Goal: Task Accomplishment & Management: Use online tool/utility

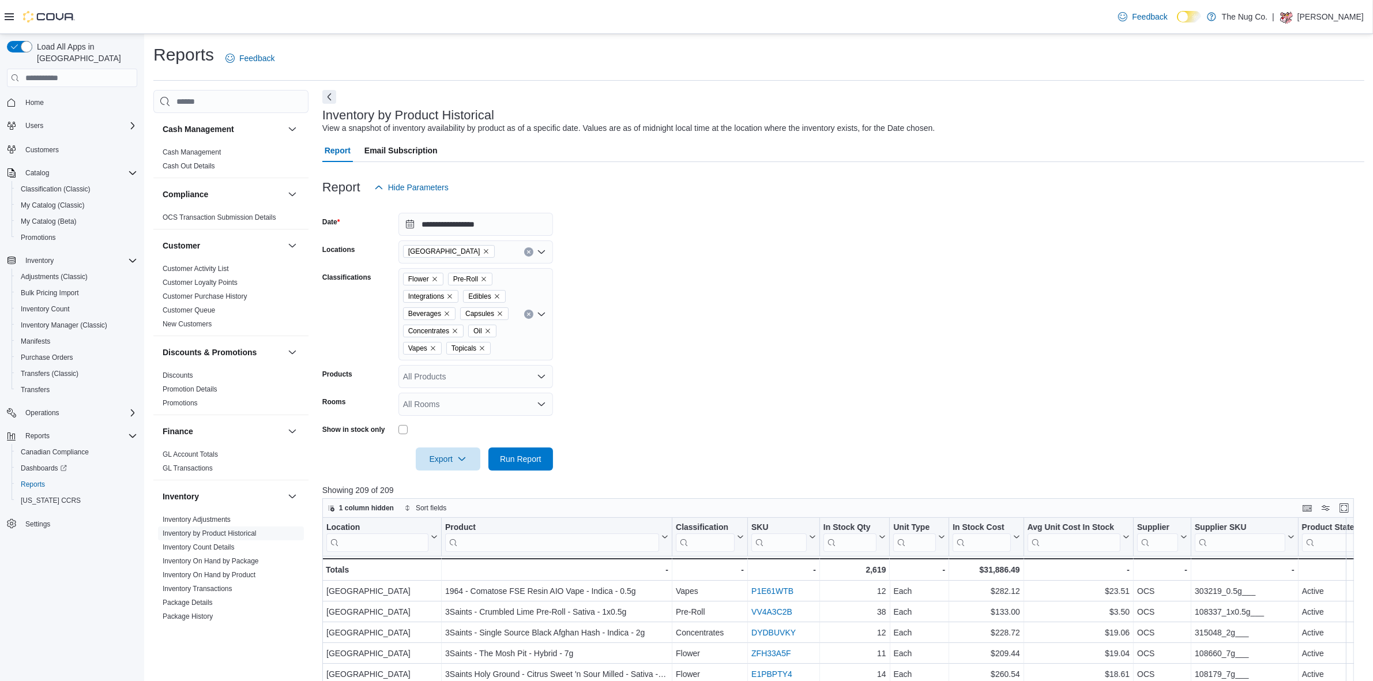
scroll to position [144, 0]
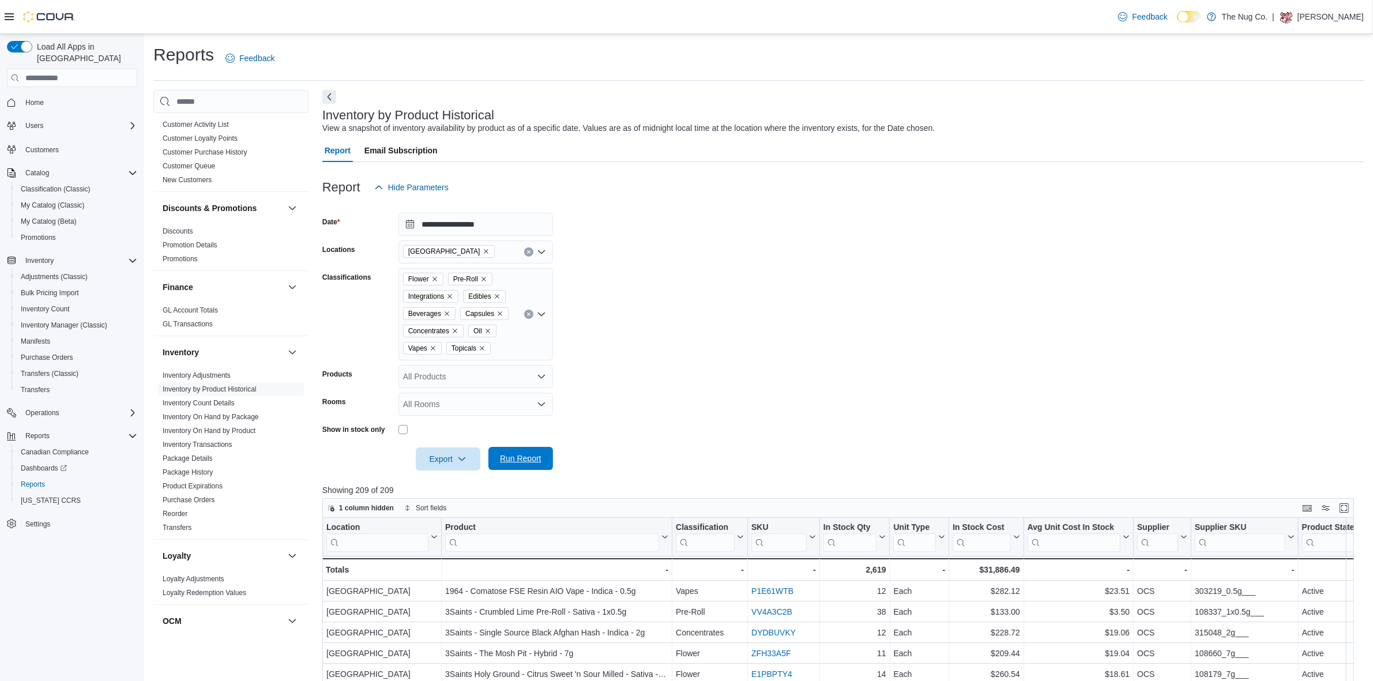
click at [517, 451] on span "Run Report" at bounding box center [520, 458] width 51 height 23
click at [436, 455] on span "Export" at bounding box center [448, 458] width 51 height 23
click at [464, 477] on span "Export to Excel" at bounding box center [450, 481] width 52 height 9
click at [454, 480] on span "Export to Excel" at bounding box center [450, 481] width 52 height 9
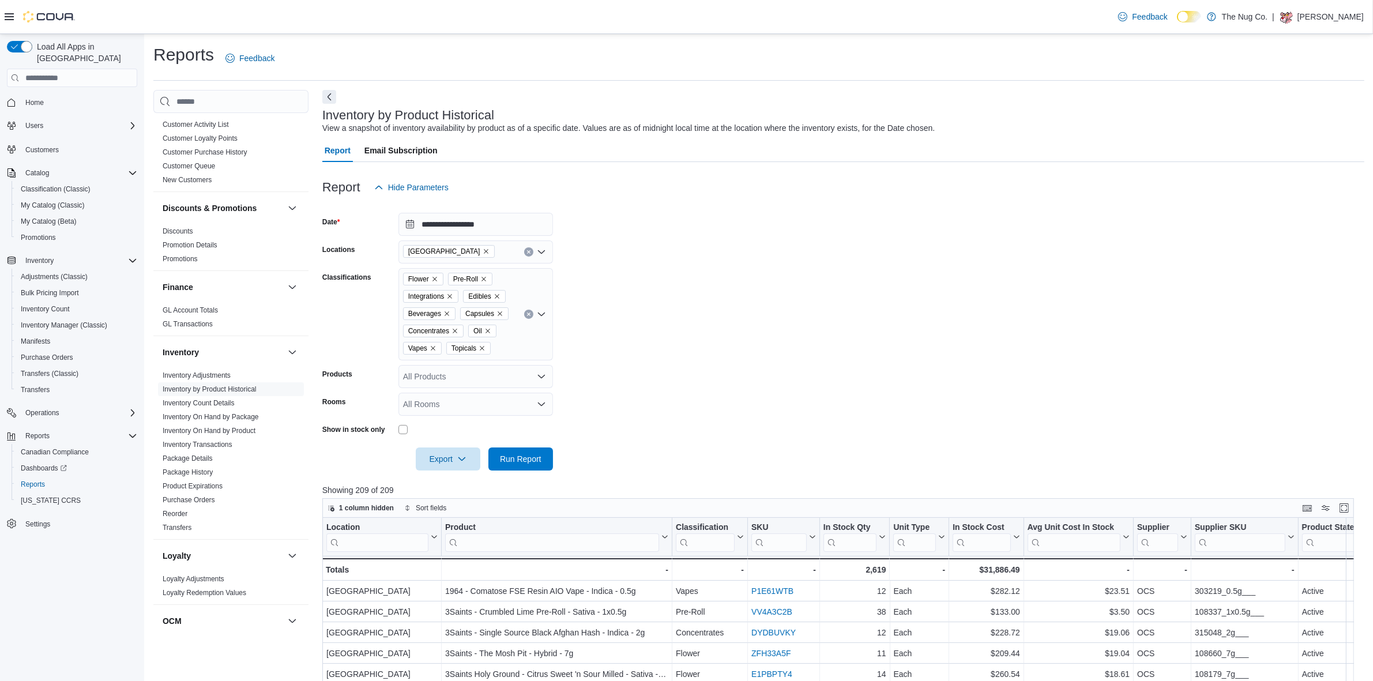
click at [431, 411] on div "All Rooms" at bounding box center [475, 404] width 155 height 23
click at [447, 439] on span "1213 Dundas Street West - Sales Floor" at bounding box center [475, 440] width 141 height 12
click at [658, 421] on form "**********" at bounding box center [843, 335] width 1042 height 272
click at [526, 450] on span "Run Report" at bounding box center [520, 458] width 51 height 23
click at [444, 454] on span "Export" at bounding box center [448, 458] width 51 height 23
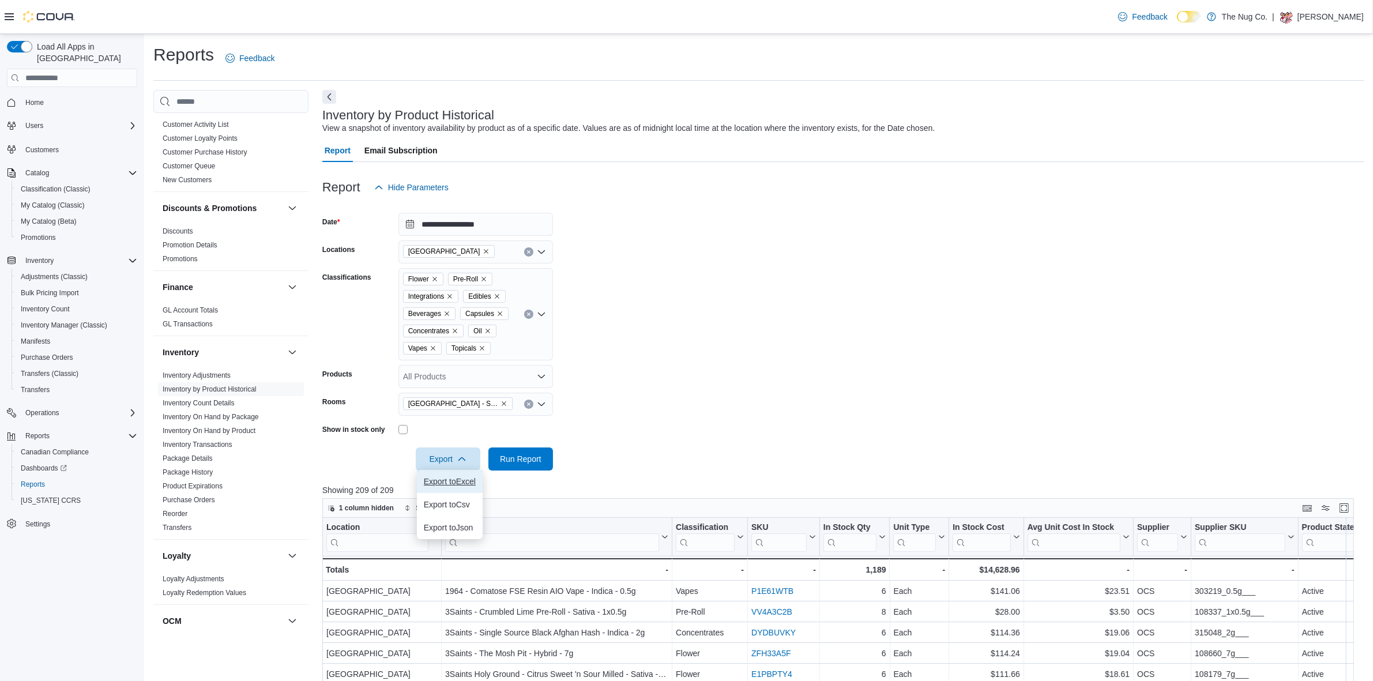
click at [453, 483] on span "Export to Excel" at bounding box center [450, 481] width 52 height 9
click at [773, 217] on form "**********" at bounding box center [843, 335] width 1042 height 272
click at [512, 451] on span "Run Report" at bounding box center [520, 458] width 51 height 23
click at [437, 453] on span "Export" at bounding box center [448, 458] width 51 height 23
click at [442, 479] on span "Export to Excel" at bounding box center [450, 481] width 52 height 9
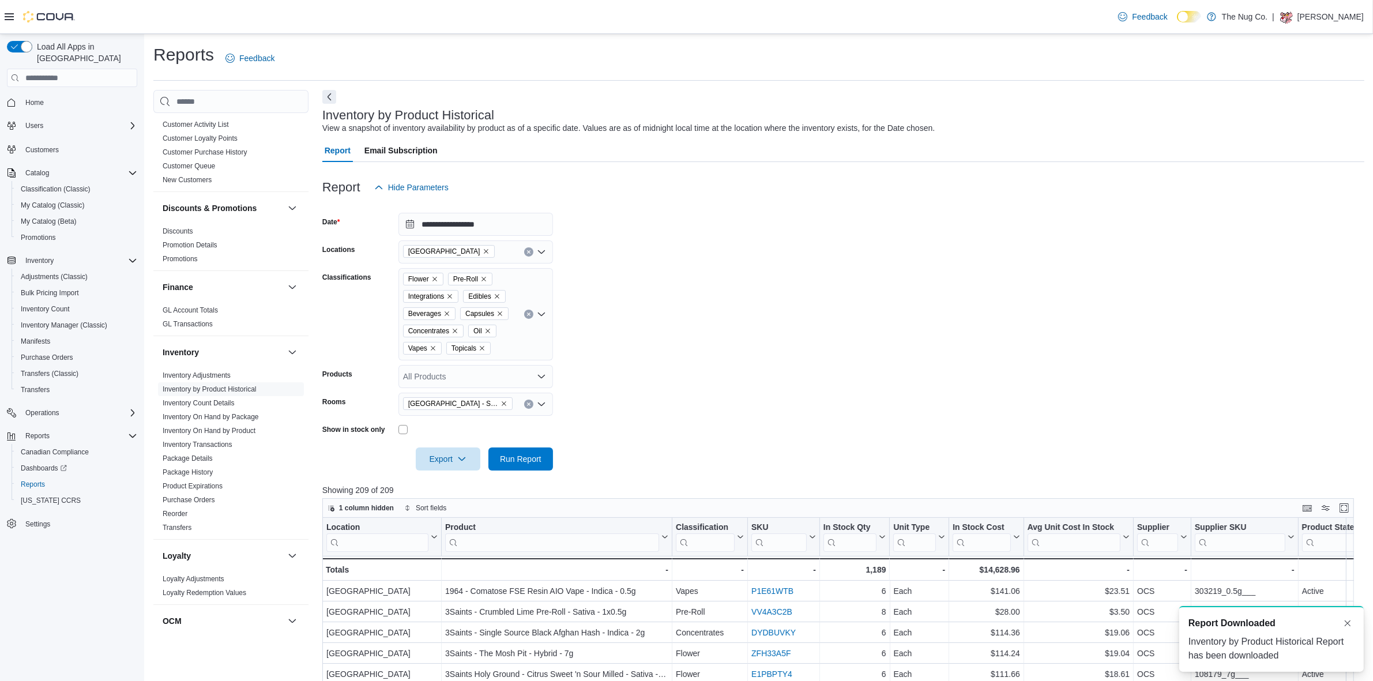
click at [752, 263] on form "**********" at bounding box center [843, 335] width 1042 height 272
click at [1283, 649] on div "Inventory by Product Historical Report has been downloaded" at bounding box center [1271, 649] width 166 height 28
click at [447, 457] on span "Export" at bounding box center [448, 458] width 51 height 23
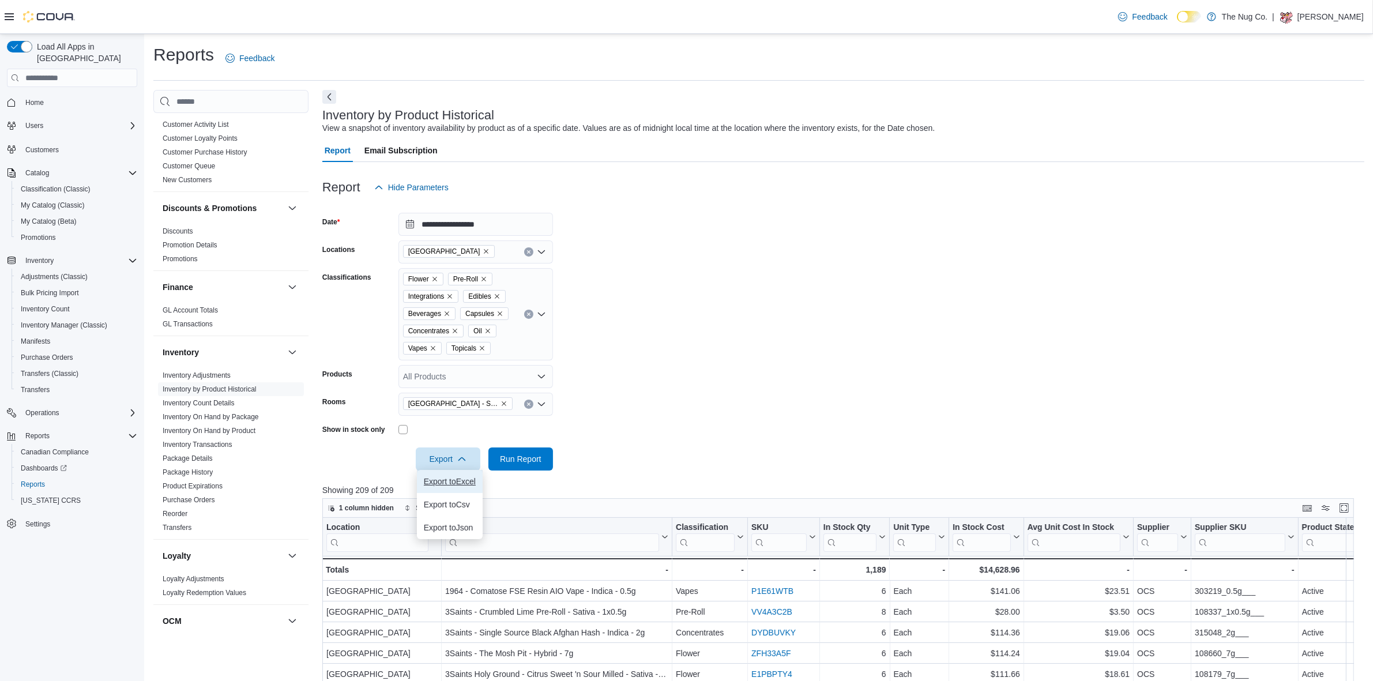
click at [448, 476] on button "Export to Excel" at bounding box center [450, 481] width 66 height 23
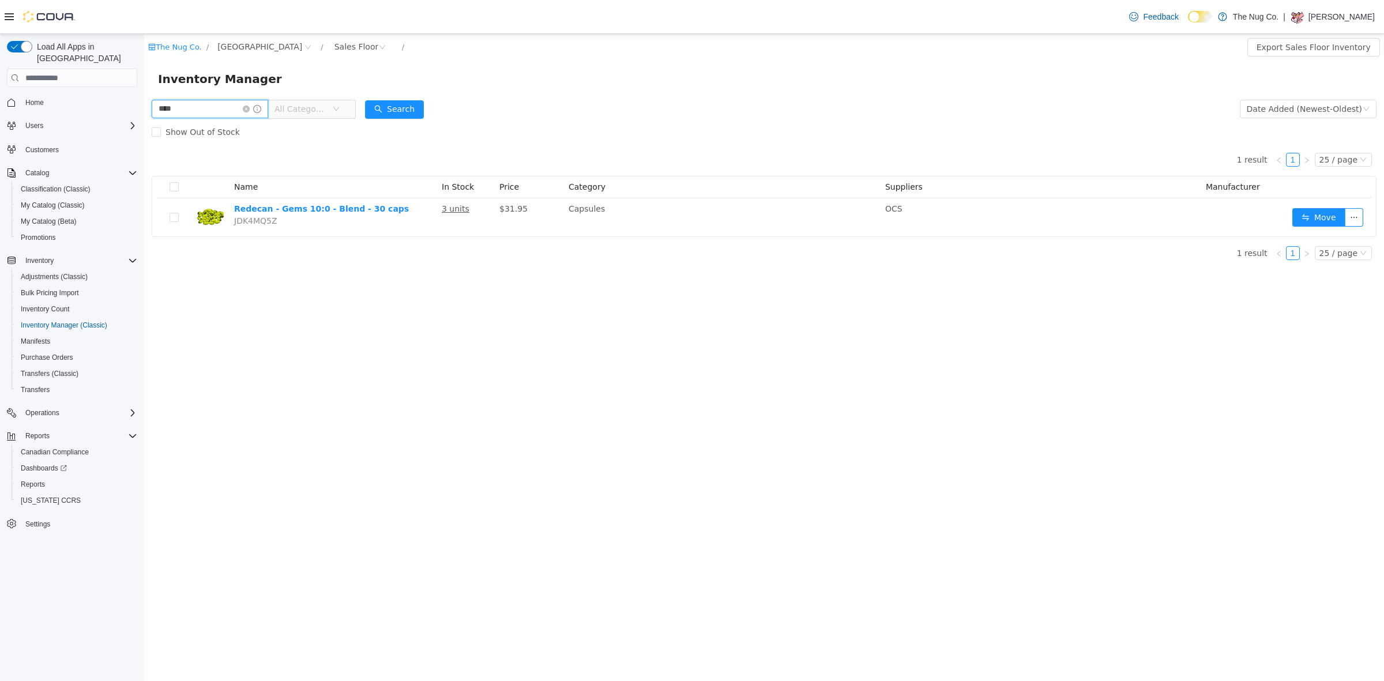
click at [215, 111] on input "****" at bounding box center [210, 109] width 116 height 18
drag, startPoint x: 284, startPoint y: 147, endPoint x: 208, endPoint y: 106, distance: 86.9
click at [215, 108] on input "****" at bounding box center [210, 109] width 116 height 18
type input "**********"
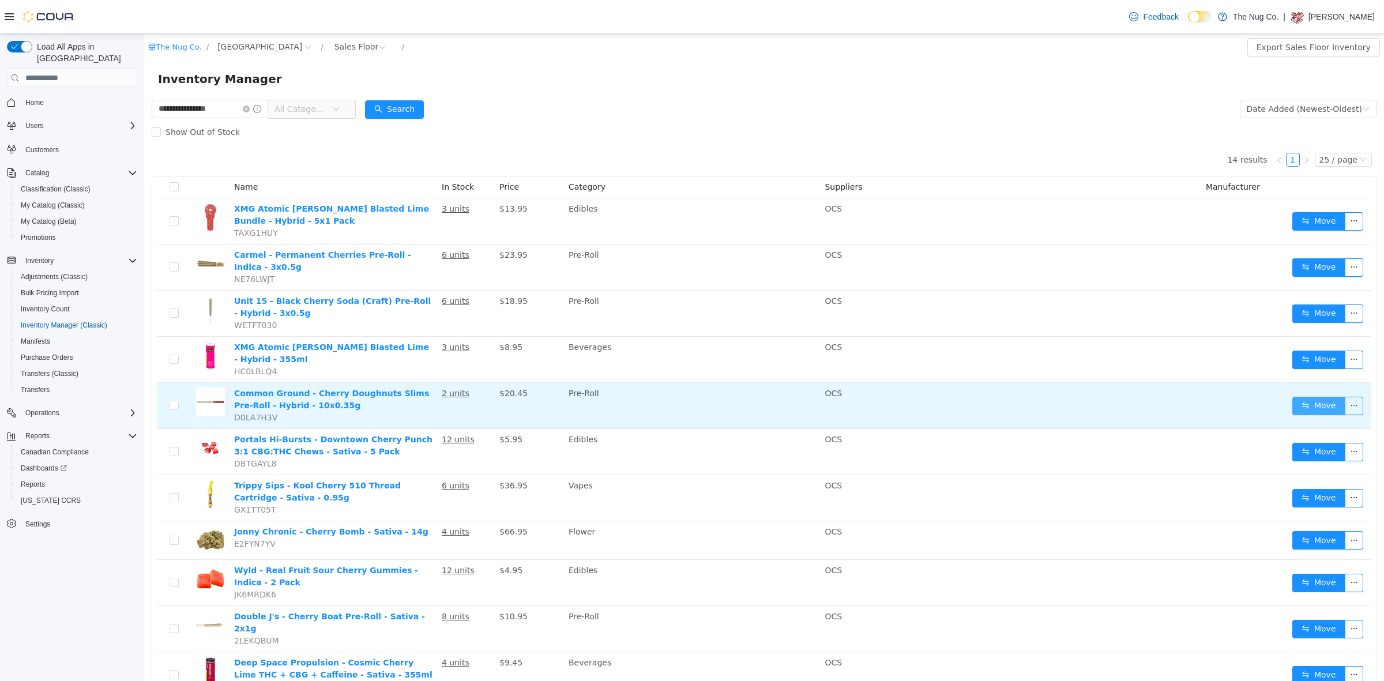
click at [1292, 406] on button "Move" at bounding box center [1318, 406] width 53 height 18
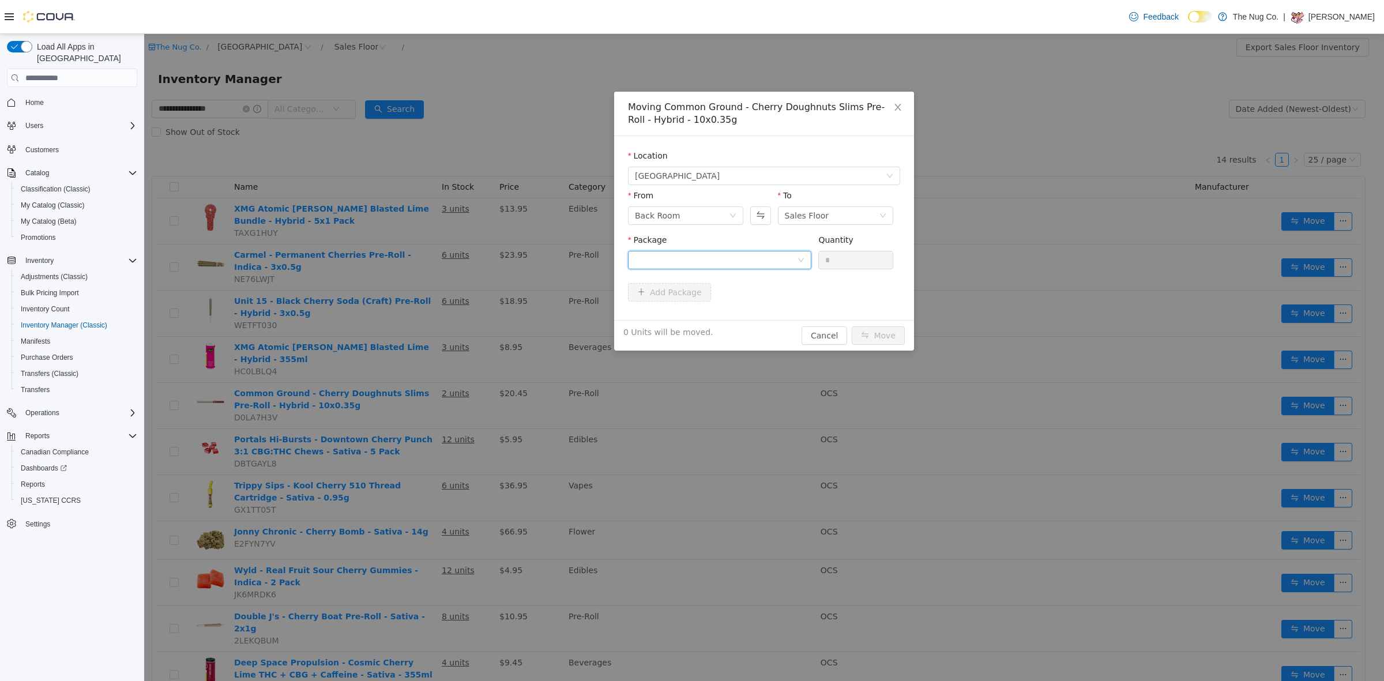
click at [680, 261] on div at bounding box center [716, 259] width 162 height 17
click at [686, 306] on li "F25F0147 Quantity : 3 Units" at bounding box center [719, 307] width 183 height 31
click at [857, 261] on input "*" at bounding box center [856, 259] width 74 height 17
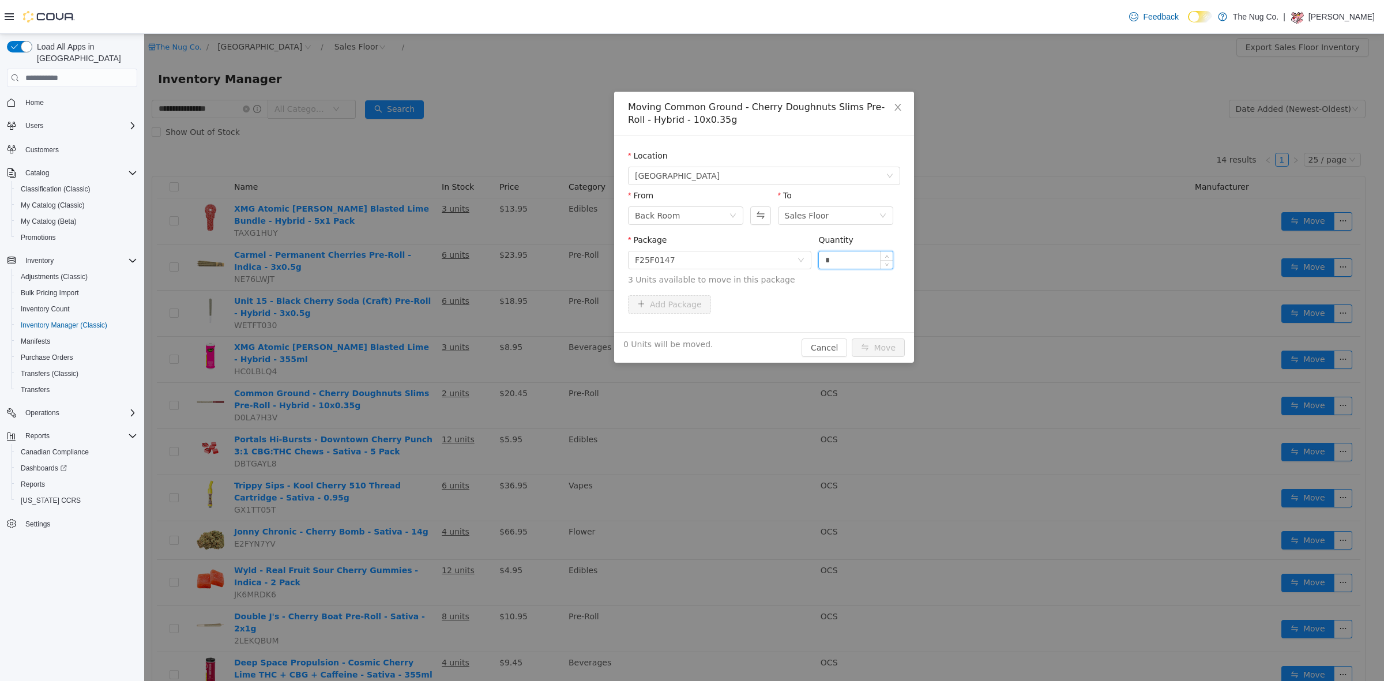
click at [857, 261] on input "*" at bounding box center [856, 259] width 74 height 17
type input "*"
click at [879, 347] on button "Move" at bounding box center [877, 347] width 53 height 18
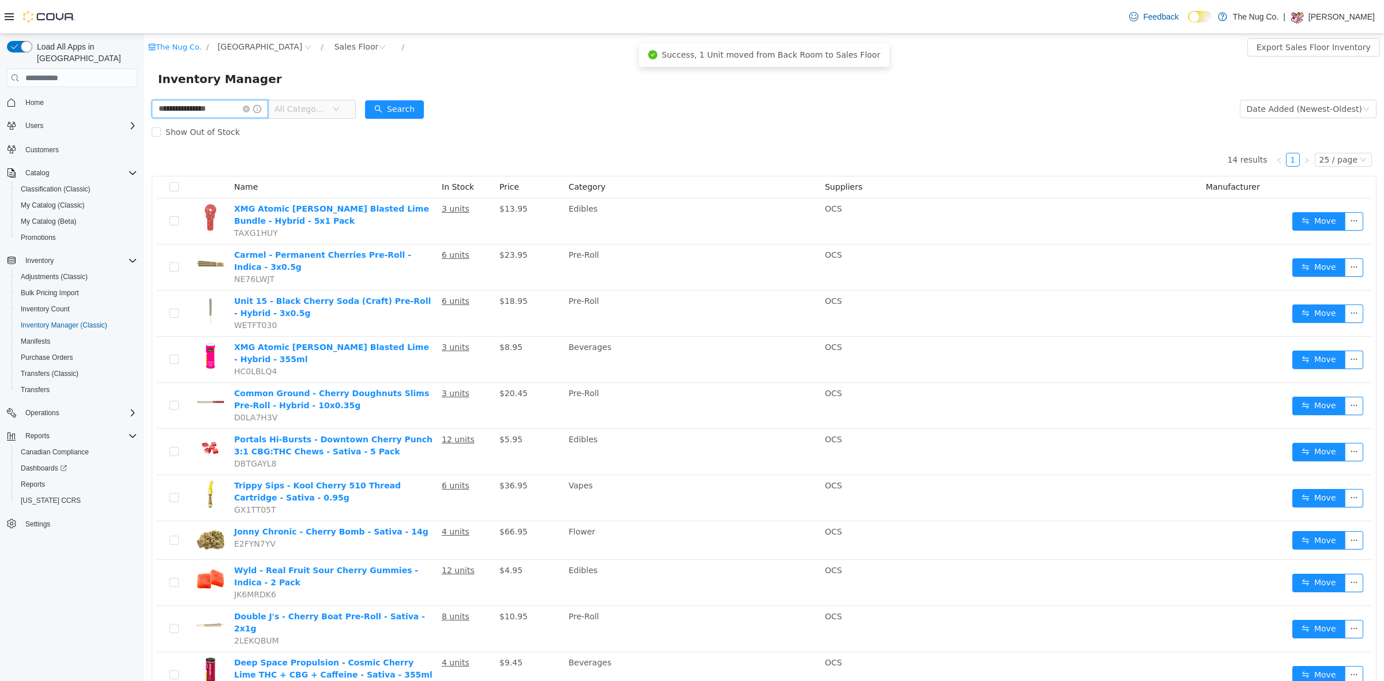
click at [227, 109] on input "**********" at bounding box center [210, 109] width 116 height 18
type input "*****"
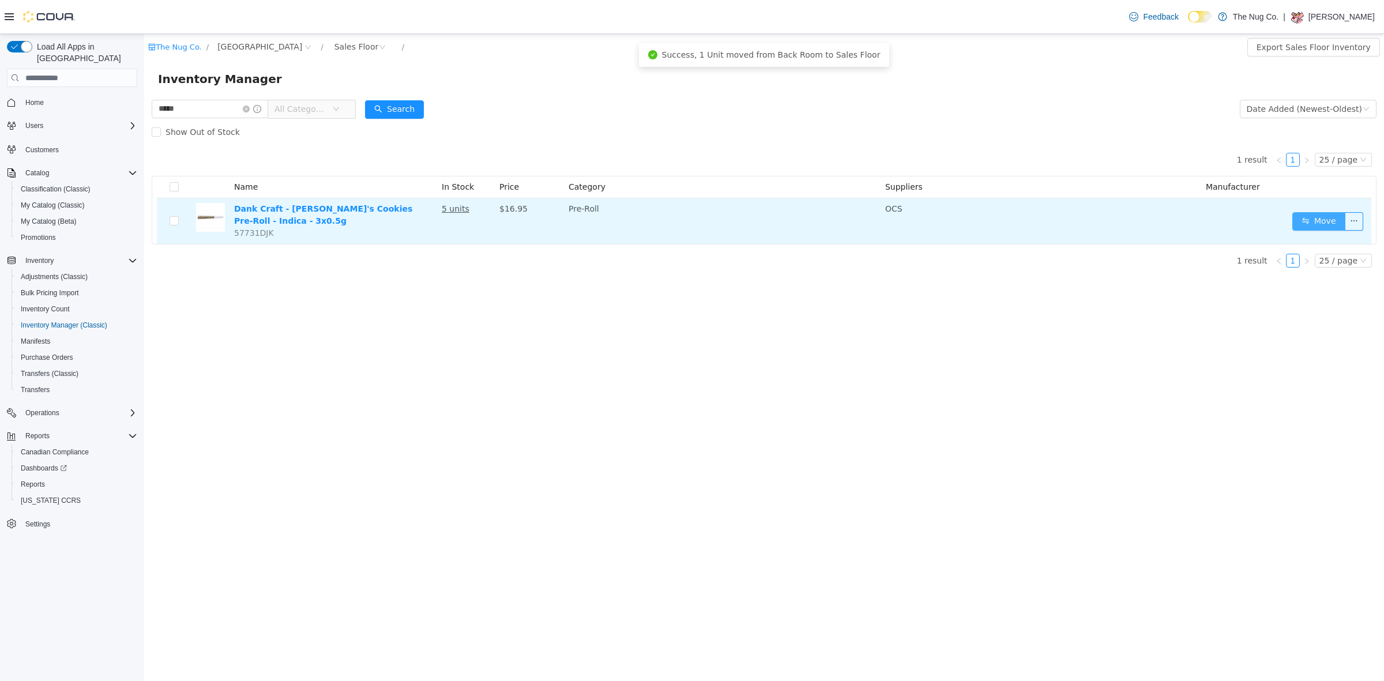
click at [1312, 223] on button "Move" at bounding box center [1318, 221] width 53 height 18
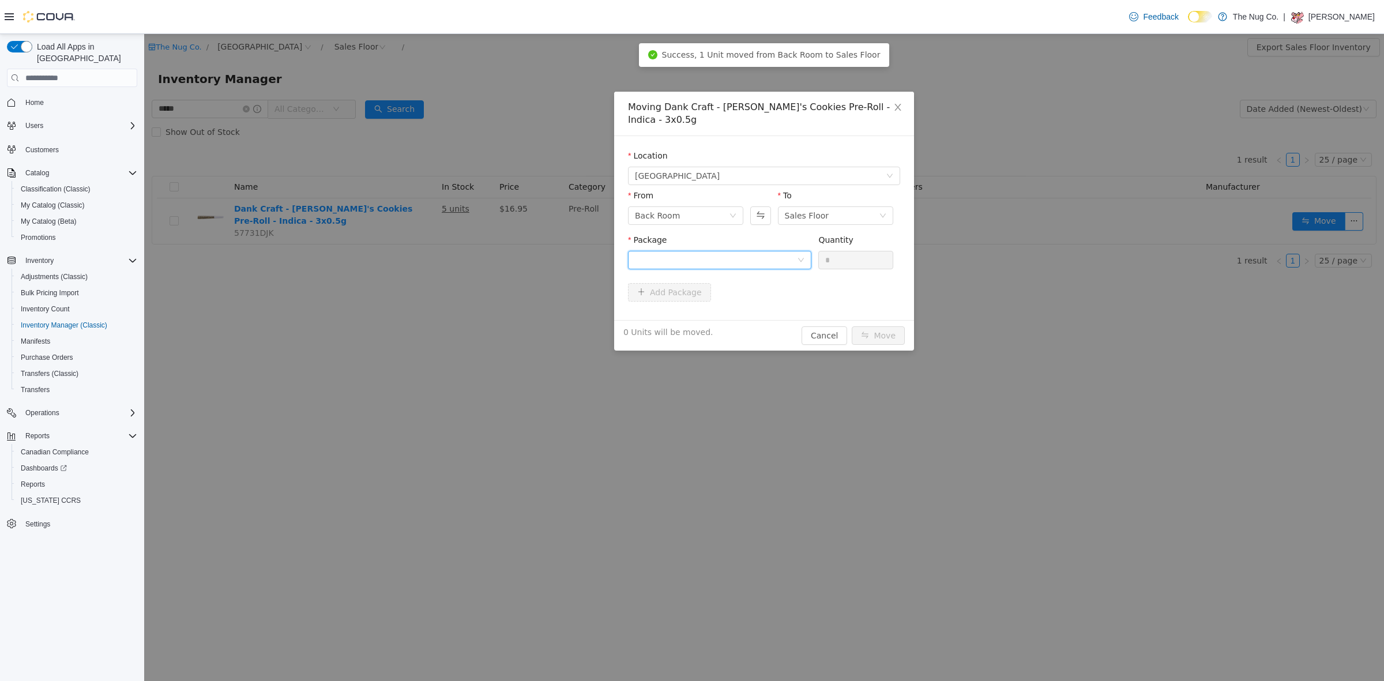
click at [754, 251] on div at bounding box center [716, 259] width 162 height 17
click at [725, 291] on li "1642501 Quantity : 6 Units" at bounding box center [719, 295] width 183 height 31
click at [838, 251] on input "*" at bounding box center [856, 259] width 74 height 17
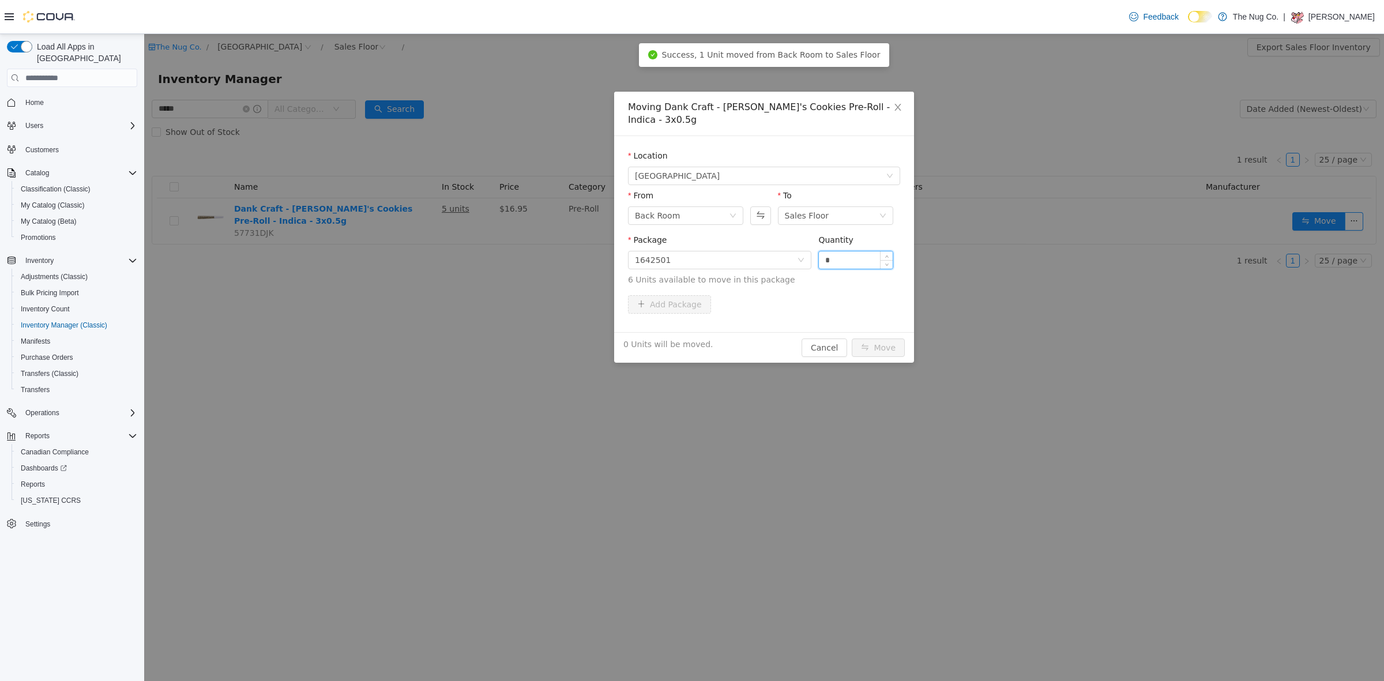
click at [838, 251] on input "*" at bounding box center [856, 259] width 74 height 17
type input "*"
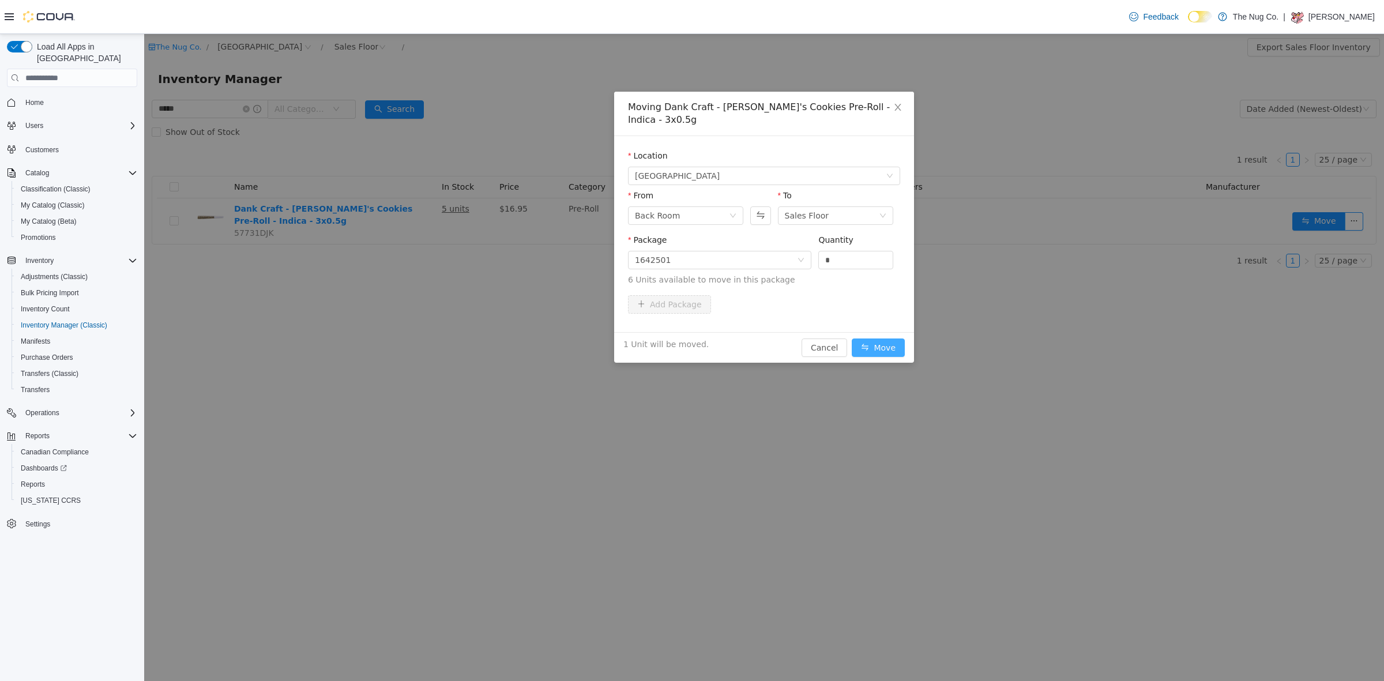
drag, startPoint x: 879, startPoint y: 327, endPoint x: 881, endPoint y: 310, distance: 17.4
click at [880, 338] on button "Move" at bounding box center [877, 347] width 53 height 18
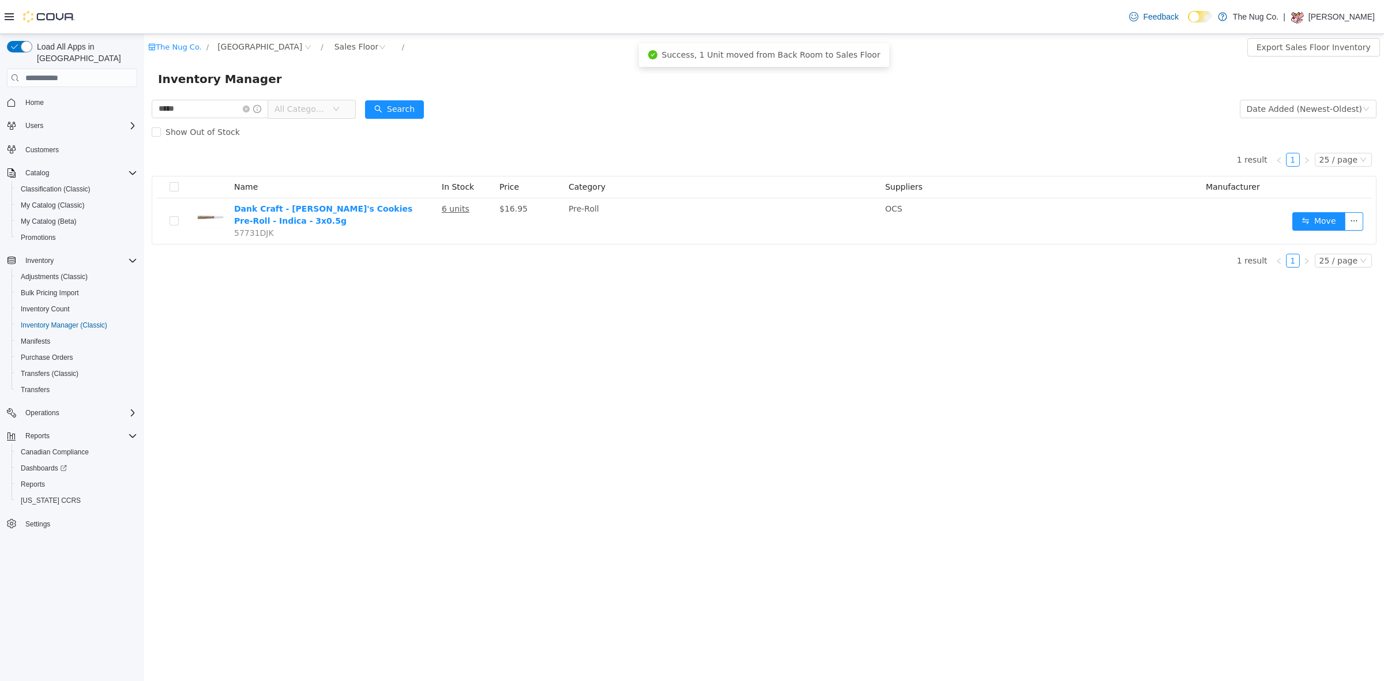
click at [197, 97] on div "***** All Categories" at bounding box center [254, 108] width 204 height 23
click at [193, 111] on input "*****" at bounding box center [210, 109] width 116 height 18
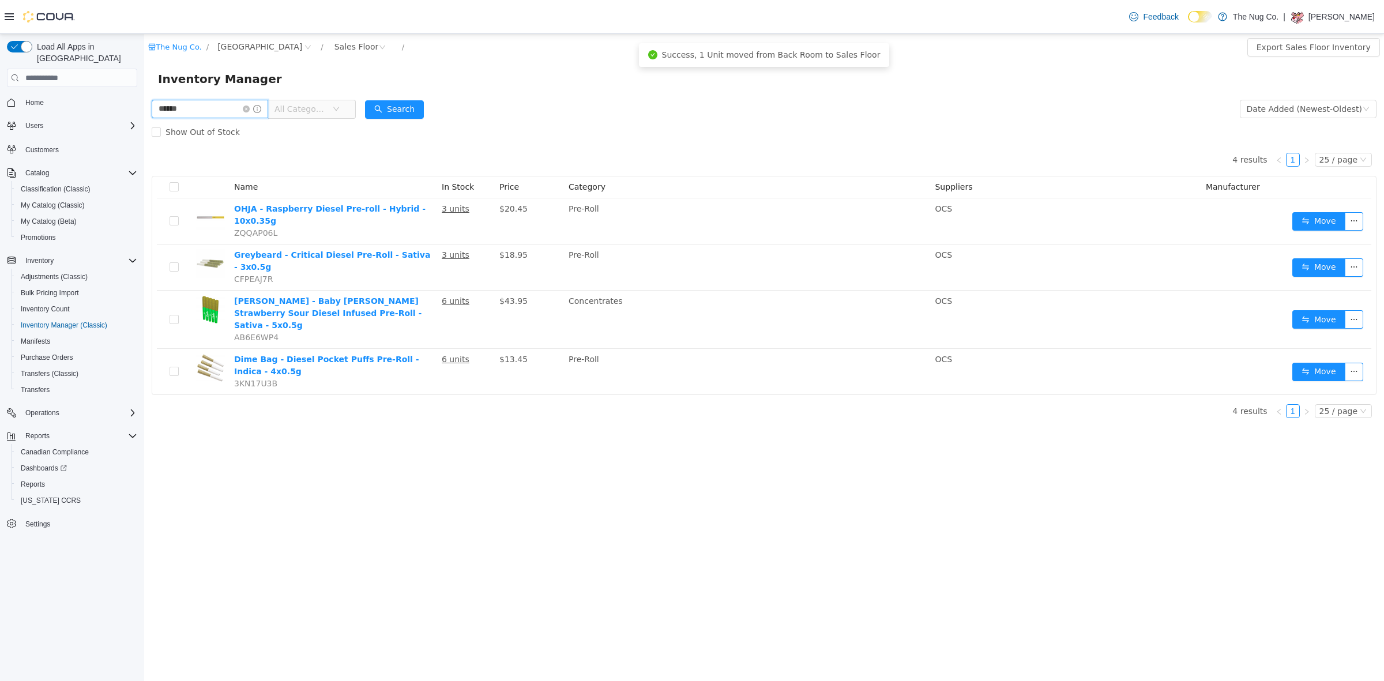
click at [216, 116] on input "******" at bounding box center [210, 109] width 116 height 18
type input "********"
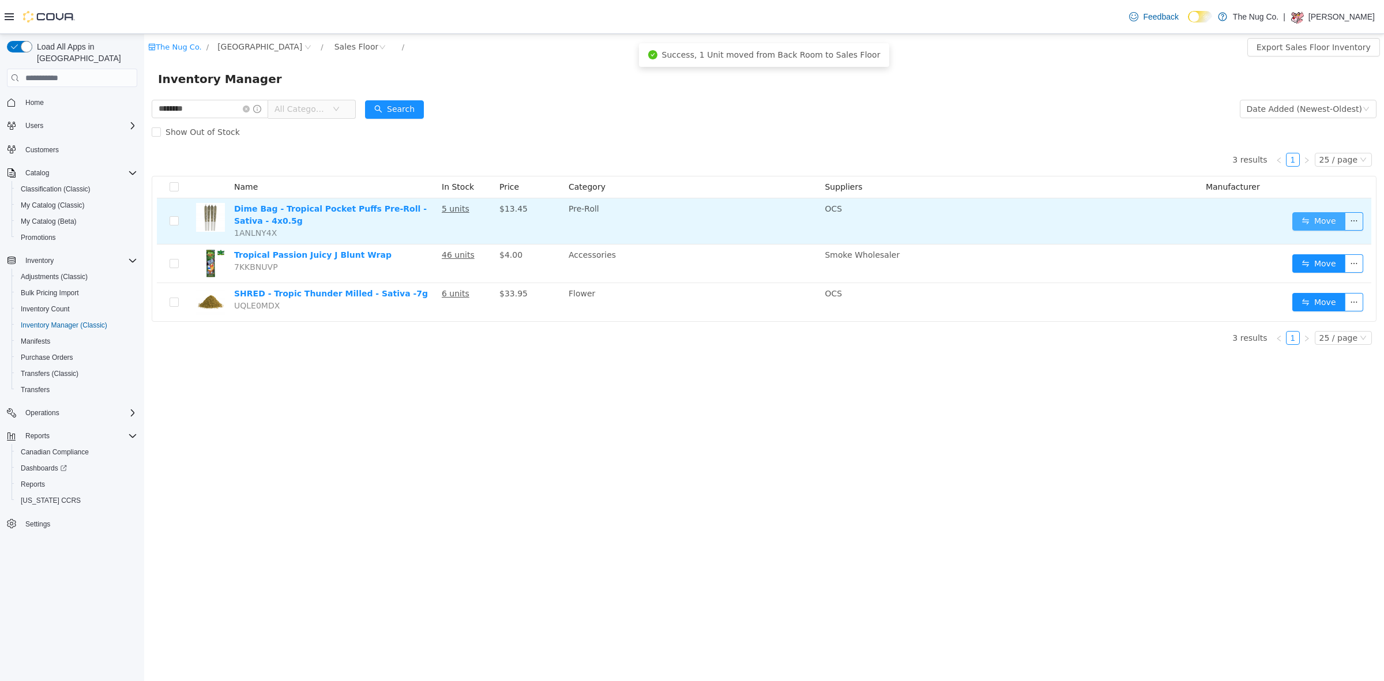
click at [1322, 218] on button "Move" at bounding box center [1318, 221] width 53 height 18
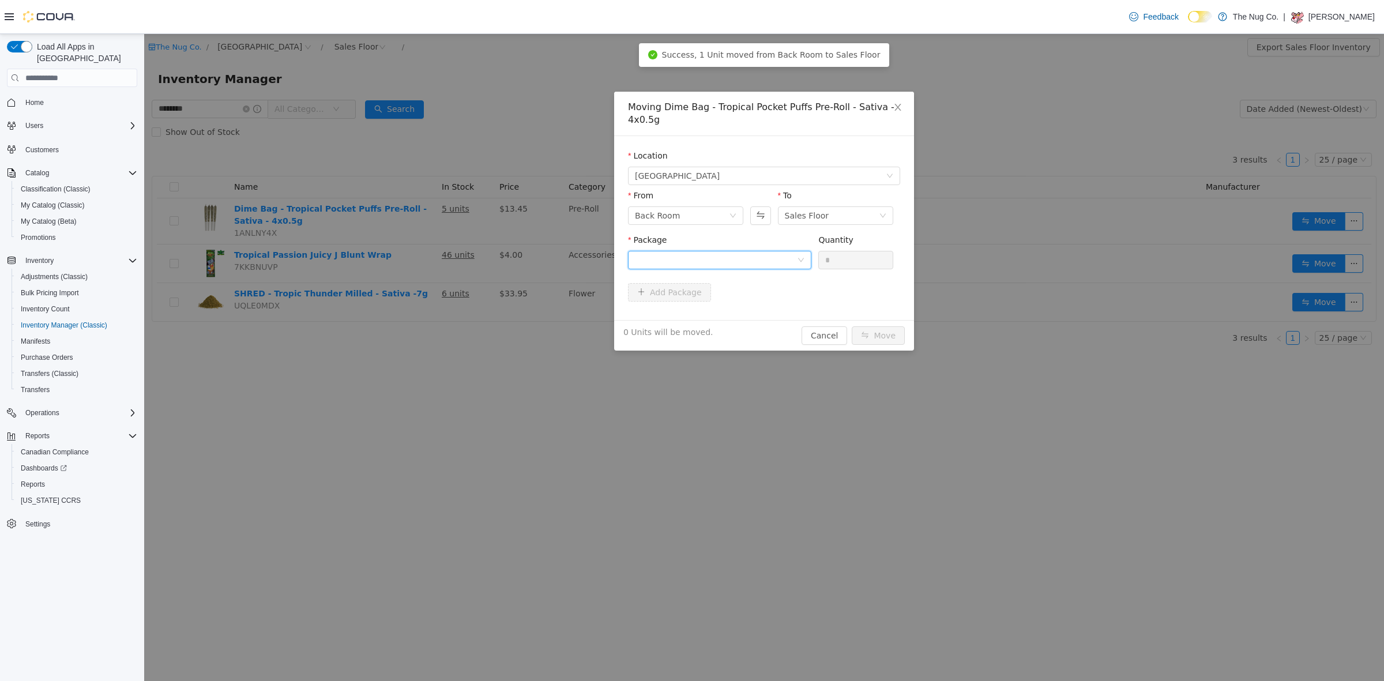
click at [709, 260] on div at bounding box center [716, 259] width 162 height 17
click at [682, 319] on span "Quantity : 18 Units" at bounding box center [670, 314] width 70 height 9
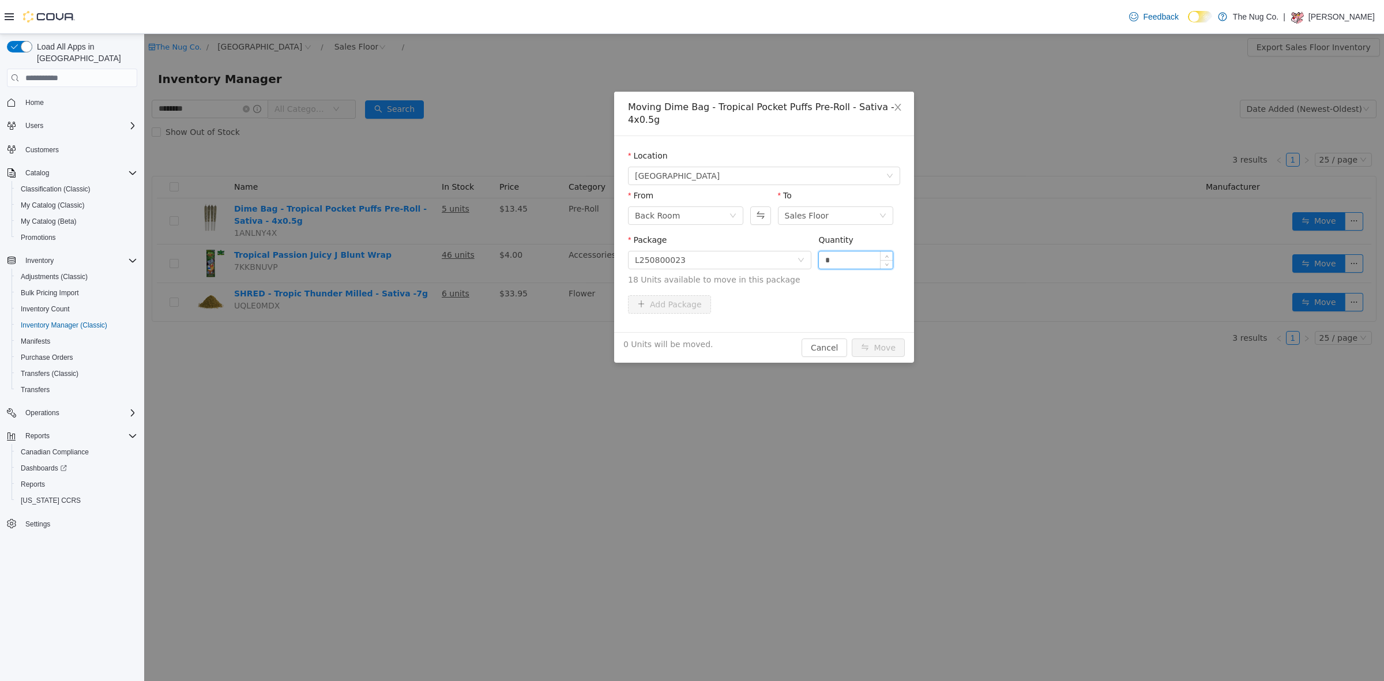
click at [819, 259] on input "*" at bounding box center [856, 259] width 74 height 17
type input "*"
drag, startPoint x: 869, startPoint y: 345, endPoint x: 869, endPoint y: 337, distance: 8.6
click at [869, 344] on button "Move" at bounding box center [877, 347] width 53 height 18
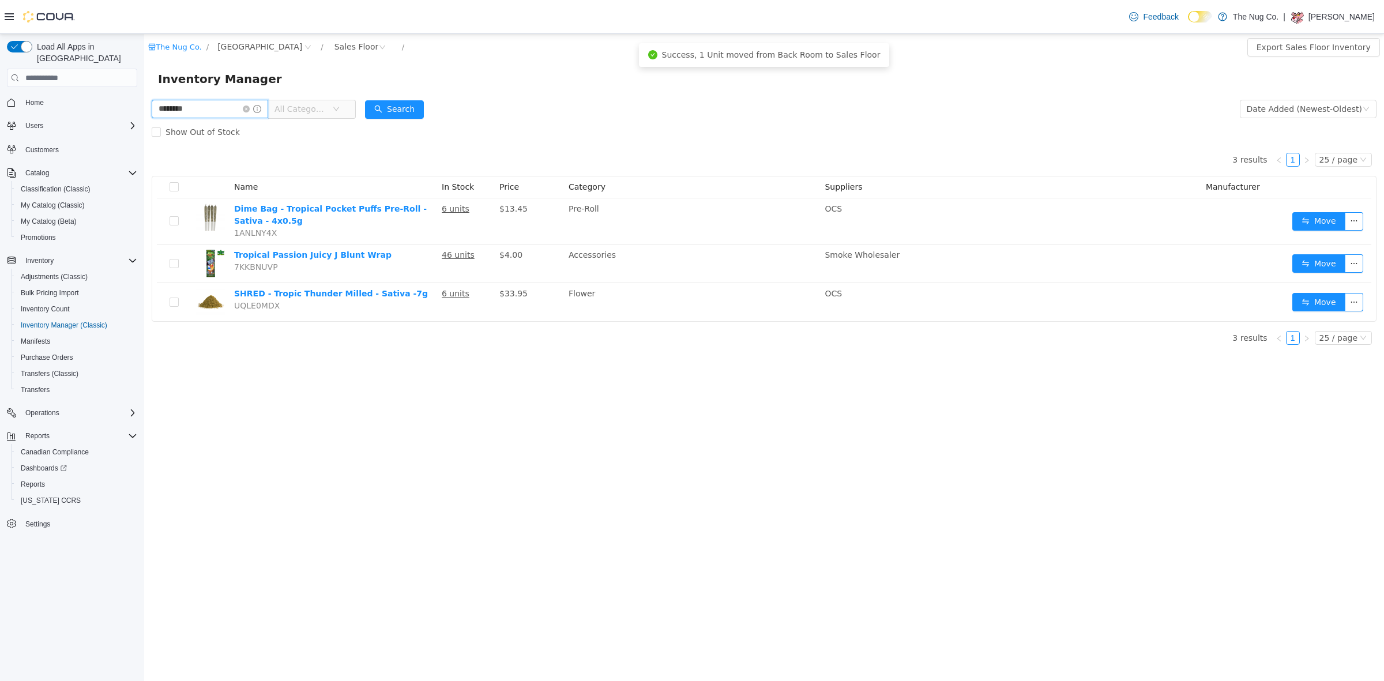
drag, startPoint x: 182, startPoint y: 108, endPoint x: 105, endPoint y: 103, distance: 77.4
click at [144, 103] on html "The Nug Co. / [STREET_ADDRESS] / Sales Floor / Export Sales Floor Inventory Inv…" at bounding box center [763, 357] width 1239 height 647
type input "**********"
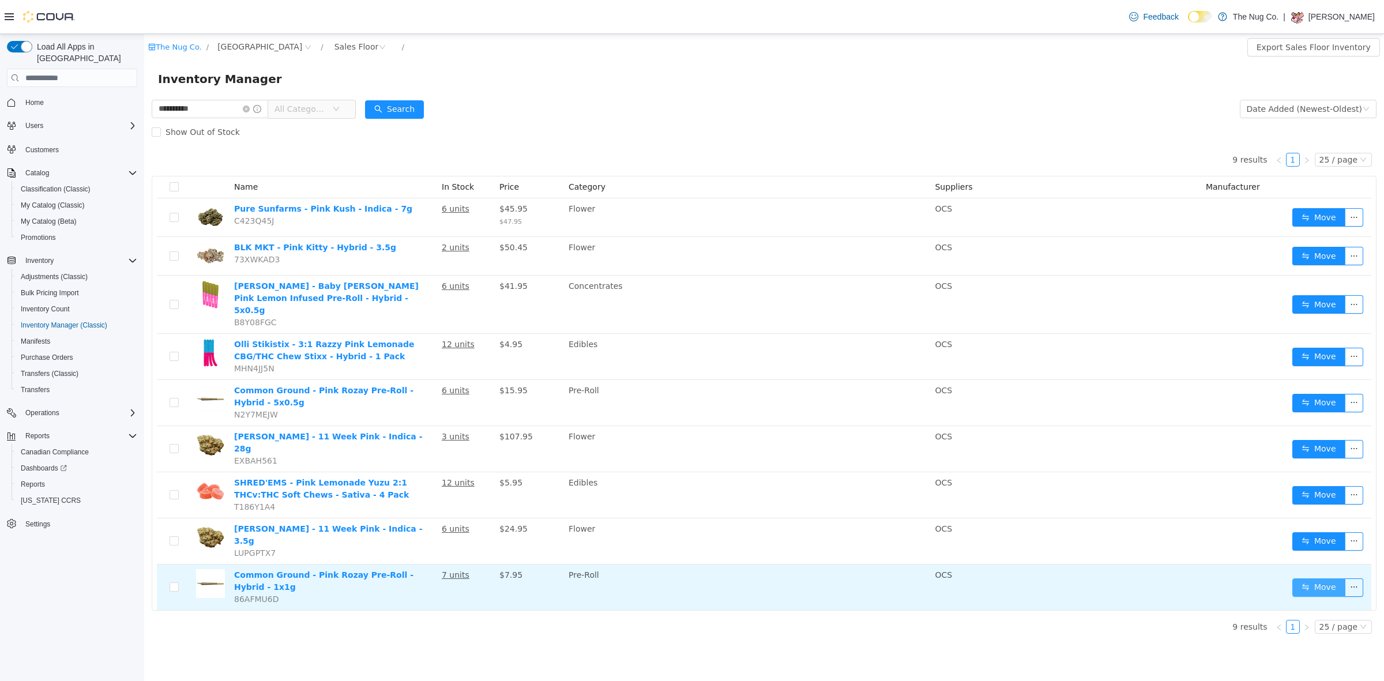
click at [1319, 578] on button "Move" at bounding box center [1318, 587] width 53 height 18
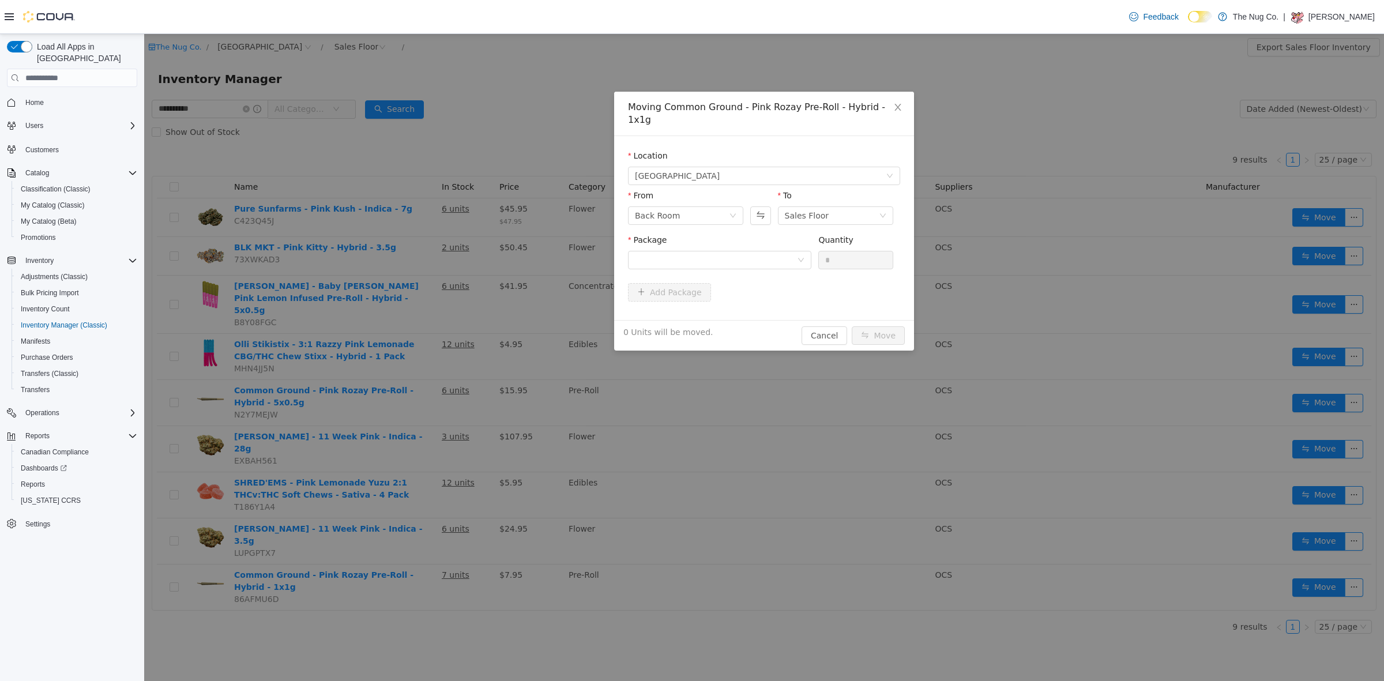
drag, startPoint x: 725, startPoint y: 278, endPoint x: 728, endPoint y: 244, distance: 33.5
click at [726, 283] on div "Add Package" at bounding box center [764, 292] width 272 height 18
click at [728, 251] on div at bounding box center [716, 259] width 162 height 17
click at [730, 298] on li "F25F0102 Quantity : 17 Units" at bounding box center [719, 295] width 183 height 31
click at [823, 251] on input "*" at bounding box center [856, 259] width 74 height 17
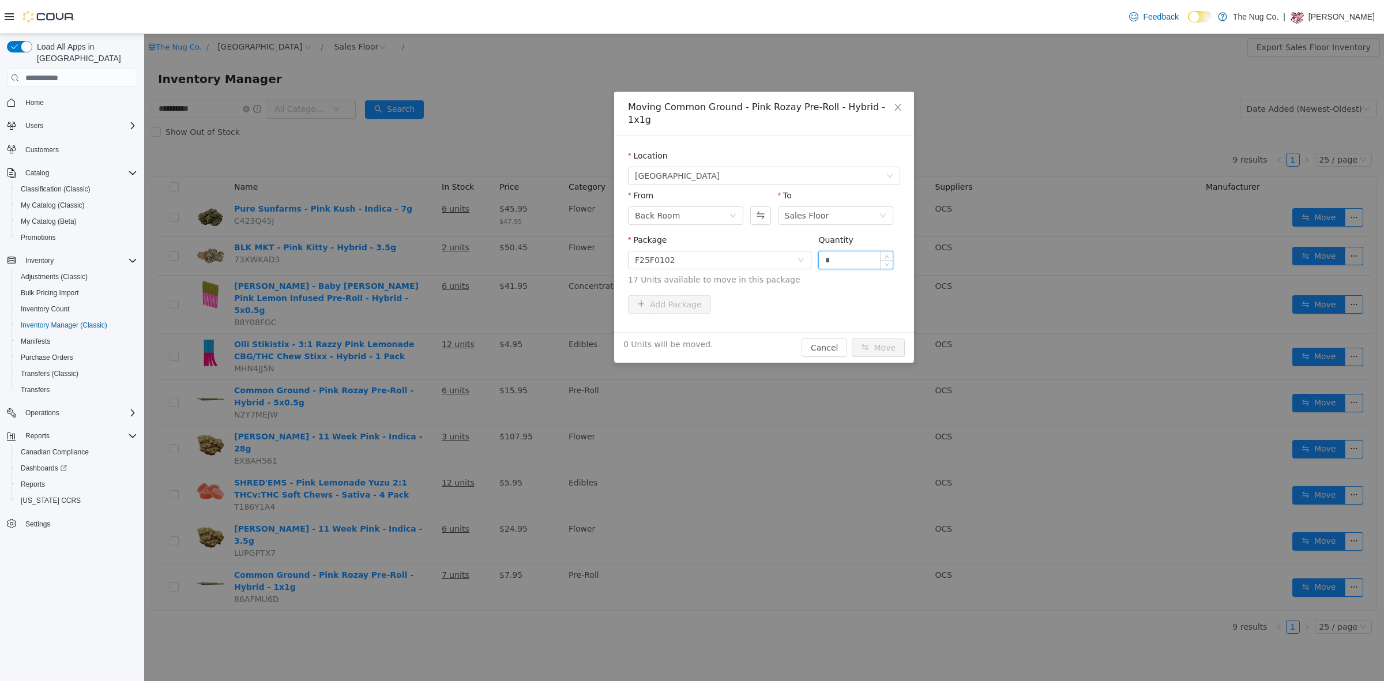
click at [823, 251] on input "*" at bounding box center [856, 259] width 74 height 17
type input "*"
click at [875, 338] on button "Move" at bounding box center [877, 347] width 53 height 18
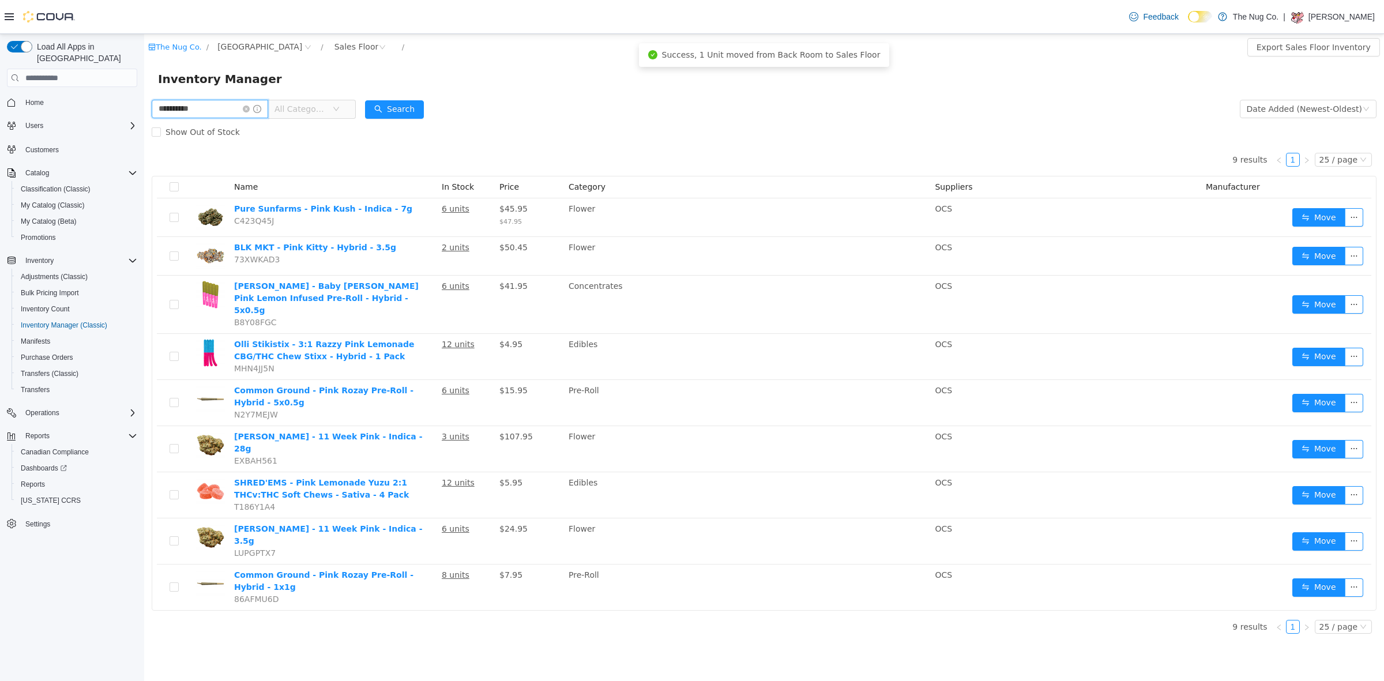
click at [208, 105] on input "**********" at bounding box center [210, 109] width 116 height 18
type input "*********"
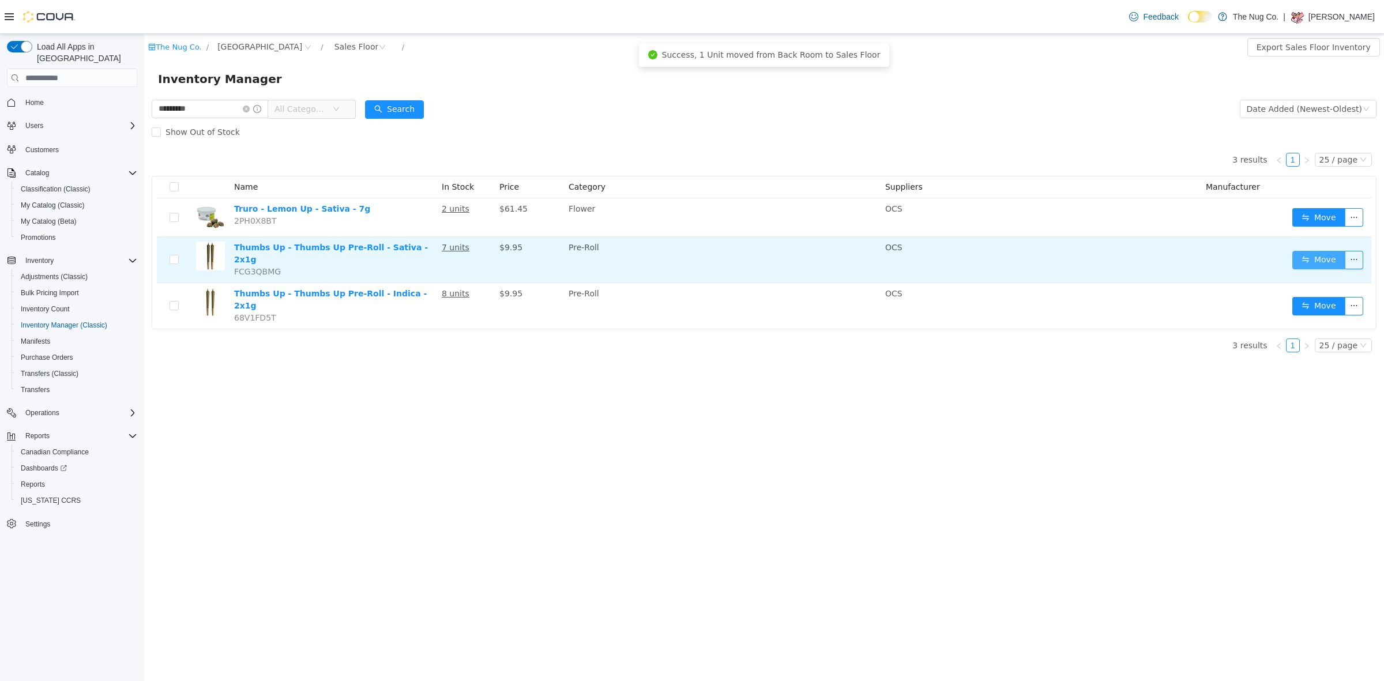
drag, startPoint x: 1323, startPoint y: 255, endPoint x: 1307, endPoint y: 251, distance: 16.6
click at [1315, 253] on button "Move" at bounding box center [1318, 260] width 53 height 18
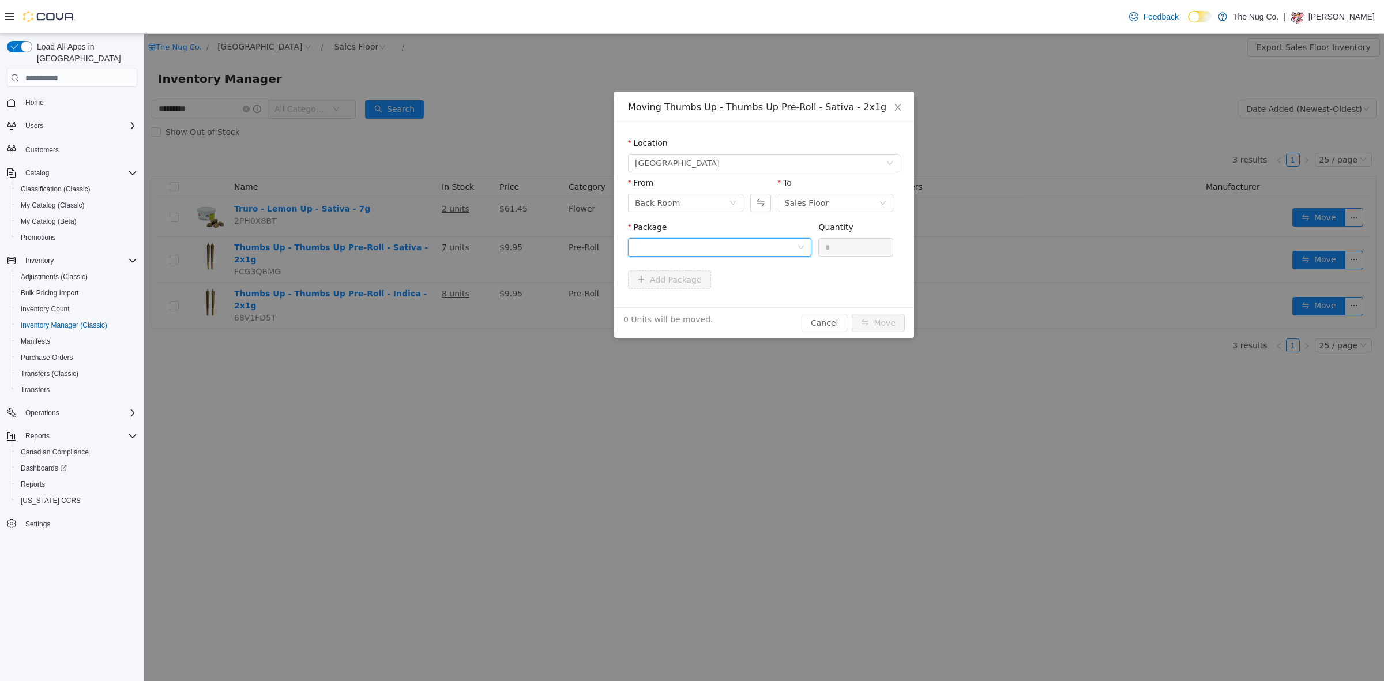
click at [702, 248] on div at bounding box center [716, 247] width 162 height 17
click at [700, 296] on li "H240TCO-PR1 Quantity : 15 Units" at bounding box center [719, 295] width 183 height 31
click at [849, 246] on input "*" at bounding box center [856, 247] width 74 height 17
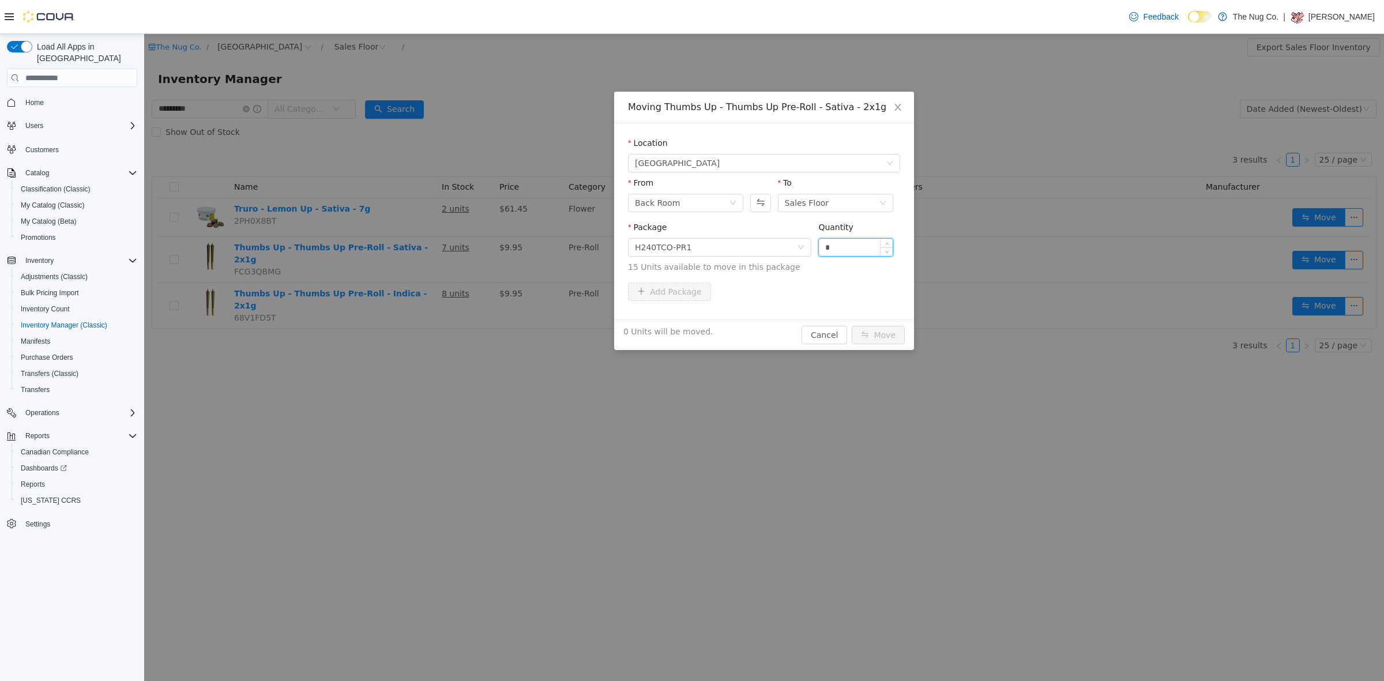
click at [849, 246] on input "*" at bounding box center [856, 247] width 74 height 17
type input "*"
click at [876, 327] on button "Move" at bounding box center [877, 335] width 53 height 18
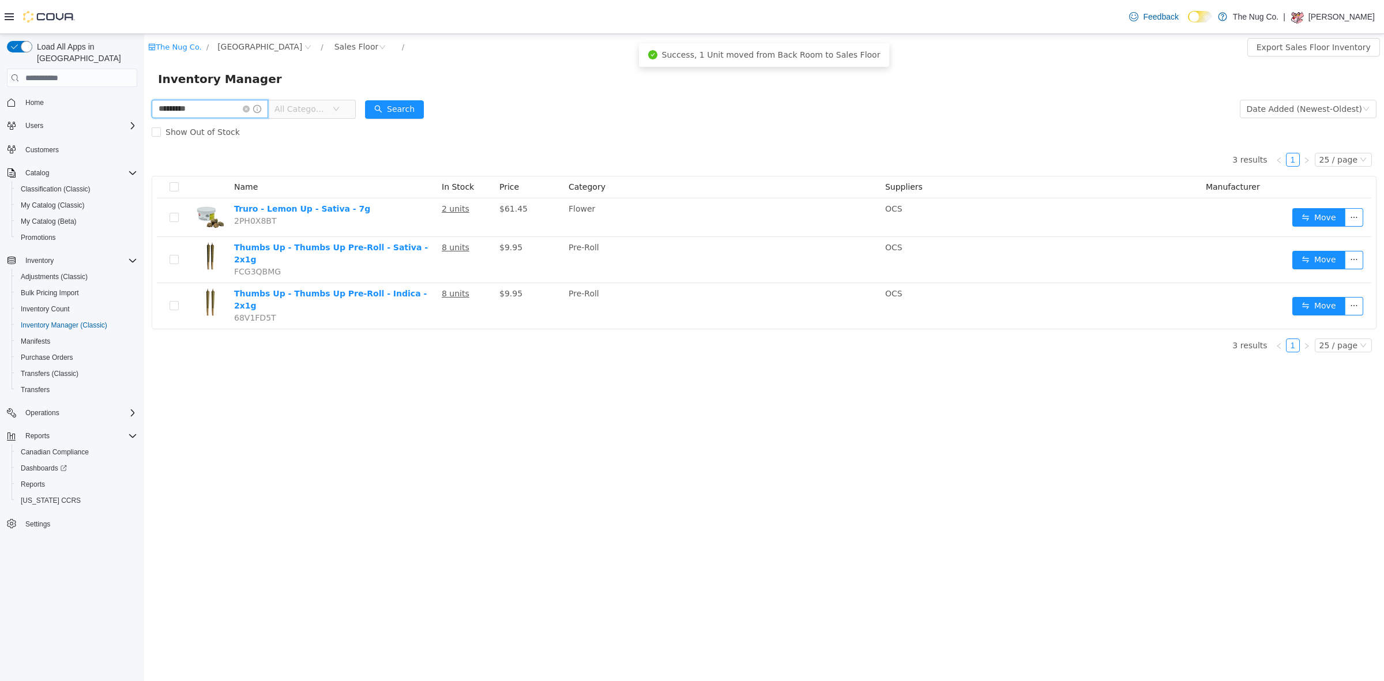
drag, startPoint x: 204, startPoint y: 108, endPoint x: 0, endPoint y: 44, distance: 213.3
click at [144, 44] on html "The Nug Co. / [STREET_ADDRESS] / Sales Floor / Export Sales Floor Inventory Inv…" at bounding box center [763, 357] width 1239 height 647
type input "********"
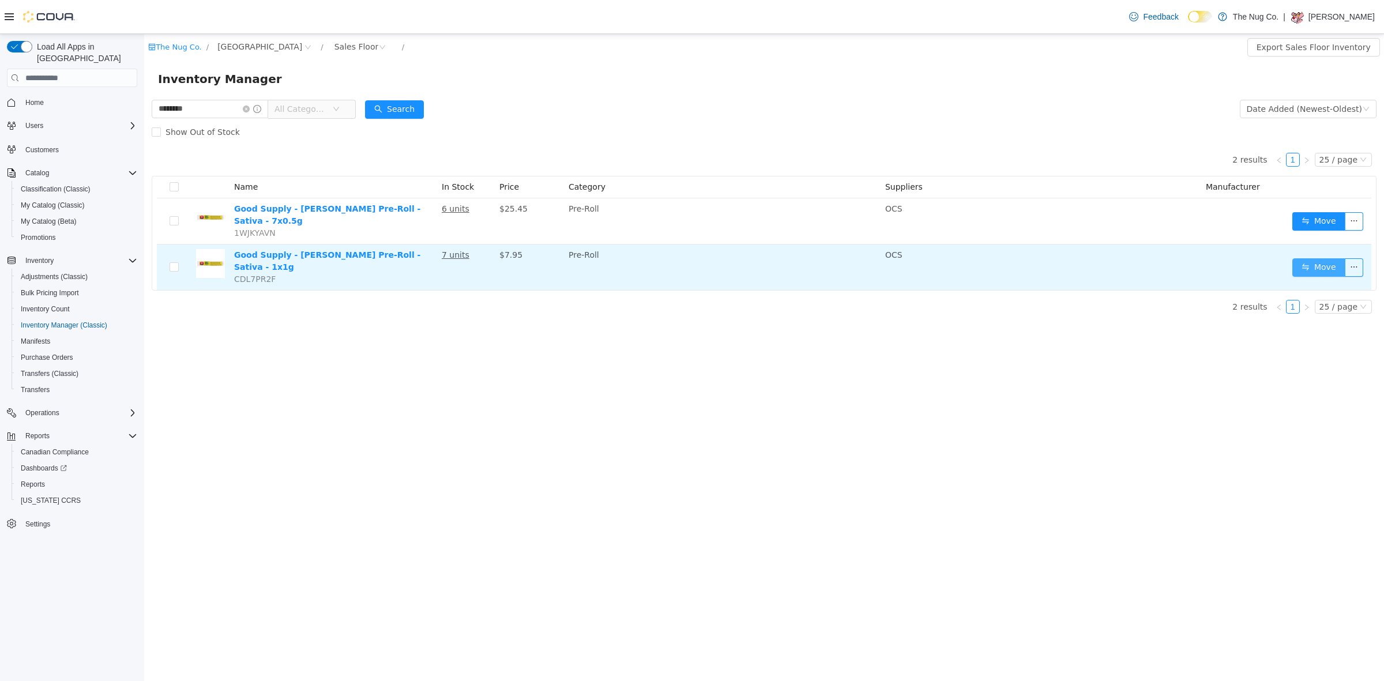
click at [1309, 258] on button "Move" at bounding box center [1318, 267] width 53 height 18
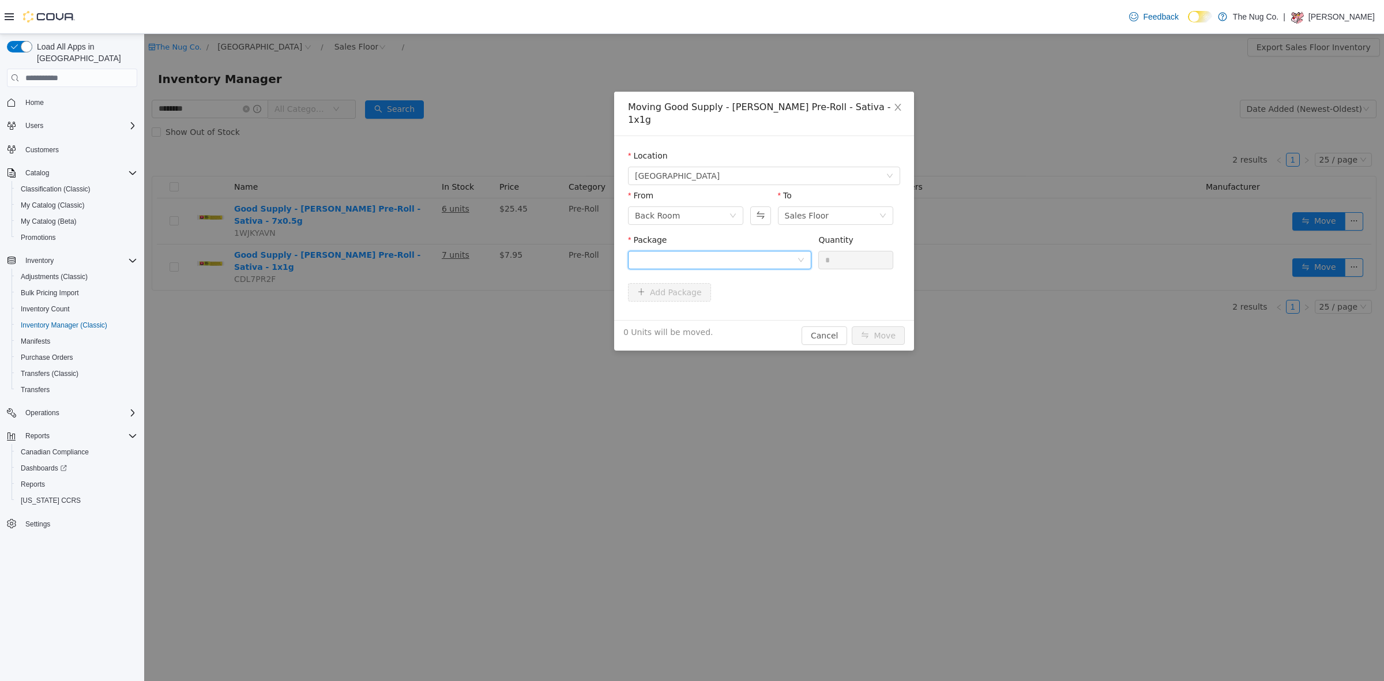
click at [638, 251] on div at bounding box center [716, 259] width 162 height 17
click at [676, 306] on span "Quantity : 20 Units" at bounding box center [670, 301] width 70 height 9
click at [843, 254] on input "*" at bounding box center [856, 259] width 74 height 17
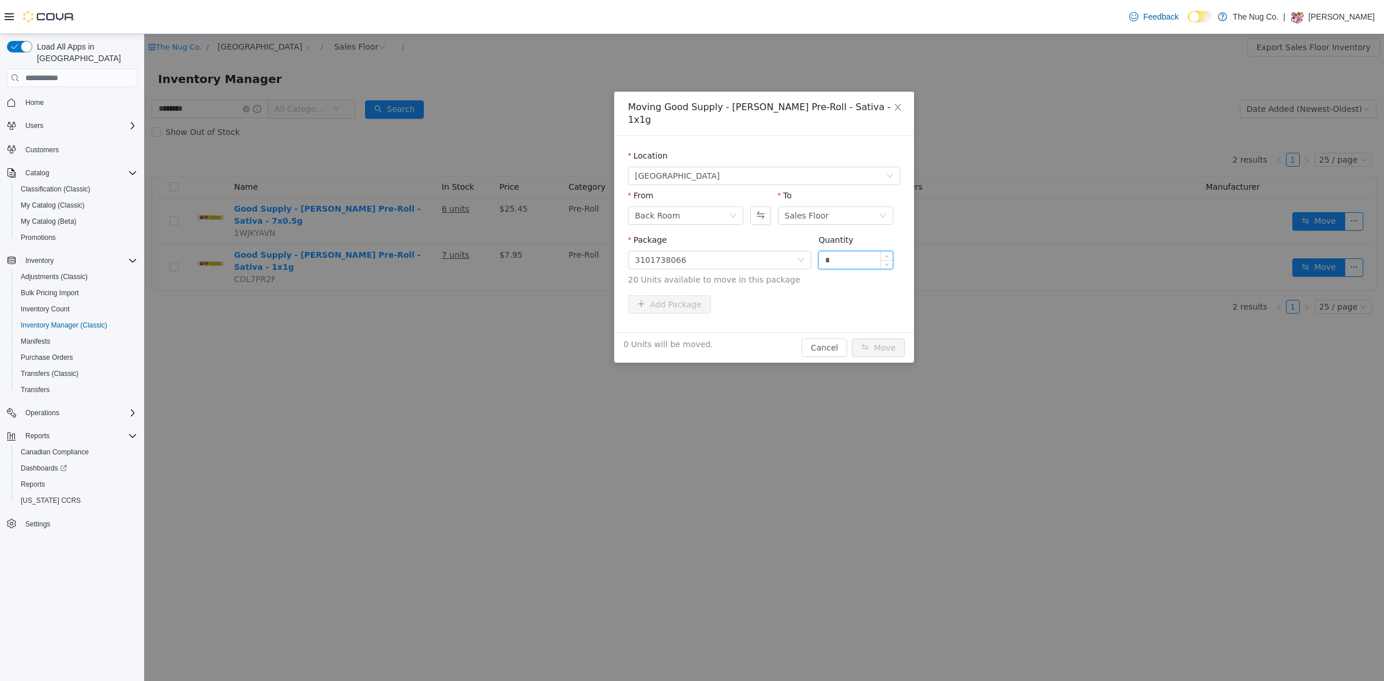
click at [843, 253] on input "*" at bounding box center [856, 259] width 74 height 17
type input "*"
click at [878, 338] on button "Move" at bounding box center [877, 347] width 53 height 18
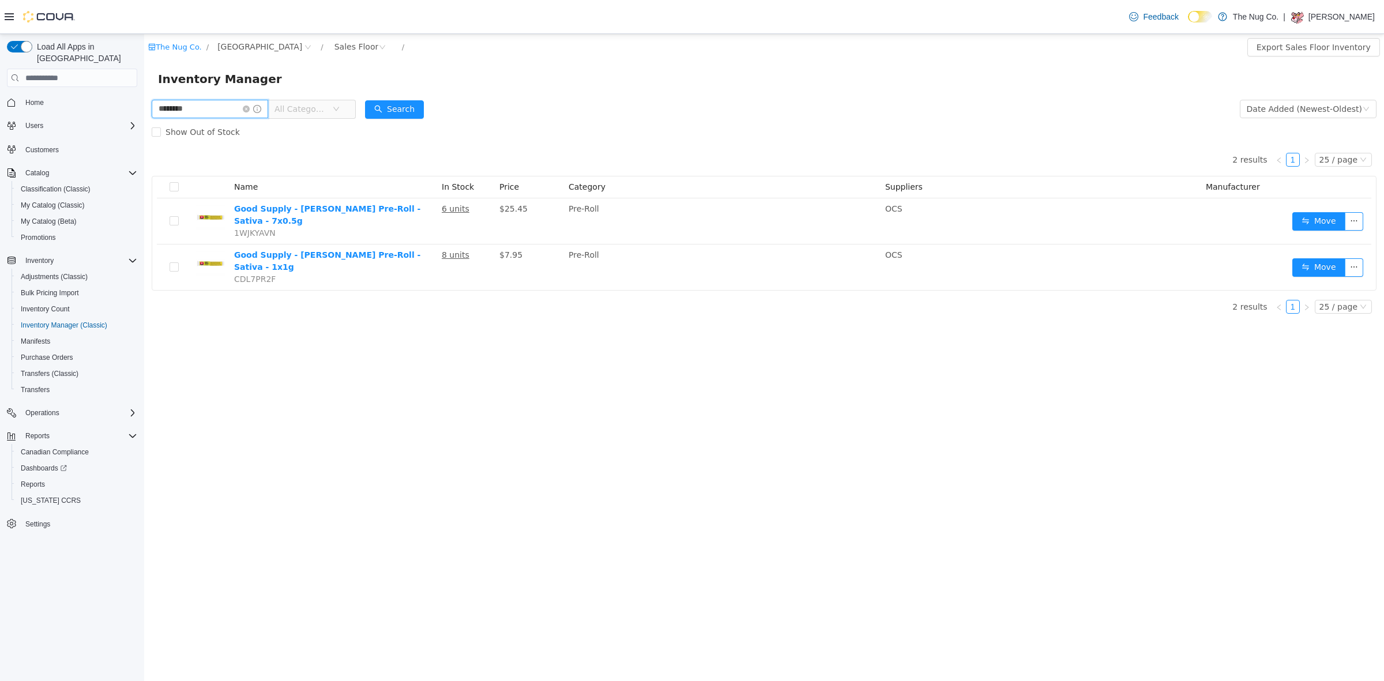
drag, startPoint x: 234, startPoint y: 112, endPoint x: 69, endPoint y: 109, distance: 164.9
click at [144, 109] on html "The Nug Co. / [STREET_ADDRESS] / Sales Floor / Export Sales Floor Inventory Inv…" at bounding box center [763, 357] width 1239 height 647
type input "*"
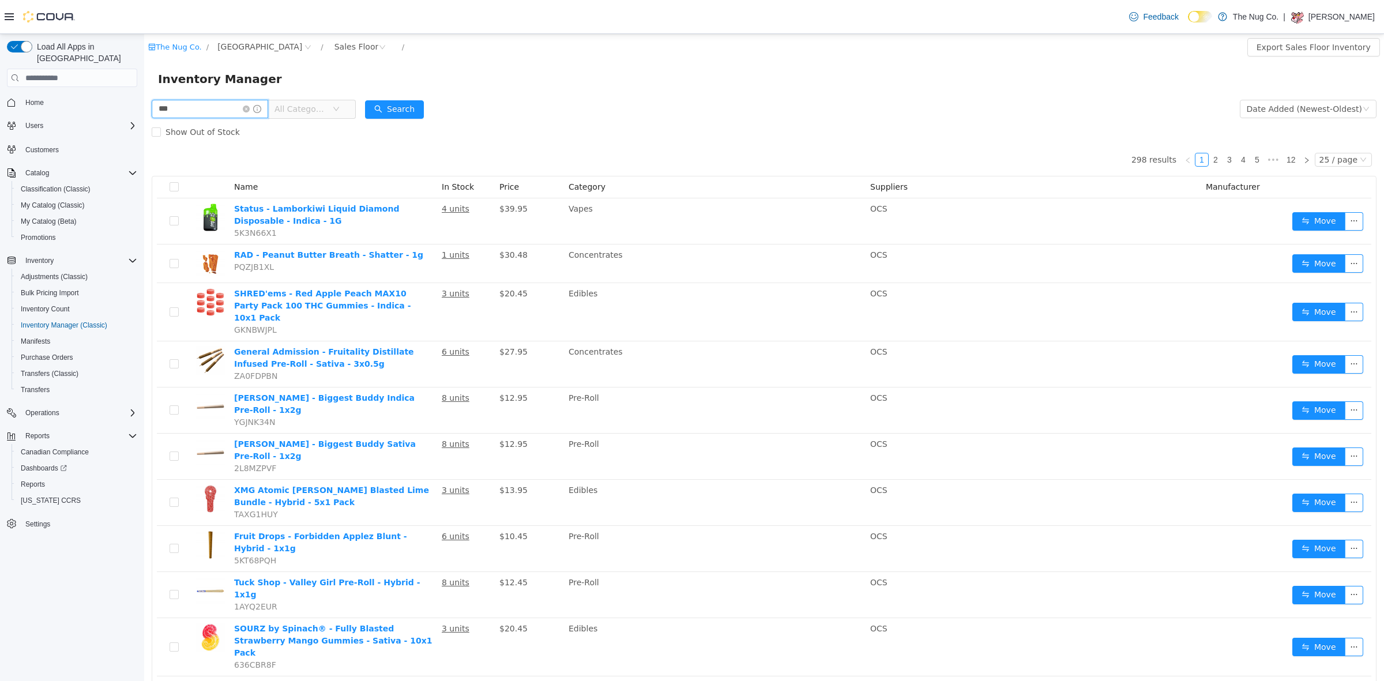
click at [197, 113] on input "***" at bounding box center [210, 109] width 116 height 18
type input "**********"
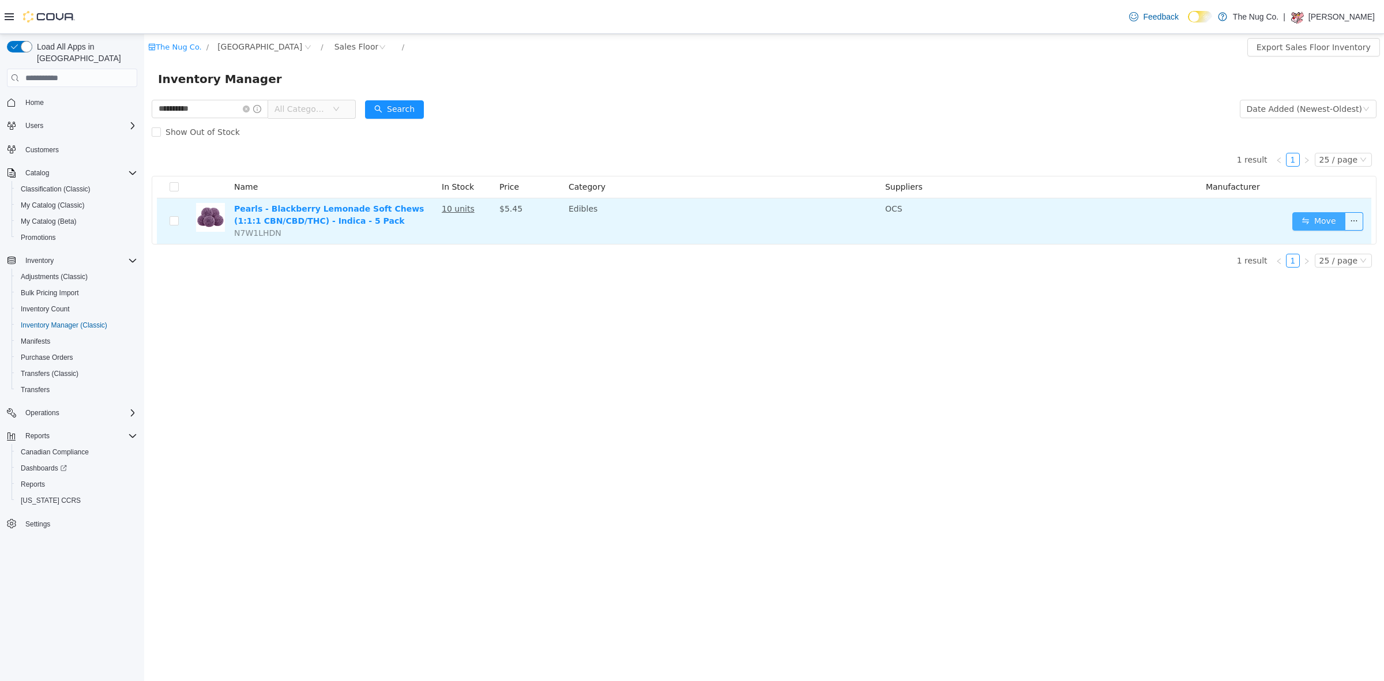
click at [1322, 223] on button "Move" at bounding box center [1318, 221] width 53 height 18
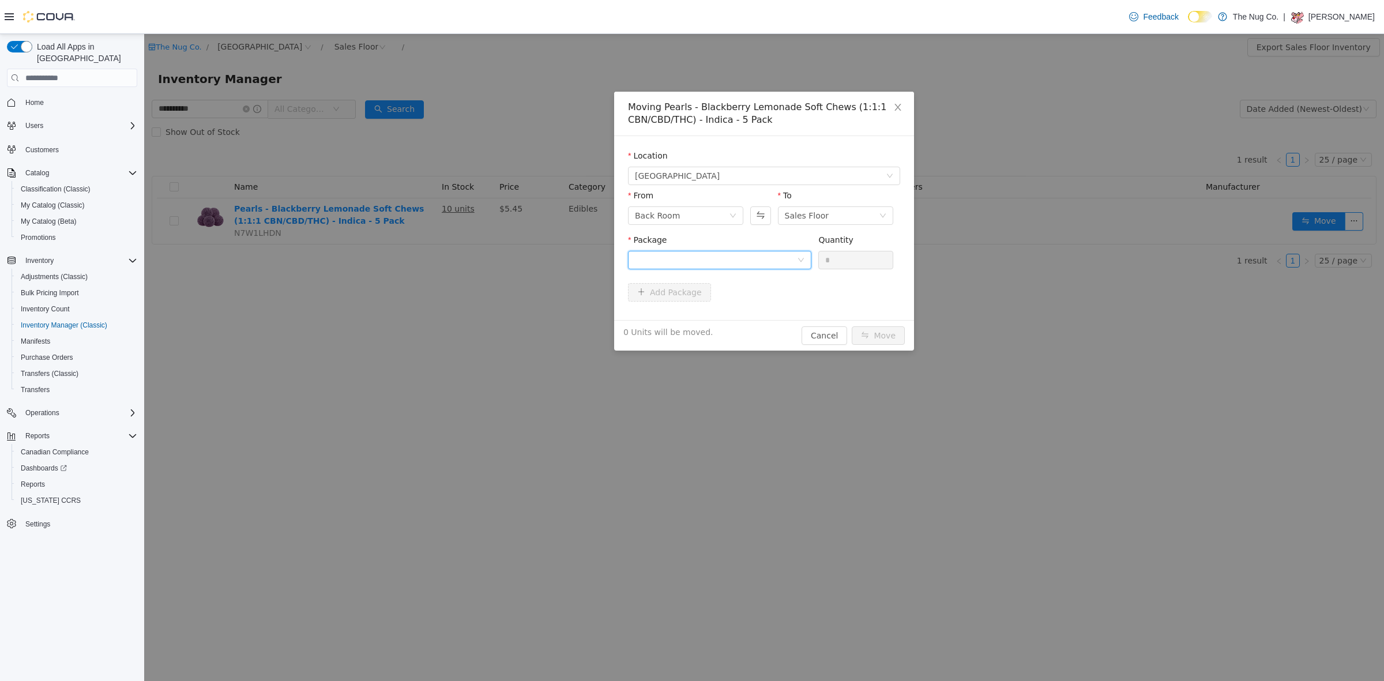
click at [693, 258] on div at bounding box center [716, 259] width 162 height 17
click at [683, 305] on li "PBL494 Quantity : 11 Units" at bounding box center [719, 307] width 183 height 31
click at [843, 257] on input "*" at bounding box center [856, 259] width 74 height 17
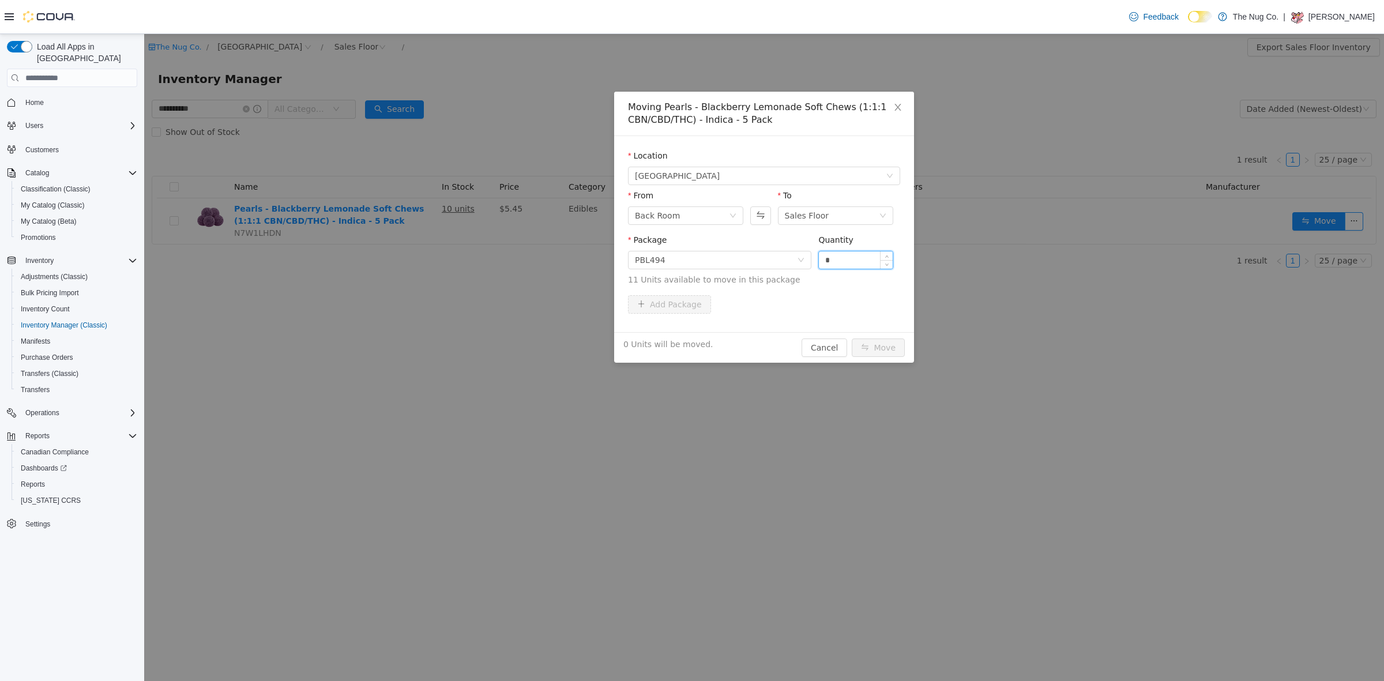
click at [843, 257] on input "*" at bounding box center [856, 259] width 74 height 17
type input "*"
click at [872, 345] on button "Move" at bounding box center [877, 347] width 53 height 18
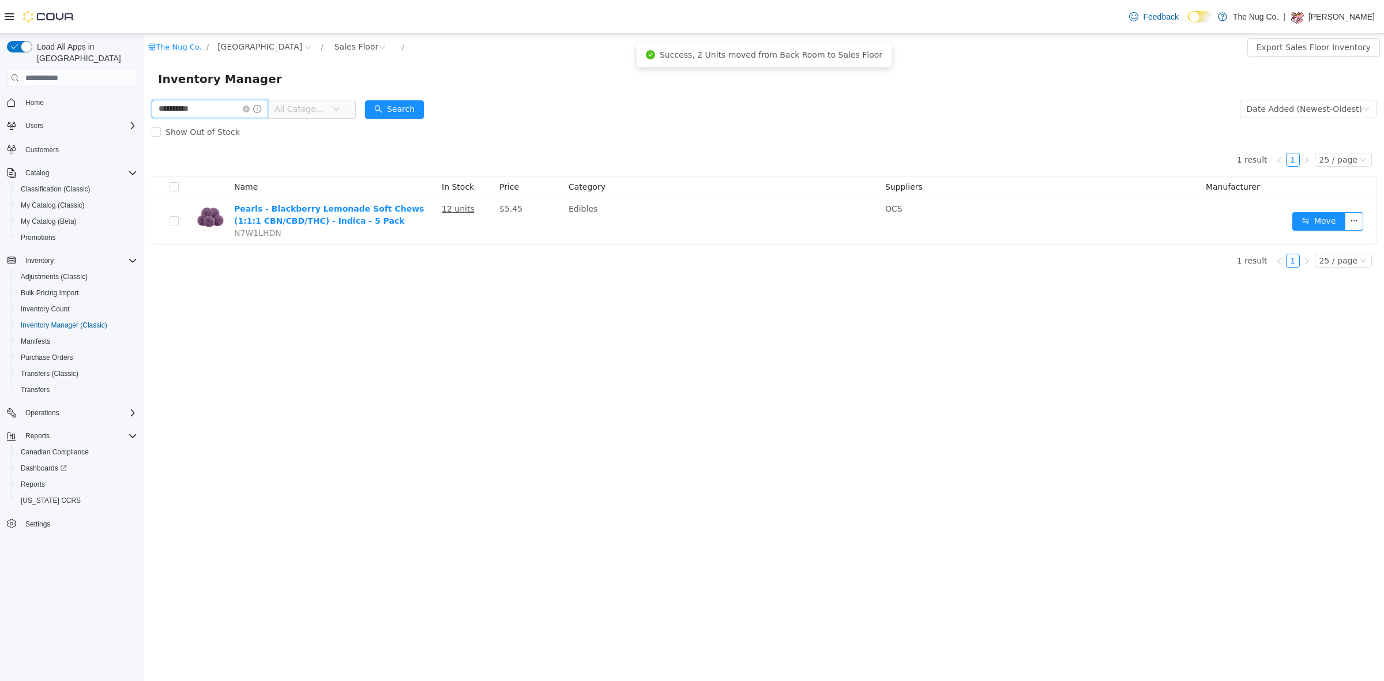
click at [199, 111] on input "**********" at bounding box center [210, 109] width 116 height 18
drag, startPoint x: 199, startPoint y: 111, endPoint x: 157, endPoint y: 111, distance: 42.7
click at [199, 111] on input "**********" at bounding box center [210, 109] width 116 height 18
type input "**********"
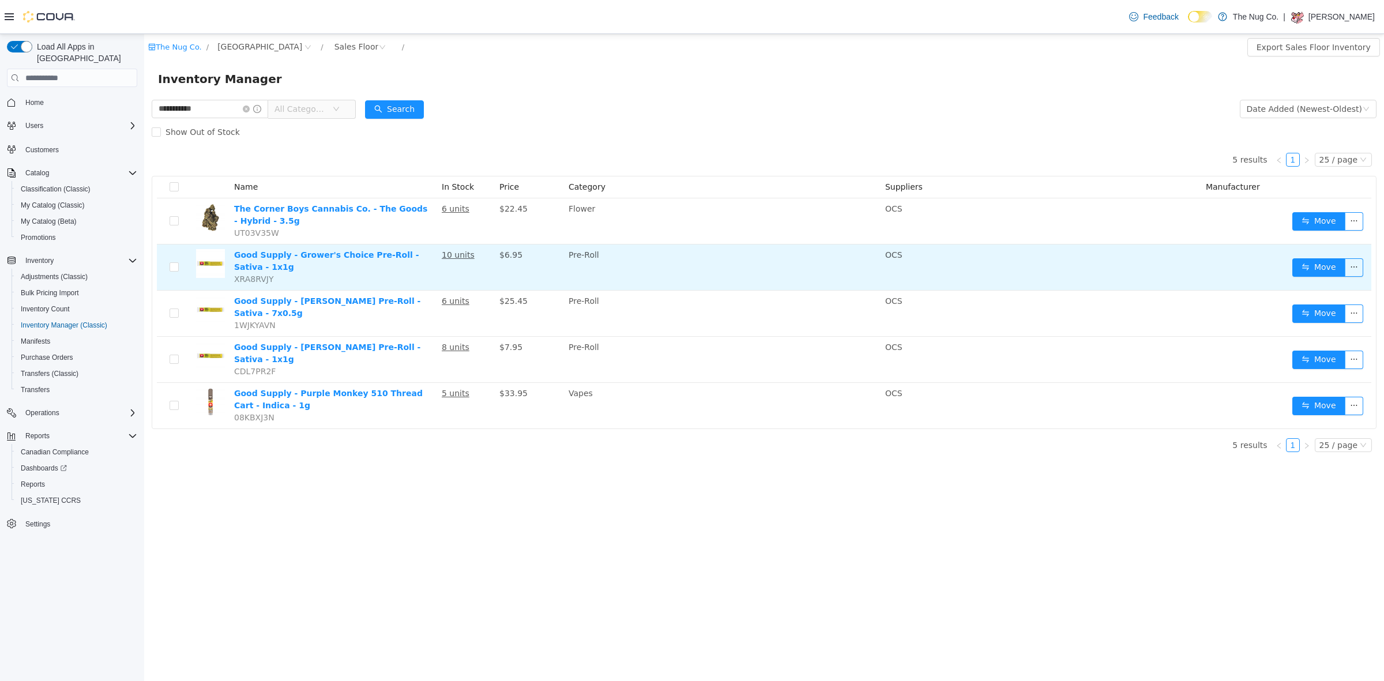
click at [1309, 253] on td "Move" at bounding box center [1329, 267] width 84 height 46
click at [1310, 257] on td "Move" at bounding box center [1329, 267] width 84 height 46
click at [1320, 274] on button "Move" at bounding box center [1318, 267] width 53 height 18
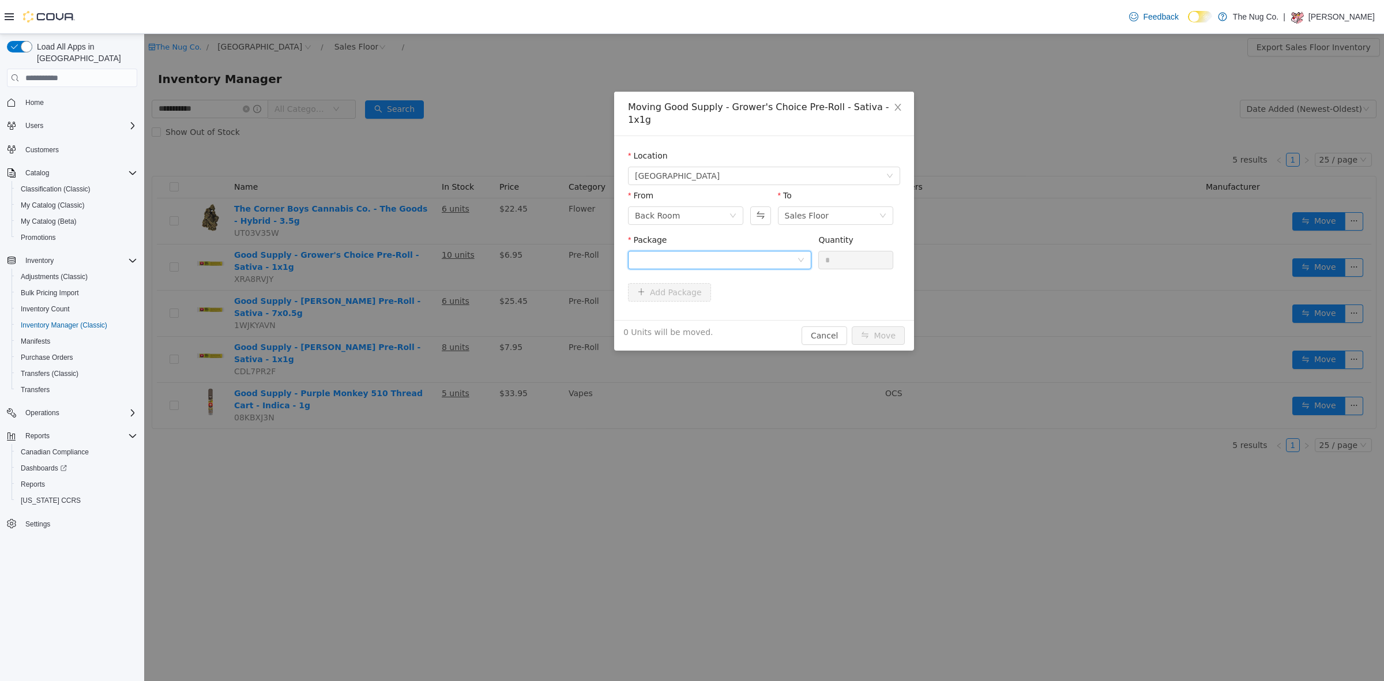
click at [666, 251] on div at bounding box center [716, 259] width 162 height 17
click at [664, 295] on li "3101736415 Quantity : 15 Units" at bounding box center [719, 295] width 183 height 31
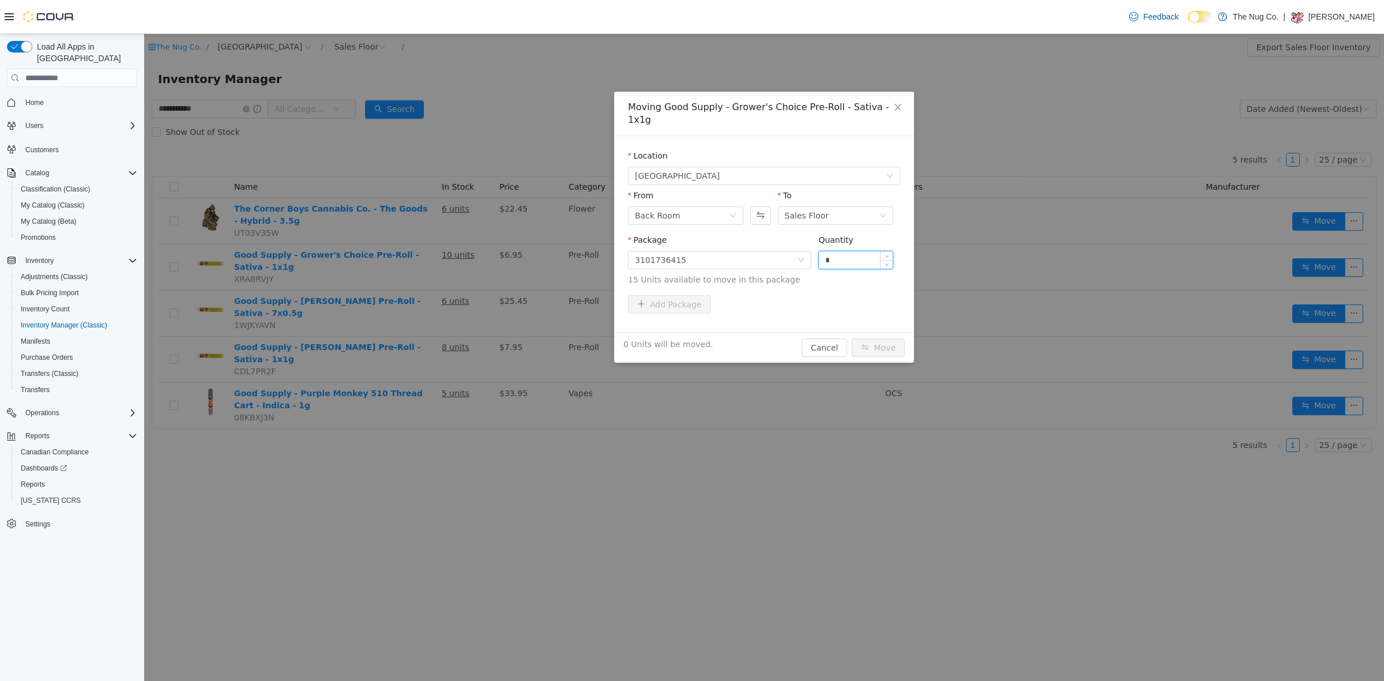
click at [836, 251] on input "*" at bounding box center [856, 259] width 74 height 17
type input "*"
click at [874, 338] on button "Move" at bounding box center [877, 347] width 53 height 18
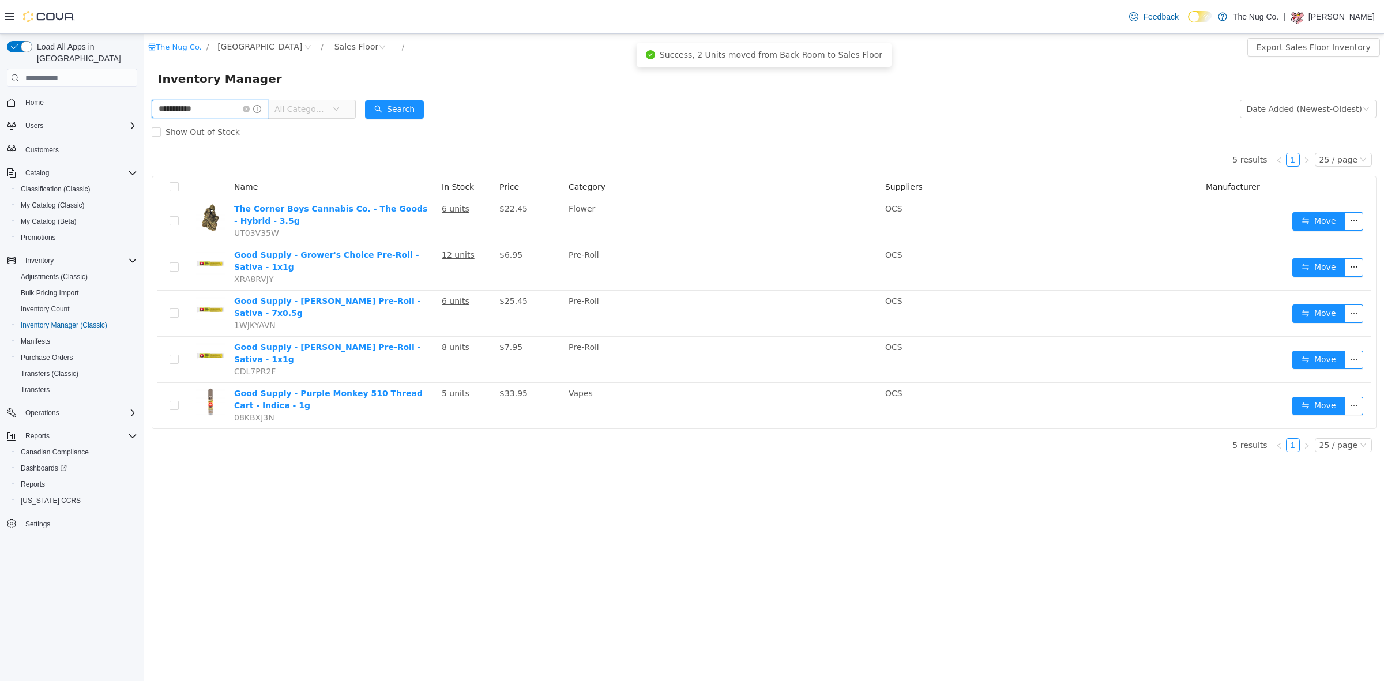
click at [208, 106] on input "**********" at bounding box center [210, 109] width 116 height 18
type input "*********"
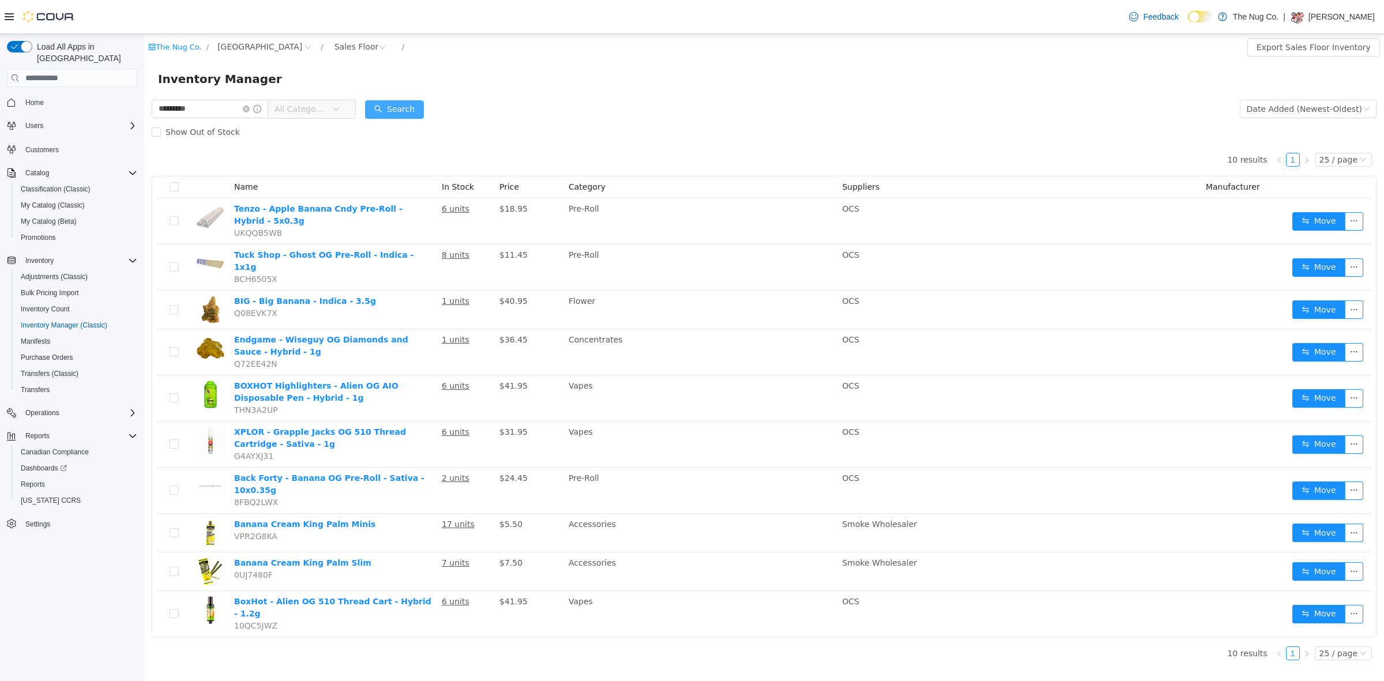
click at [414, 114] on button "Search" at bounding box center [394, 109] width 59 height 18
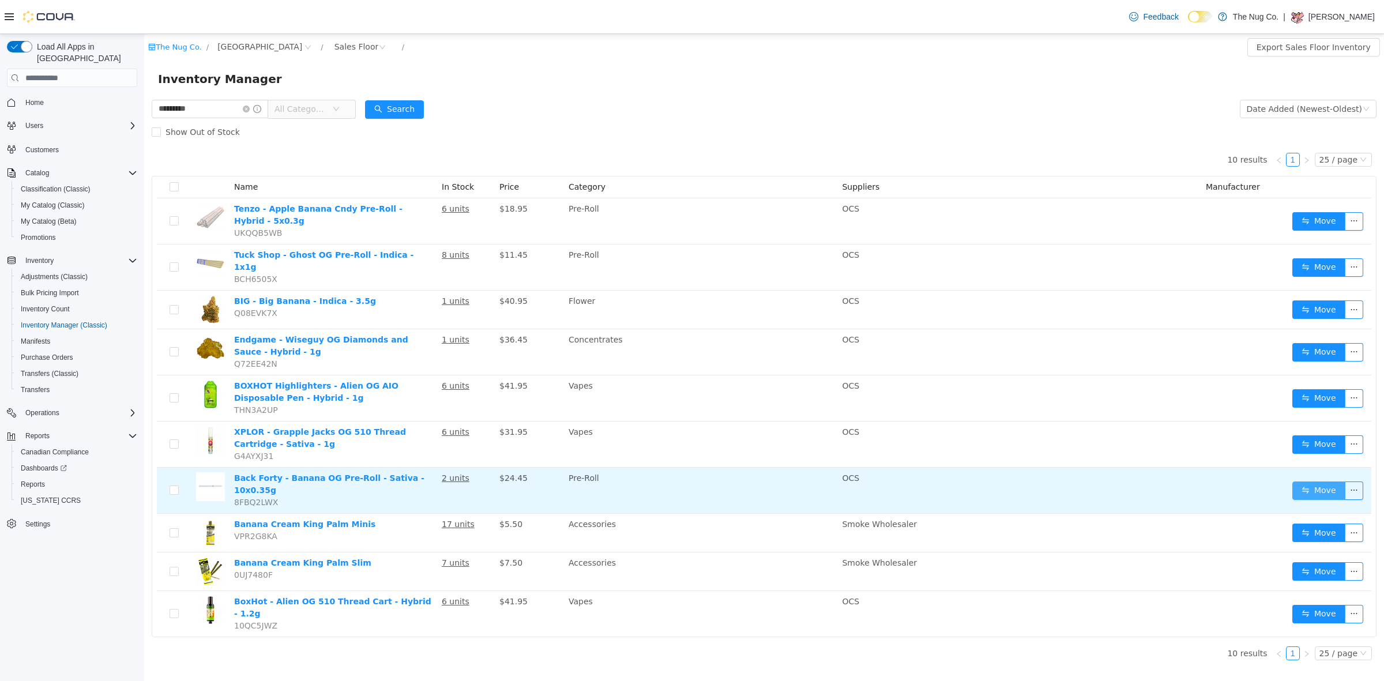
click at [1327, 481] on button "Move" at bounding box center [1318, 490] width 53 height 18
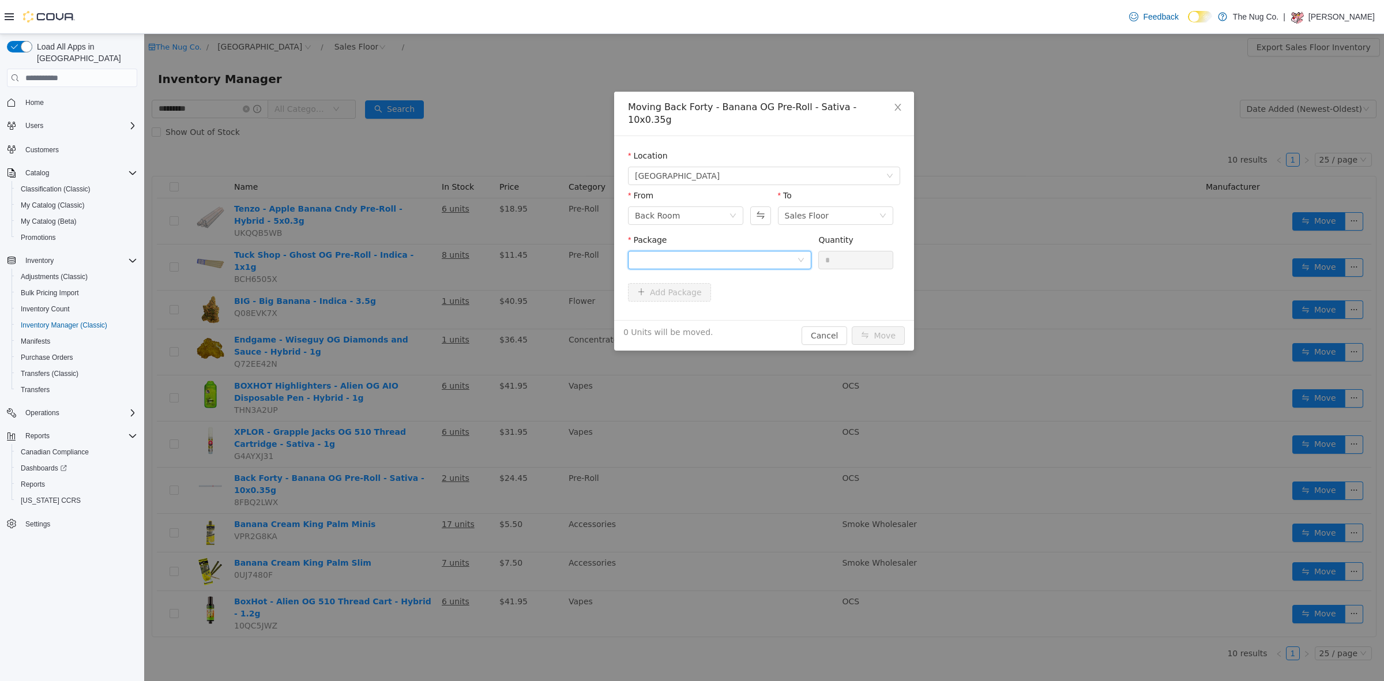
click at [767, 251] on div at bounding box center [716, 259] width 162 height 17
click at [668, 297] on span "Quantity : 20 Units" at bounding box center [670, 301] width 70 height 9
click at [839, 251] on input "*" at bounding box center [856, 259] width 74 height 17
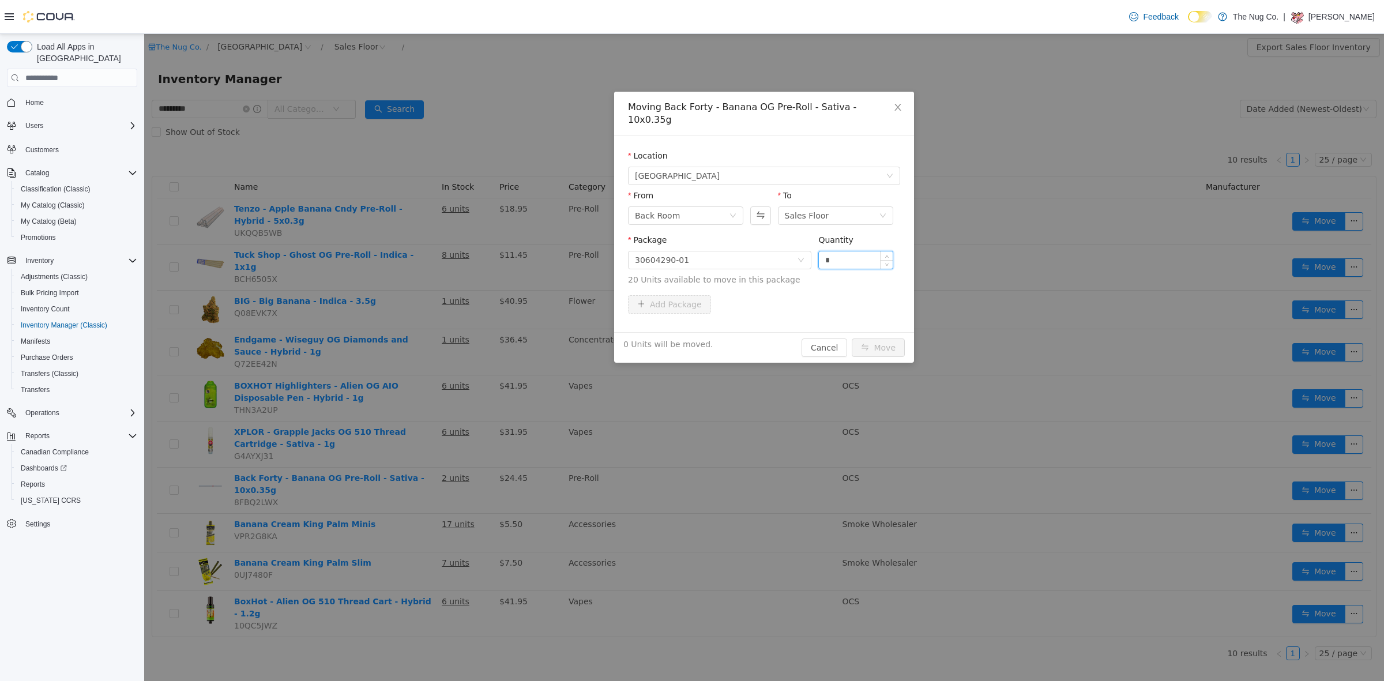
click at [839, 251] on input "*" at bounding box center [856, 259] width 74 height 17
click at [849, 237] on div "Quantity" at bounding box center [855, 242] width 75 height 17
click at [849, 236] on div "Quantity" at bounding box center [855, 242] width 75 height 17
click at [849, 251] on input "*" at bounding box center [856, 259] width 74 height 17
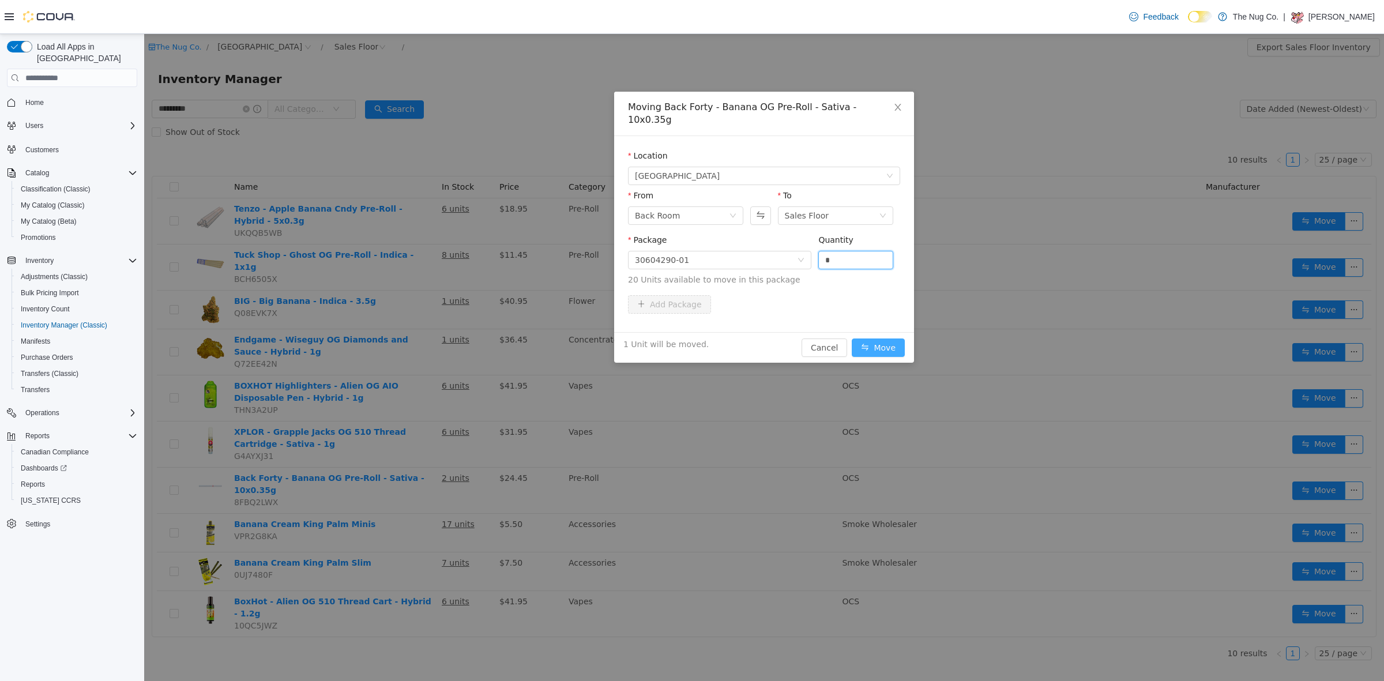
type input "*"
click at [880, 338] on button "Move" at bounding box center [877, 347] width 53 height 18
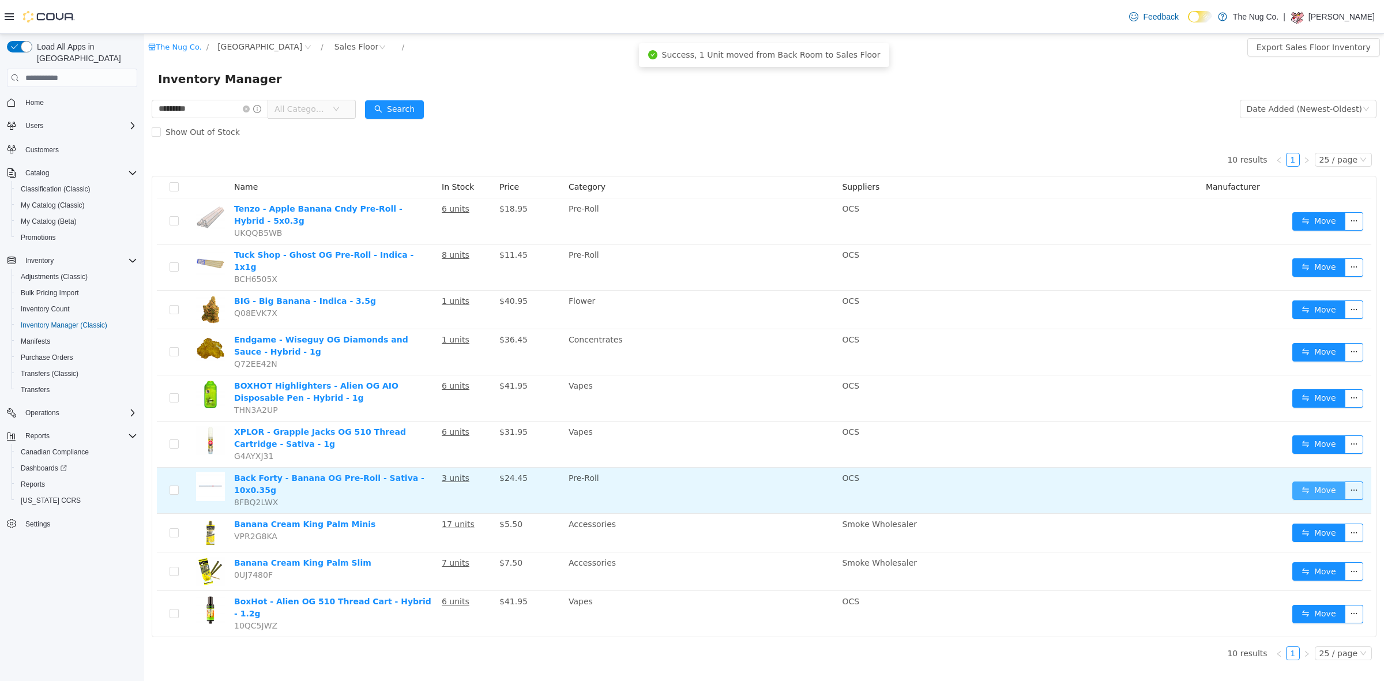
click at [1318, 481] on button "Move" at bounding box center [1318, 490] width 53 height 18
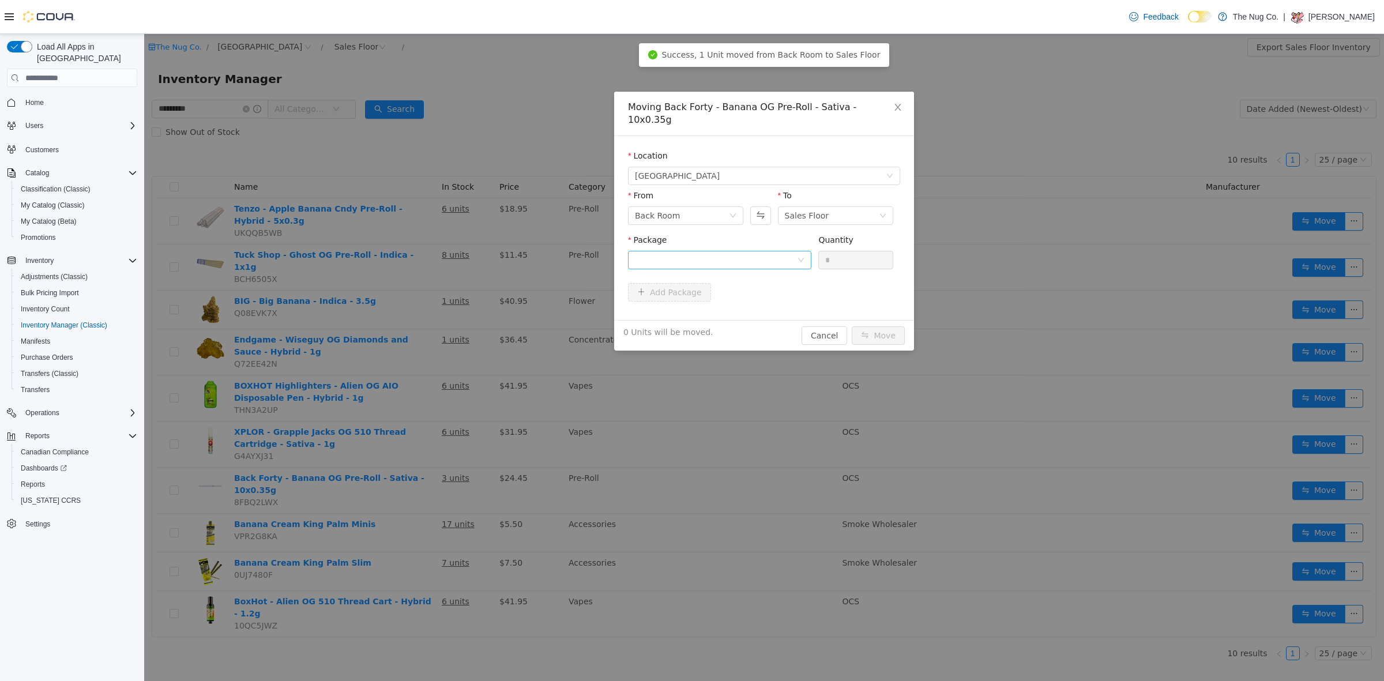
drag, startPoint x: 687, startPoint y: 235, endPoint x: 685, endPoint y: 246, distance: 11.2
click at [686, 240] on div "Package" at bounding box center [719, 254] width 183 height 40
click at [685, 251] on div at bounding box center [716, 259] width 162 height 17
click at [669, 303] on span "Quantity : 19 Units" at bounding box center [670, 301] width 70 height 9
click at [839, 251] on input "*" at bounding box center [856, 259] width 74 height 17
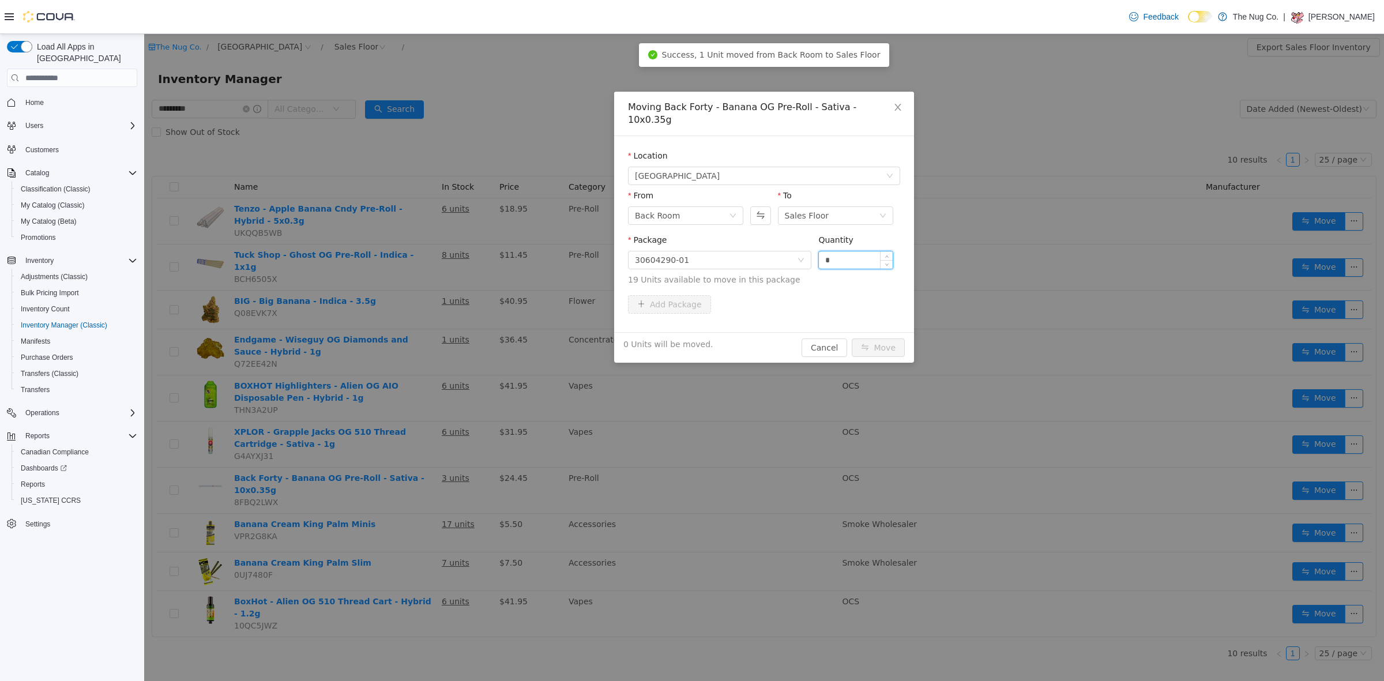
click at [839, 251] on input "*" at bounding box center [856, 259] width 74 height 17
type input "*"
click at [875, 338] on button "Move" at bounding box center [877, 347] width 53 height 18
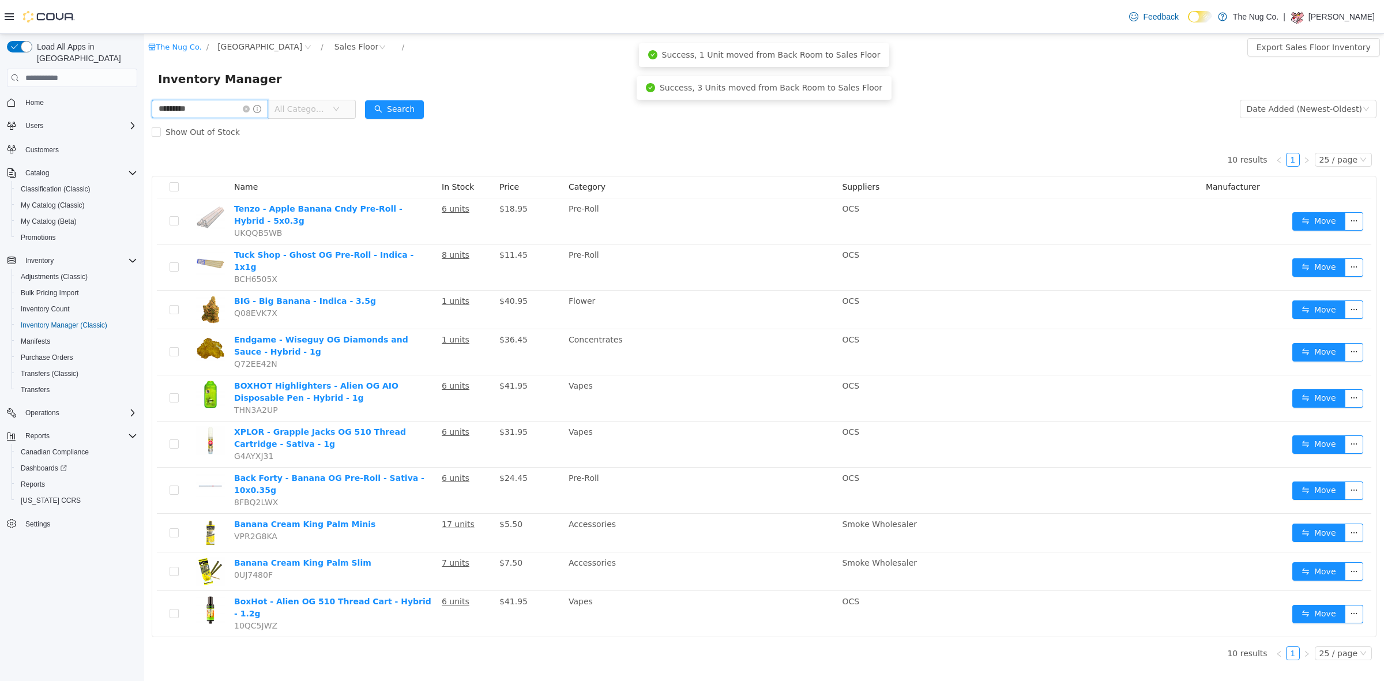
click at [215, 110] on input "*********" at bounding box center [210, 109] width 116 height 18
type input "**********"
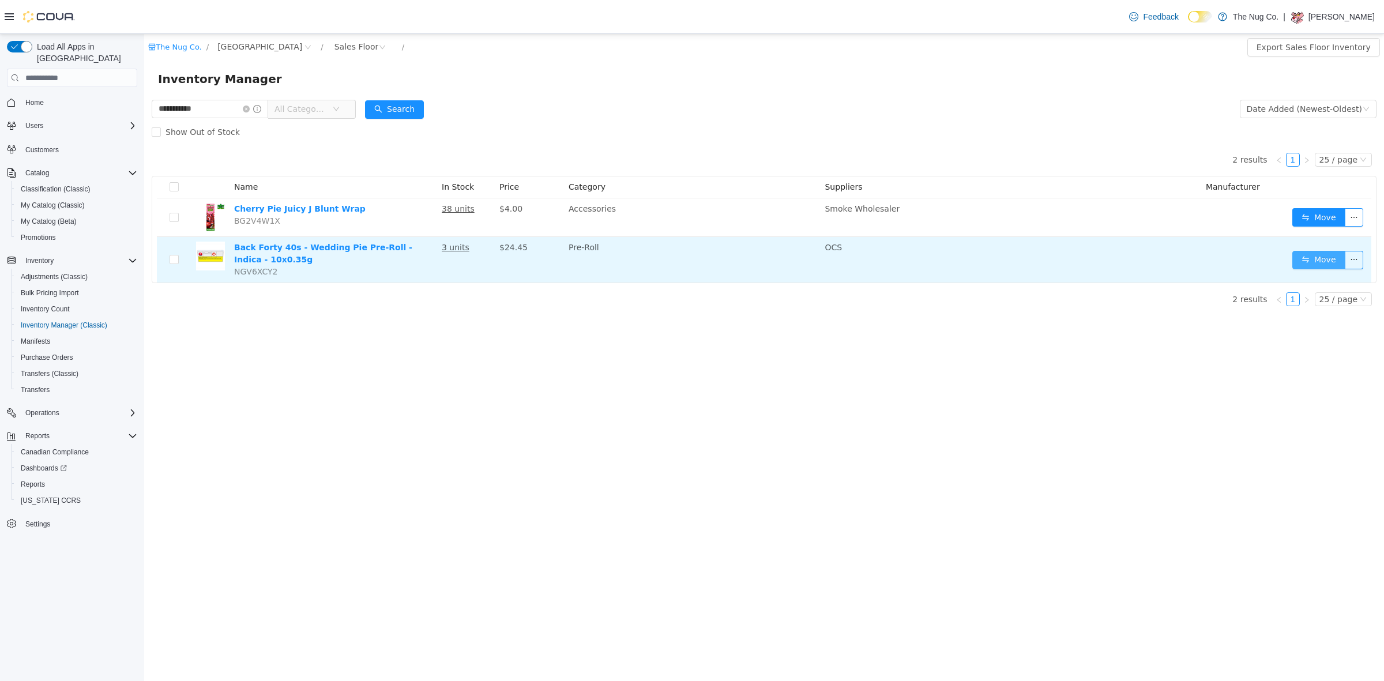
click at [1324, 262] on button "Move" at bounding box center [1318, 260] width 53 height 18
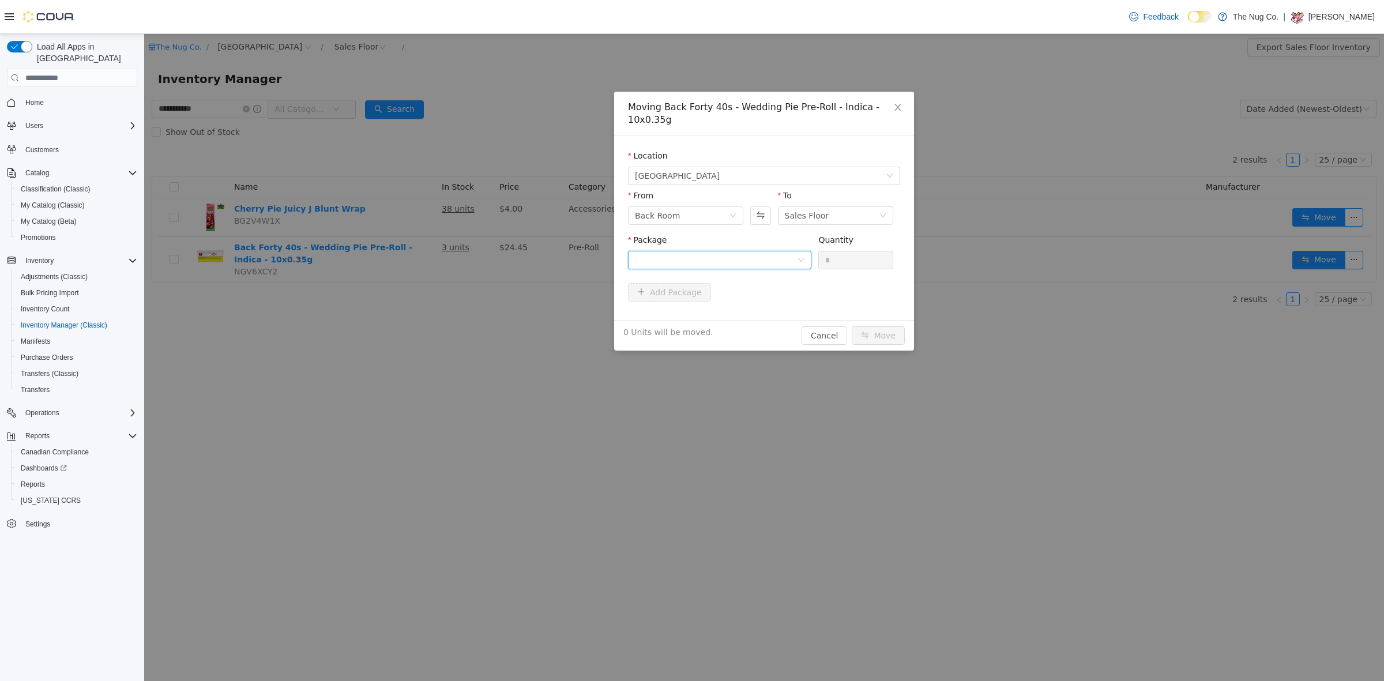
click at [686, 260] on div at bounding box center [716, 259] width 162 height 17
drag, startPoint x: 687, startPoint y: 315, endPoint x: 696, endPoint y: 318, distance: 10.2
click at [689, 317] on span "Quantity : 20 Units" at bounding box center [670, 314] width 70 height 9
click at [839, 258] on input "*" at bounding box center [856, 259] width 74 height 17
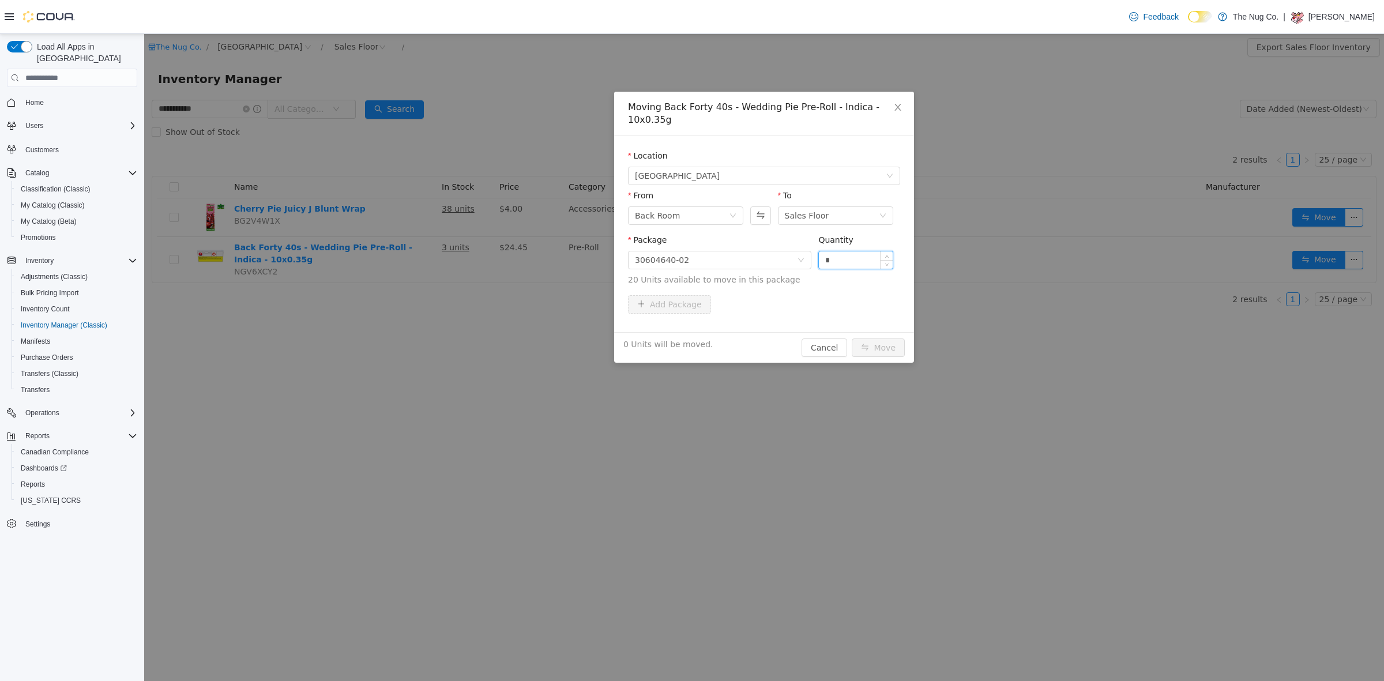
click at [839, 258] on input "*" at bounding box center [856, 259] width 74 height 17
type input "*"
click at [872, 348] on button "Move" at bounding box center [877, 347] width 53 height 18
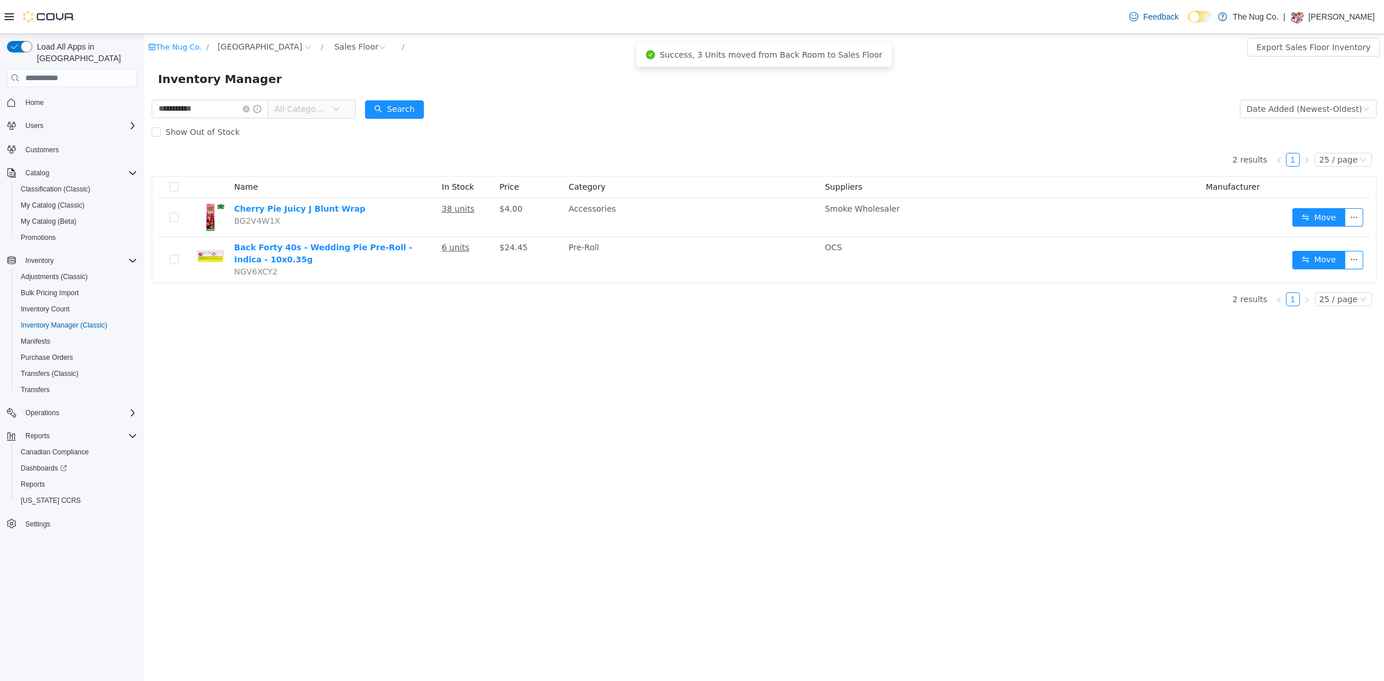
drag, startPoint x: 649, startPoint y: 93, endPoint x: 771, endPoint y: 52, distance: 128.3
click at [649, 93] on div "Inventory Manager" at bounding box center [763, 79] width 1239 height 37
drag, startPoint x: 218, startPoint y: 108, endPoint x: 144, endPoint y: 132, distance: 77.7
click at [144, 99] on html "**********" at bounding box center [763, 357] width 1239 height 647
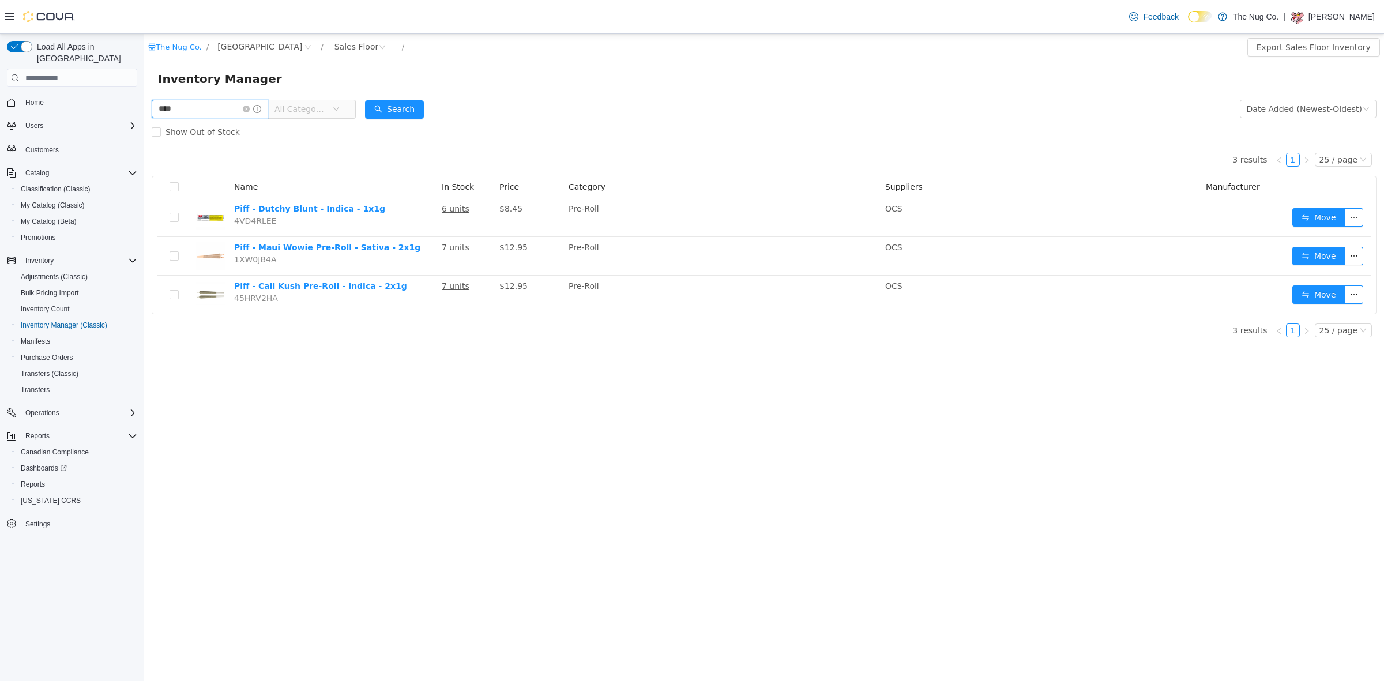
type input "****"
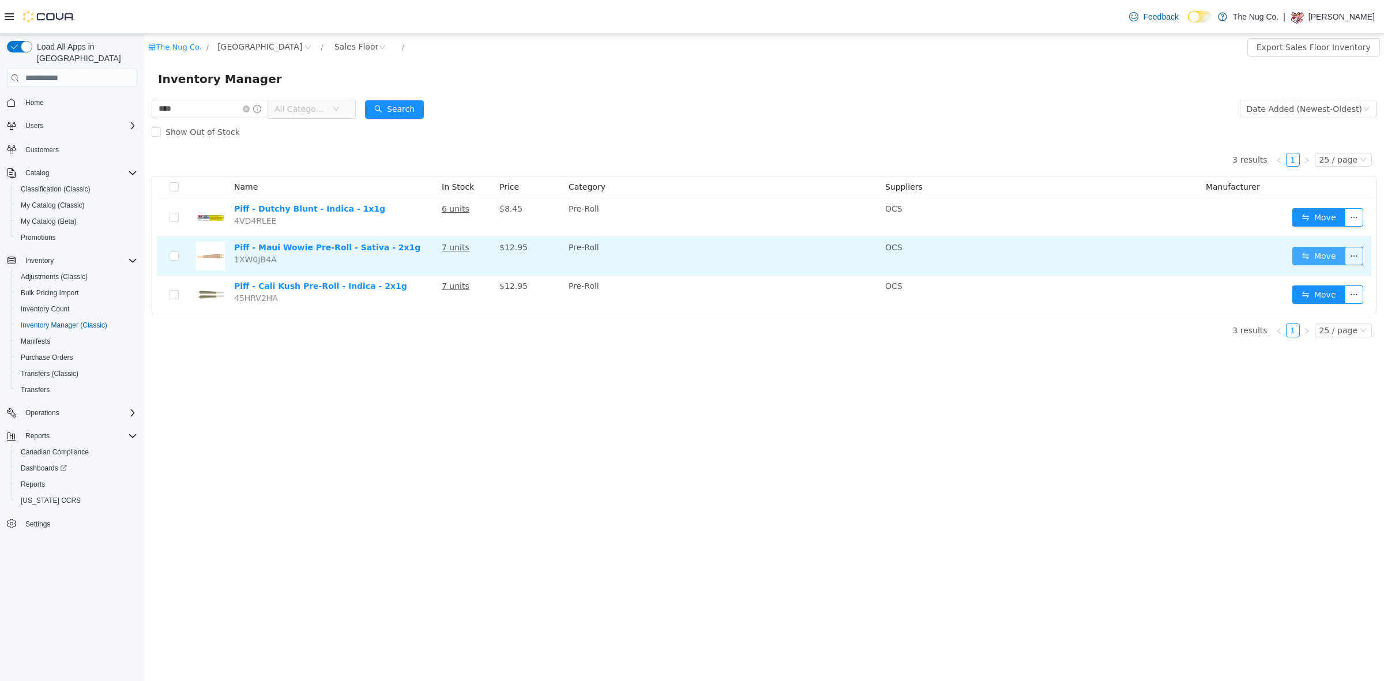
click at [1307, 259] on button "Move" at bounding box center [1318, 256] width 53 height 18
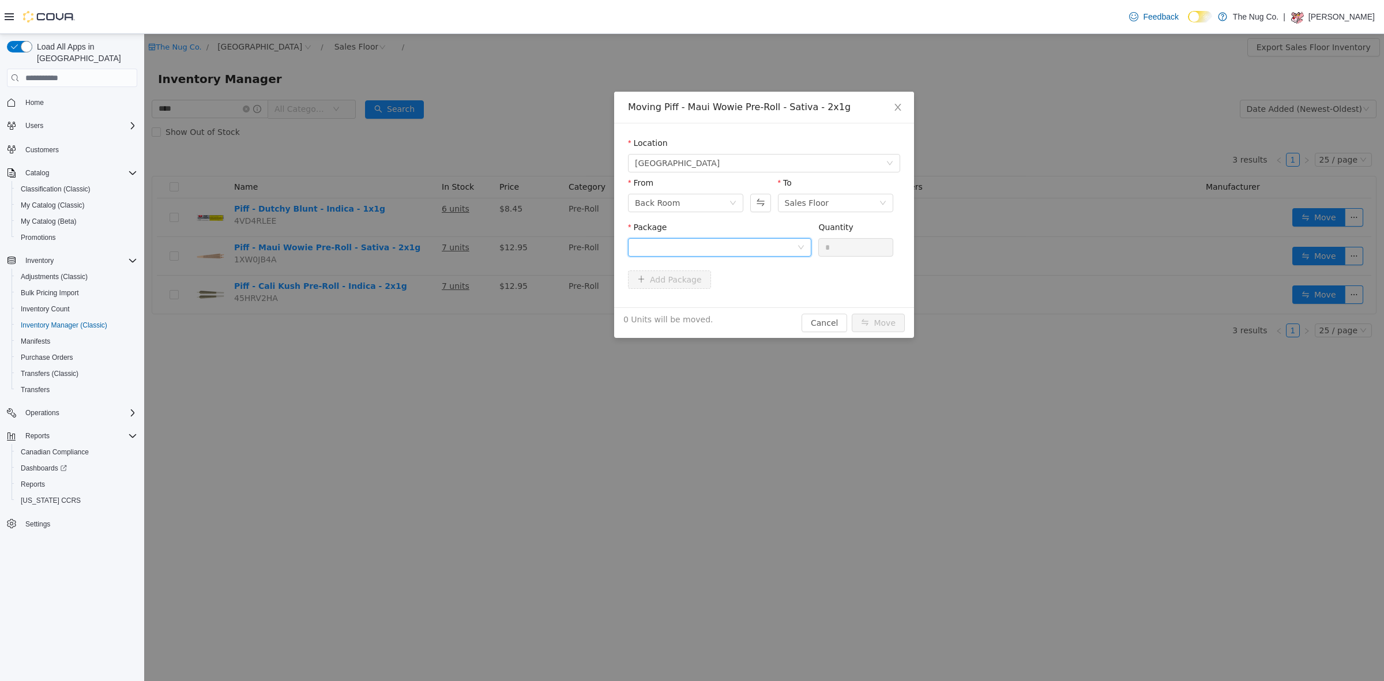
click at [760, 243] on div at bounding box center [716, 247] width 162 height 17
click at [708, 295] on li "MJ0829 Quantity : 17 Units" at bounding box center [719, 295] width 183 height 31
click at [857, 246] on input "*" at bounding box center [856, 247] width 74 height 17
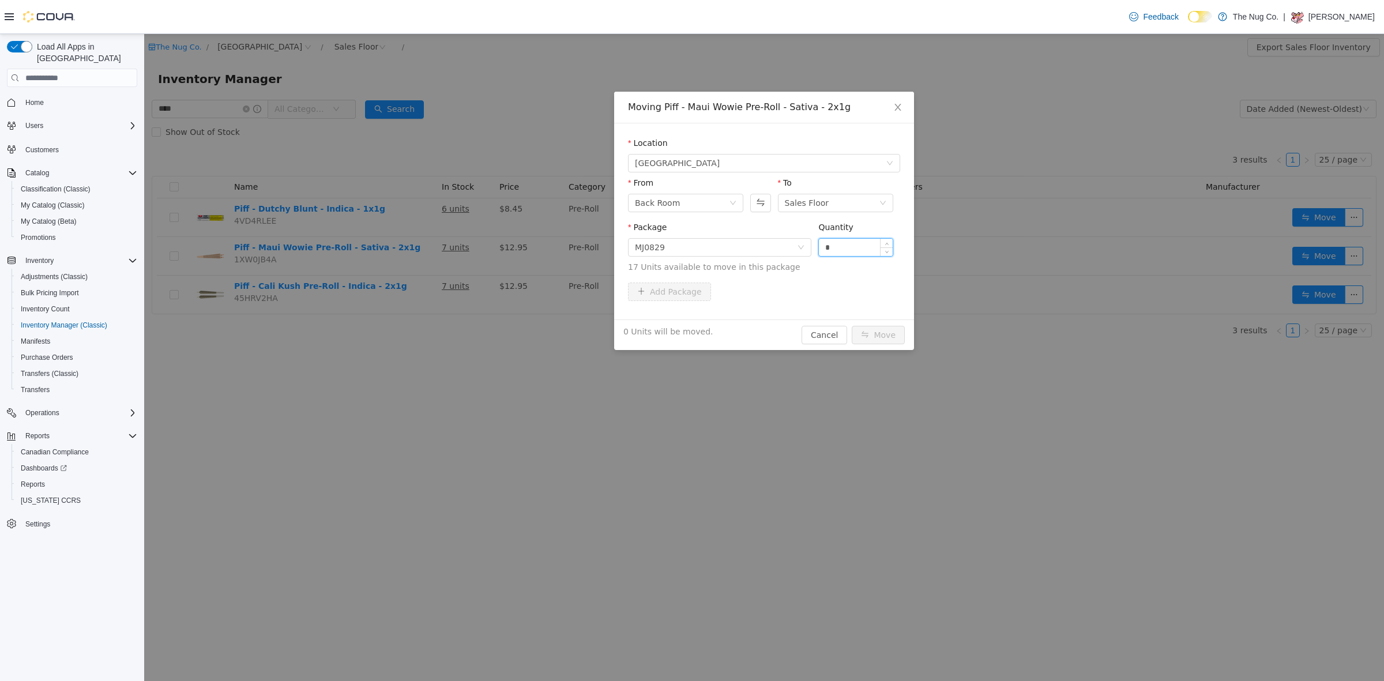
click at [857, 246] on input "*" at bounding box center [856, 247] width 74 height 17
type input "*"
click at [877, 333] on button "Move" at bounding box center [877, 335] width 53 height 18
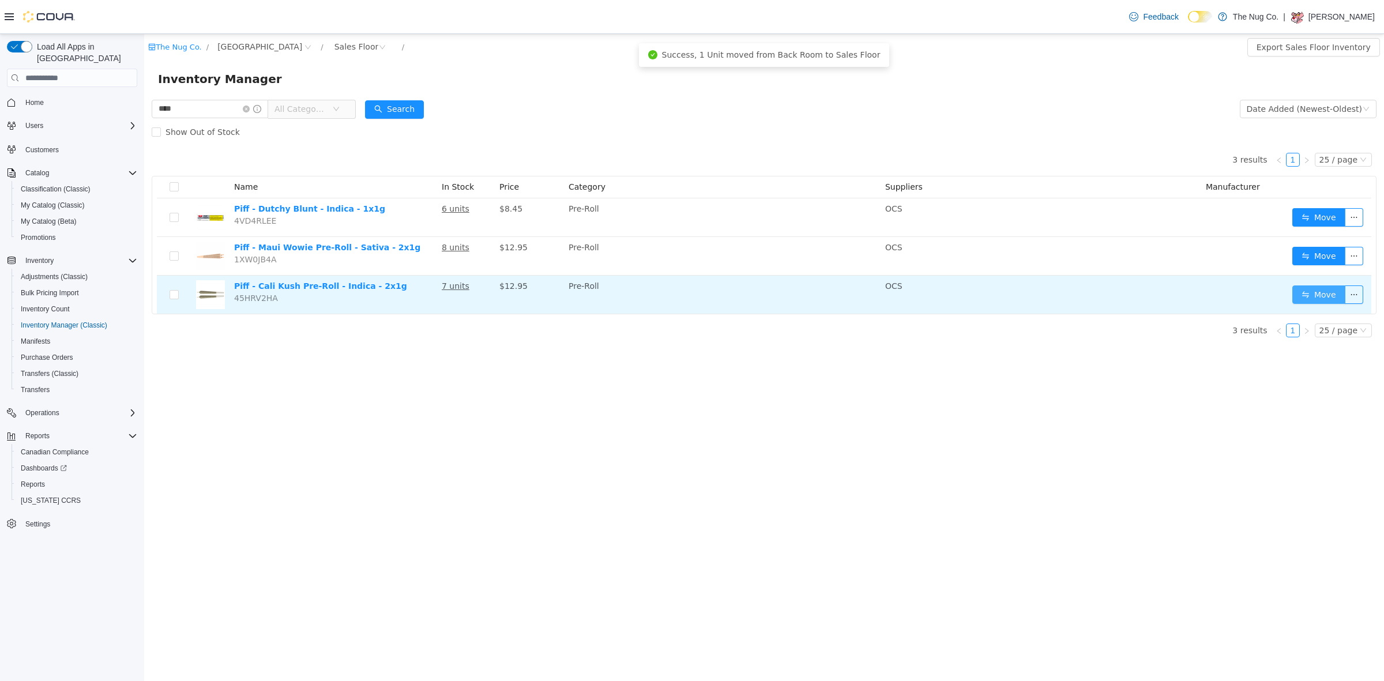
click at [1316, 300] on button "Move" at bounding box center [1318, 294] width 53 height 18
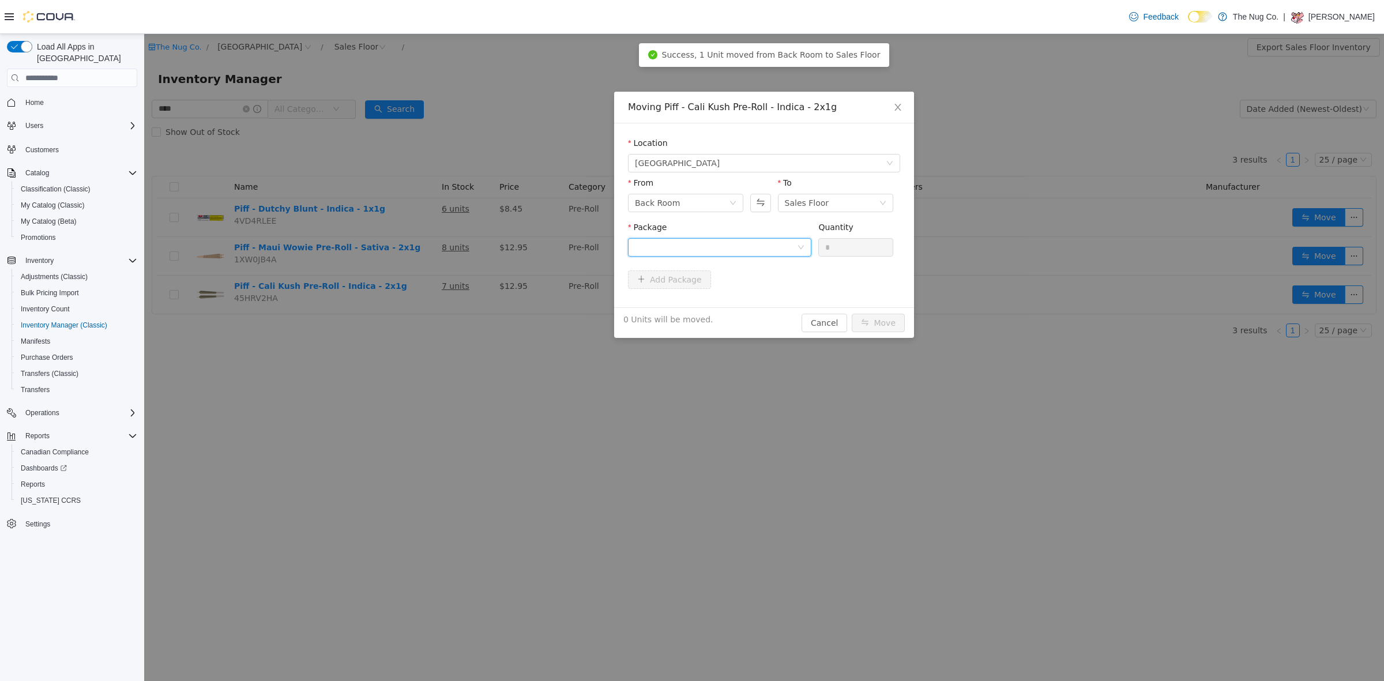
click at [717, 252] on div at bounding box center [716, 247] width 162 height 17
click at [684, 310] on li "MJ0713 Quantity : 12 Units" at bounding box center [719, 295] width 183 height 31
click at [865, 241] on input "*" at bounding box center [856, 247] width 74 height 17
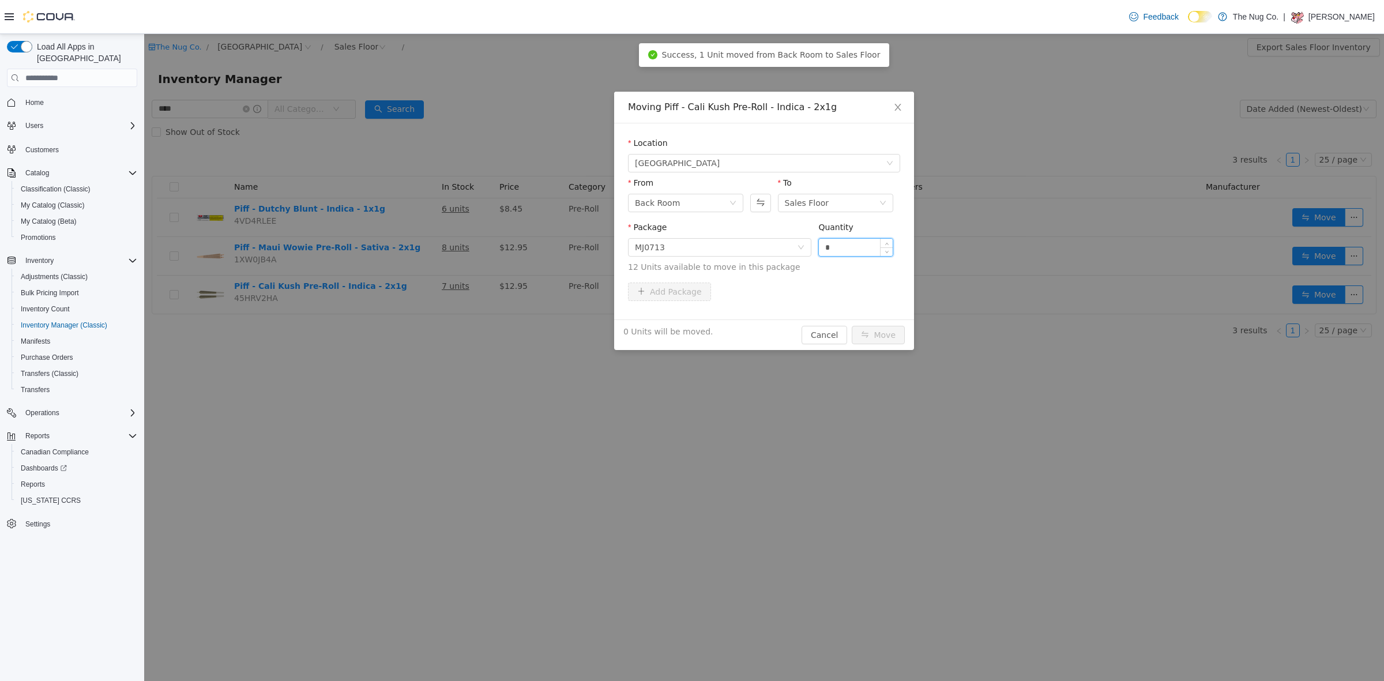
click at [865, 241] on input "*" at bounding box center [856, 247] width 74 height 17
type input "*"
click at [884, 333] on button "Move" at bounding box center [877, 335] width 53 height 18
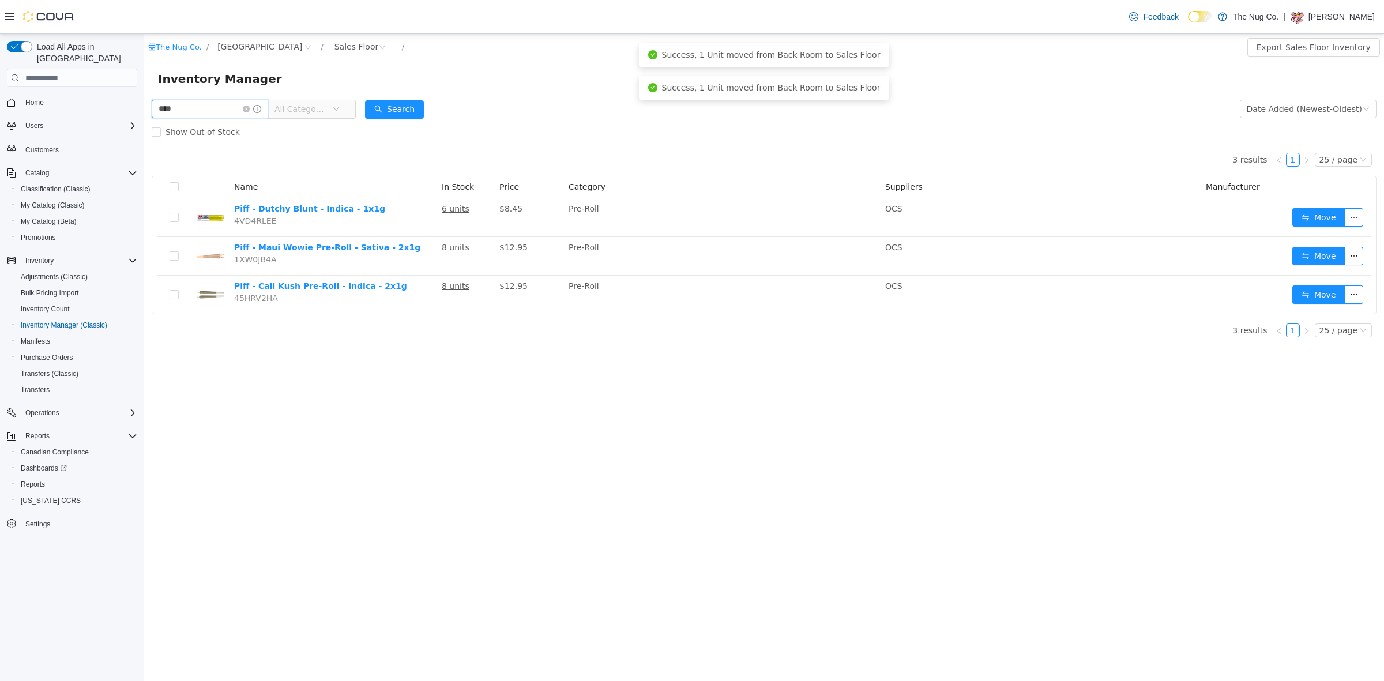
drag, startPoint x: 184, startPoint y: 112, endPoint x: 1, endPoint y: 108, distance: 183.9
click at [144, 108] on html "The Nug Co. / [STREET_ADDRESS] / Sales Floor / Export Sales Floor Inventory Inv…" at bounding box center [763, 357] width 1239 height 647
type input "**********"
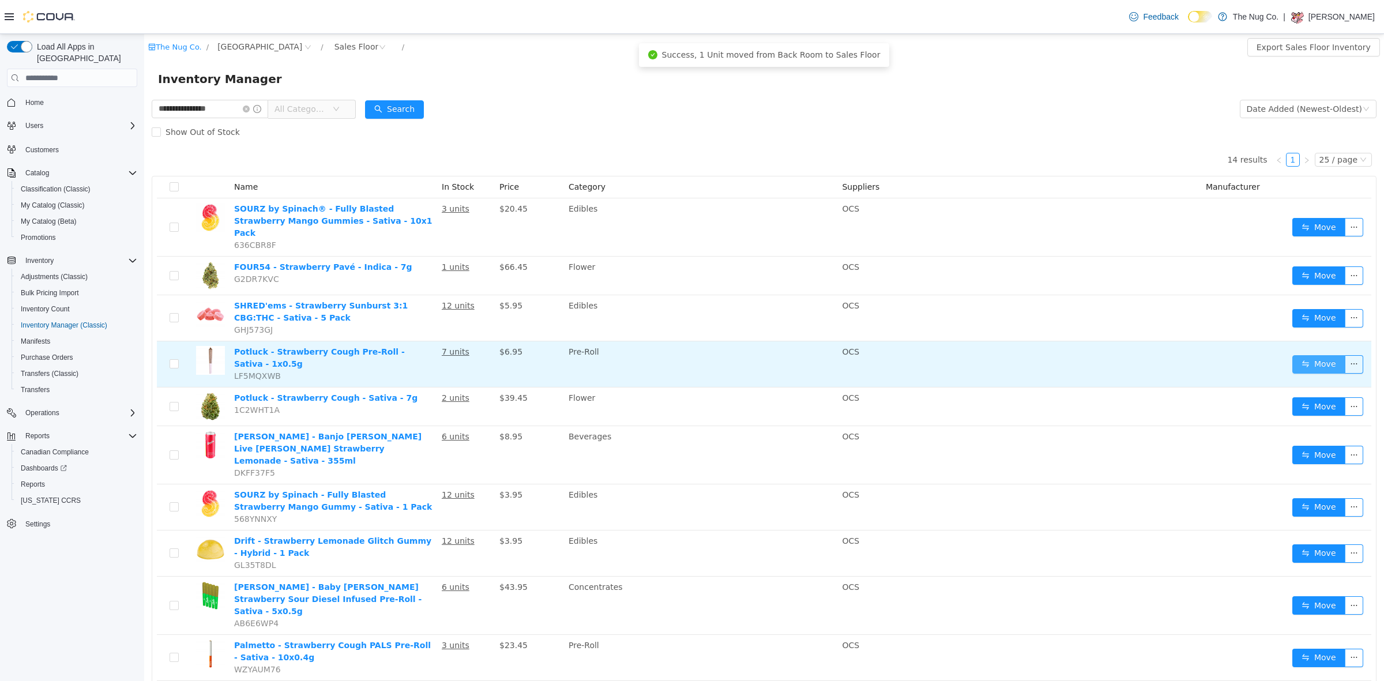
click at [1327, 355] on button "Move" at bounding box center [1318, 364] width 53 height 18
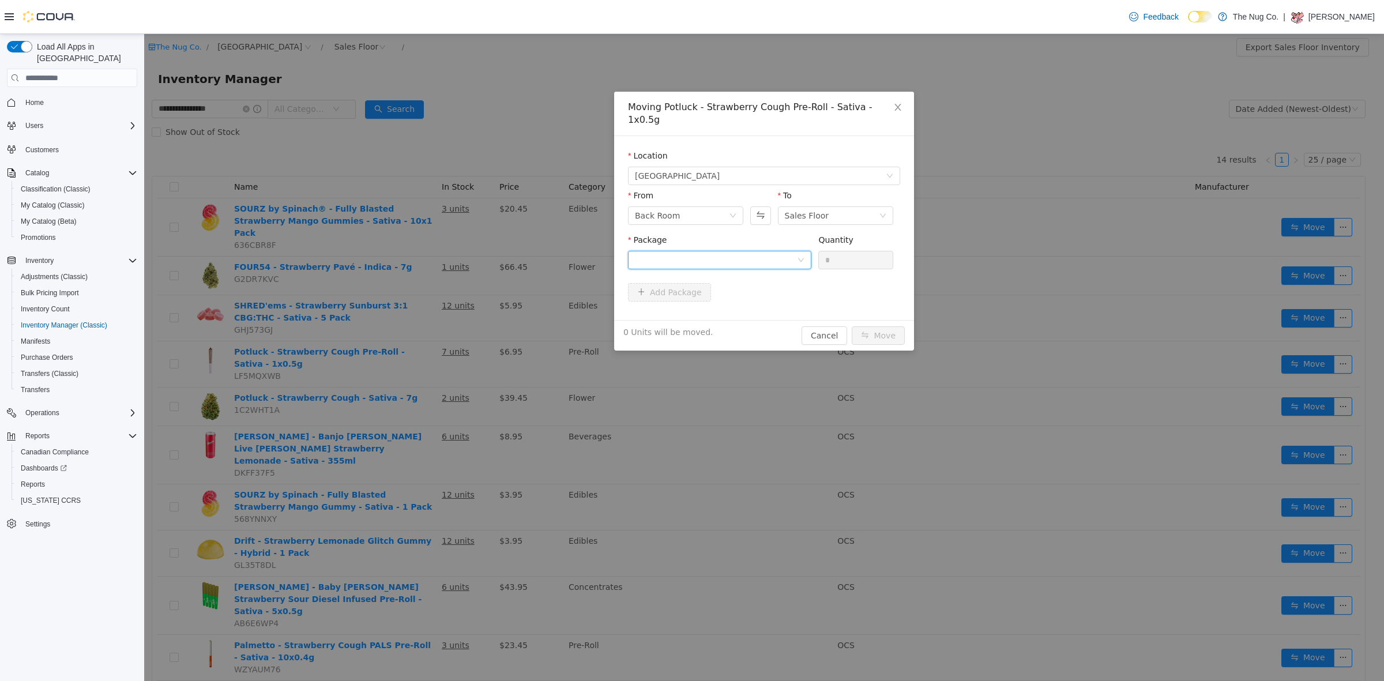
click at [642, 251] on div at bounding box center [716, 259] width 162 height 17
click at [663, 297] on span "Quantity : 16 Units" at bounding box center [670, 301] width 70 height 9
click at [878, 251] on input "*" at bounding box center [856, 259] width 74 height 17
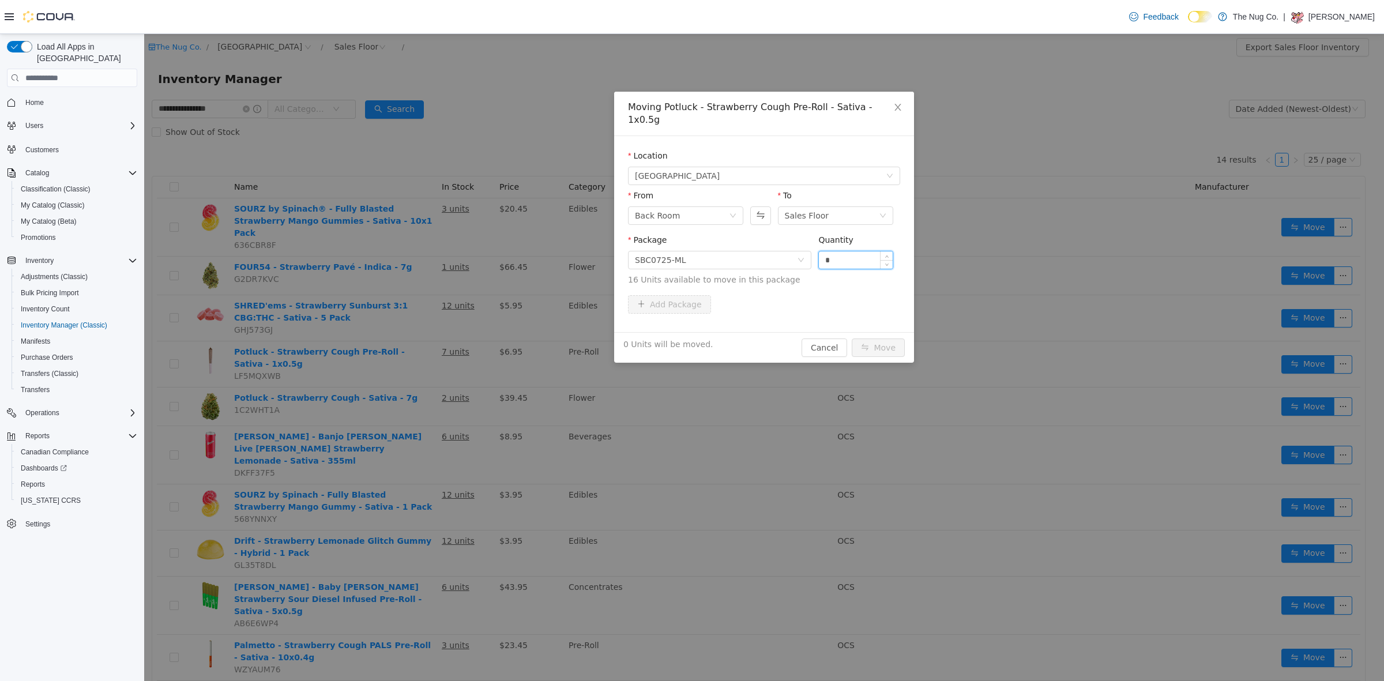
click at [878, 251] on input "*" at bounding box center [856, 259] width 74 height 17
type input "*"
click at [875, 338] on button "Move" at bounding box center [877, 347] width 53 height 18
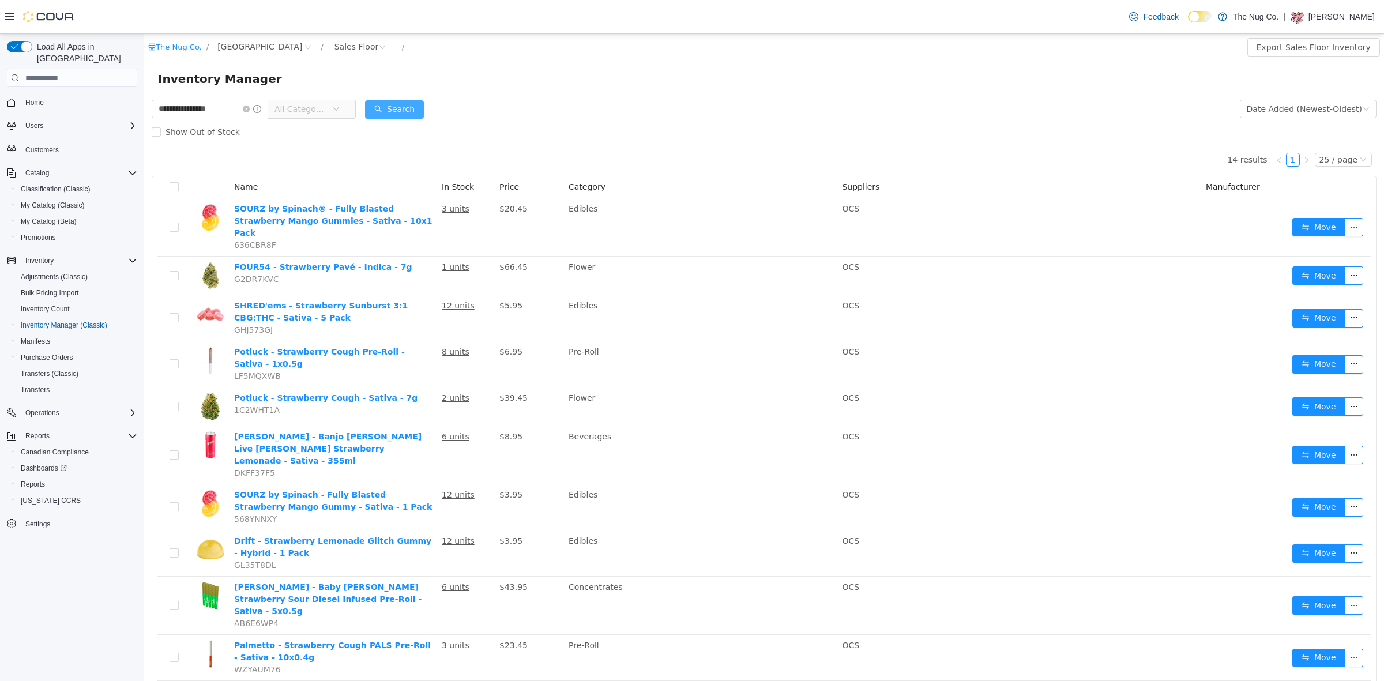
click at [393, 109] on button "Search" at bounding box center [394, 109] width 59 height 18
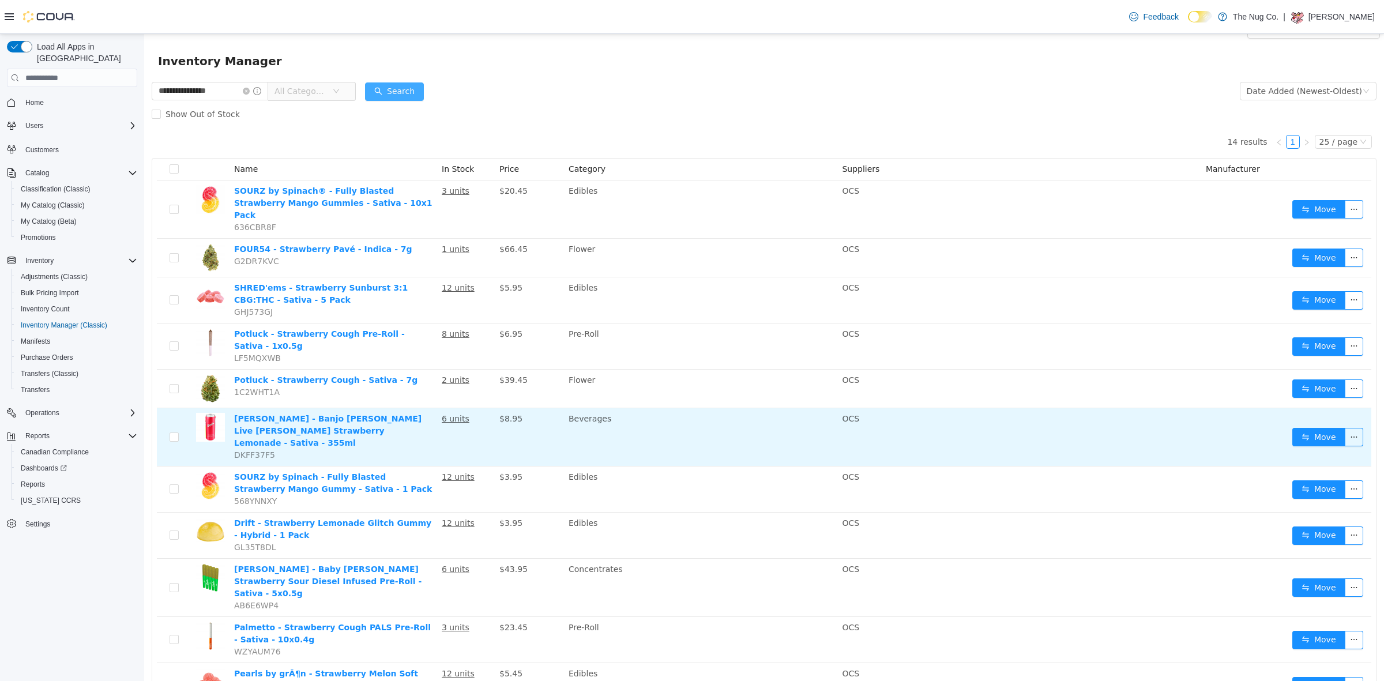
scroll to position [16, 0]
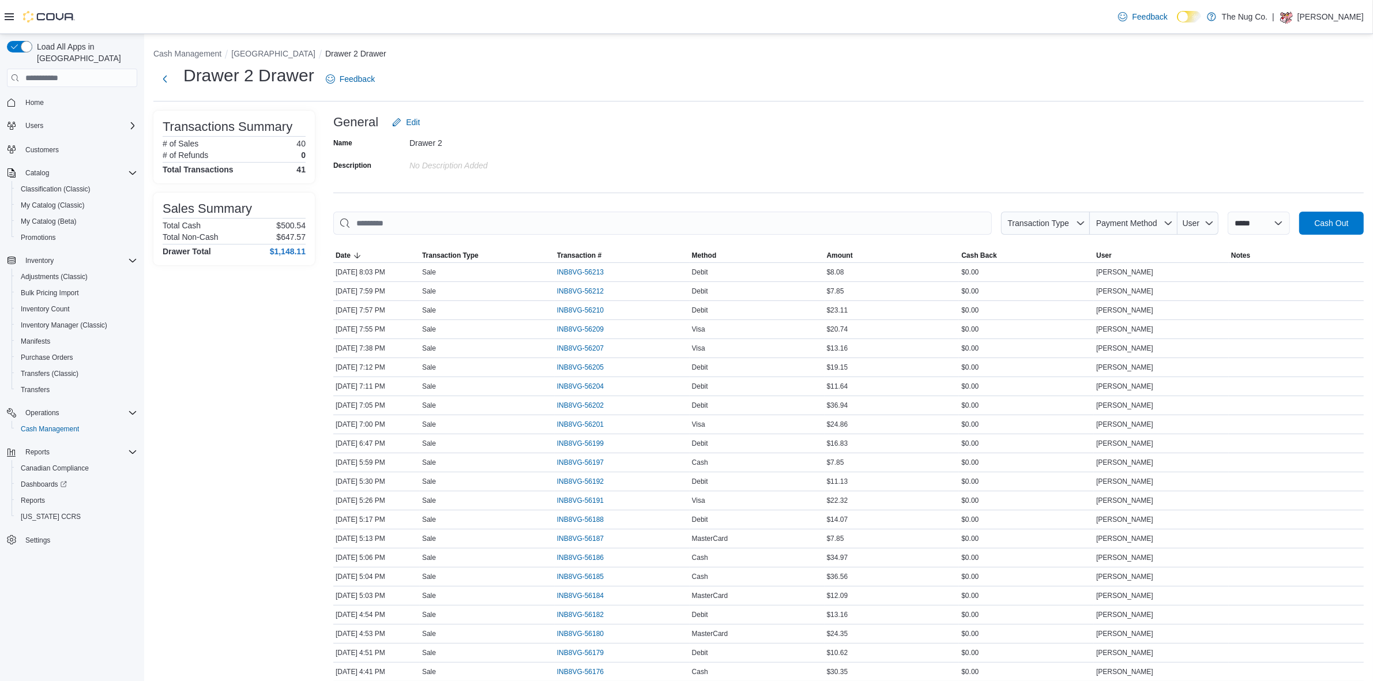
click at [254, 352] on div "Transactions Summary # of Sales 40 # of Refunds 0 Total Transactions 41 Sales S…" at bounding box center [233, 600] width 161 height 978
click at [791, 115] on div "General Edit" at bounding box center [848, 122] width 1030 height 23
click at [581, 266] on span "INB8VG-56213" at bounding box center [586, 272] width 58 height 14
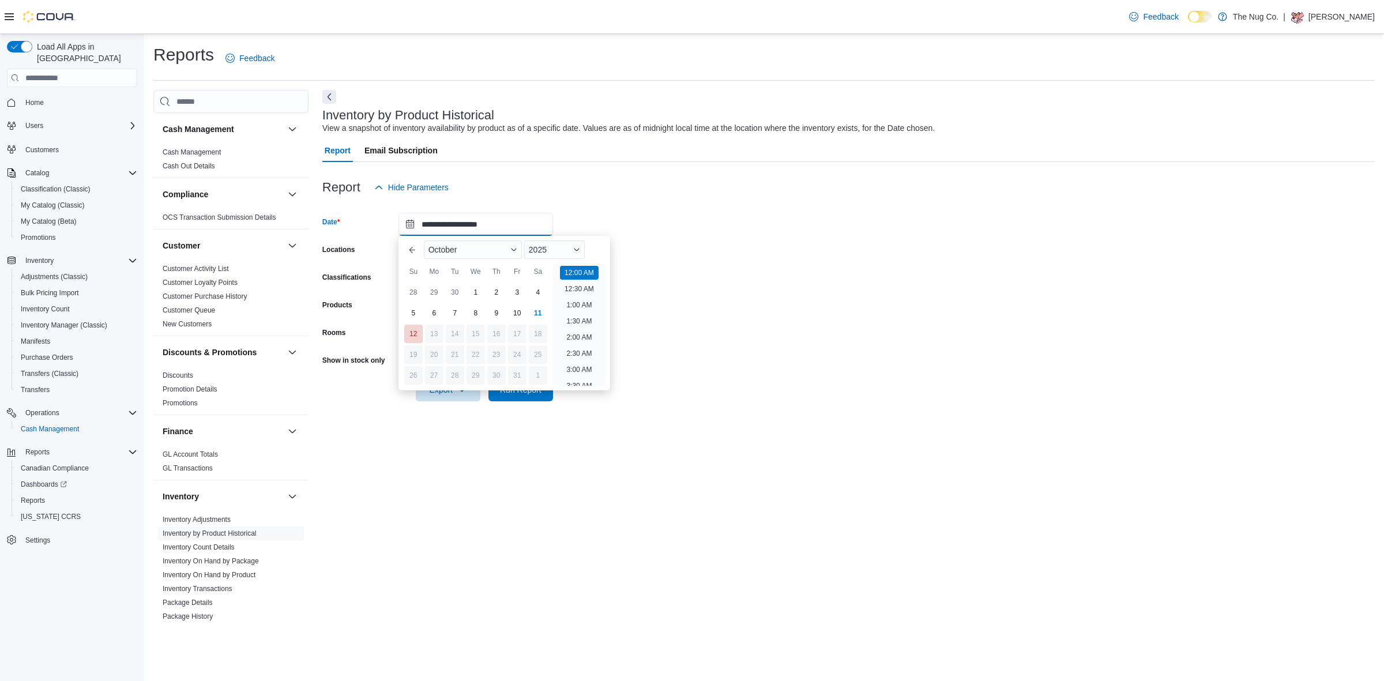
click at [508, 220] on input "**********" at bounding box center [475, 224] width 155 height 23
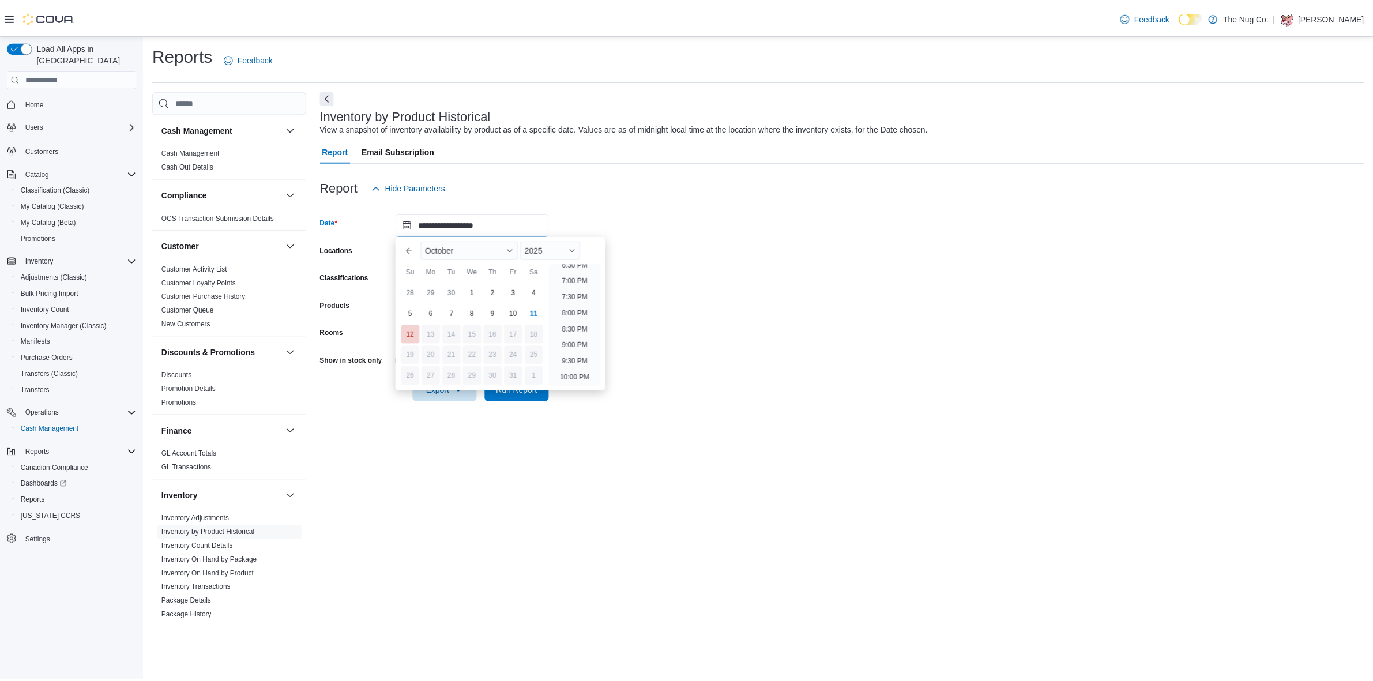
scroll to position [612, 0]
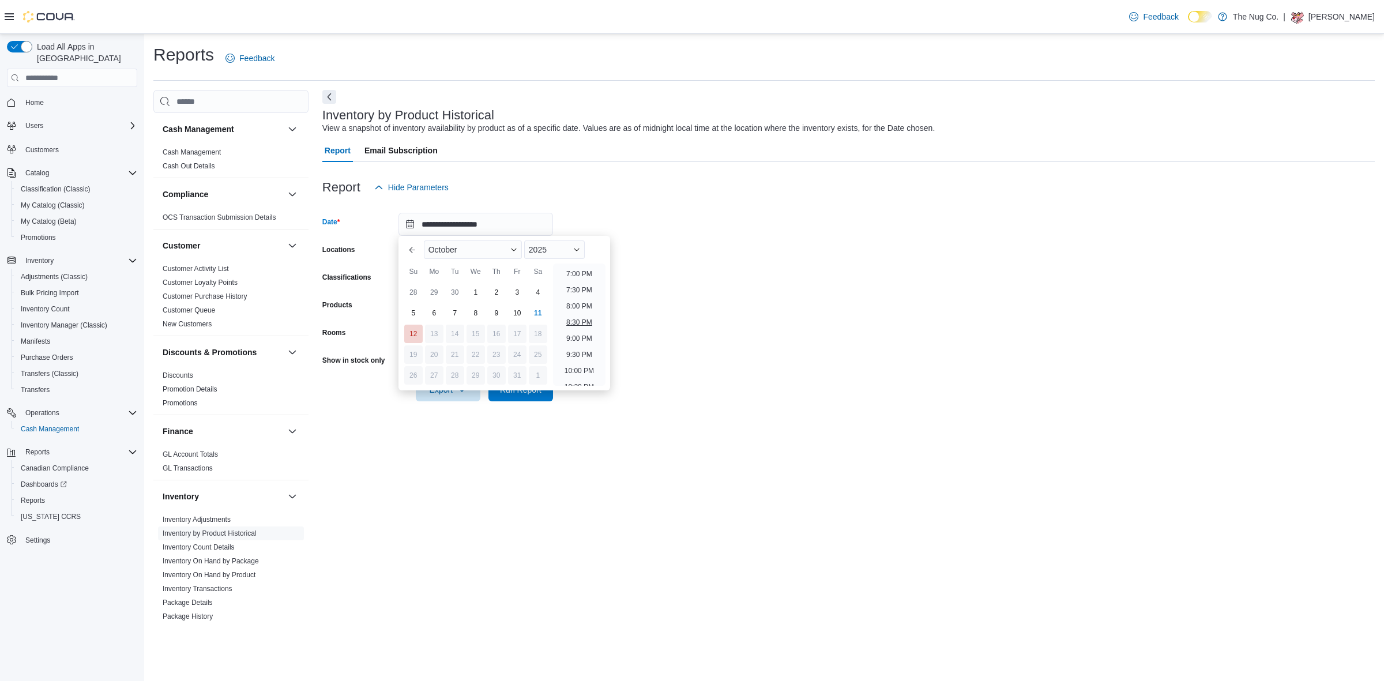
click at [583, 322] on li "8:30 PM" at bounding box center [579, 322] width 35 height 14
type input "**********"
click at [575, 214] on form "**********" at bounding box center [848, 300] width 1052 height 202
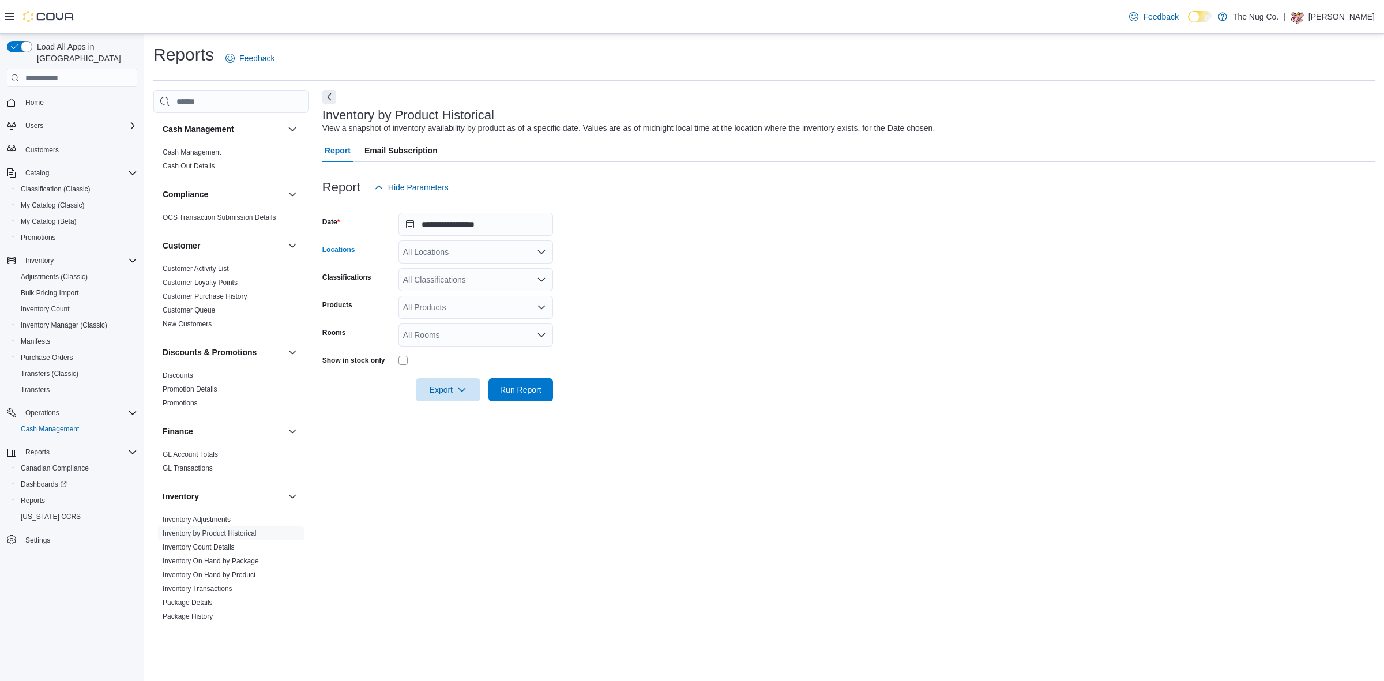
click at [477, 252] on div "All Locations" at bounding box center [475, 251] width 155 height 23
click at [462, 286] on span "[GEOGRAPHIC_DATA]" at bounding box center [465, 288] width 84 height 12
drag, startPoint x: 323, startPoint y: 289, endPoint x: 381, endPoint y: 290, distance: 58.2
click at [327, 289] on div "Classifications" at bounding box center [357, 279] width 71 height 23
click at [436, 312] on div "All Products" at bounding box center [475, 307] width 155 height 23
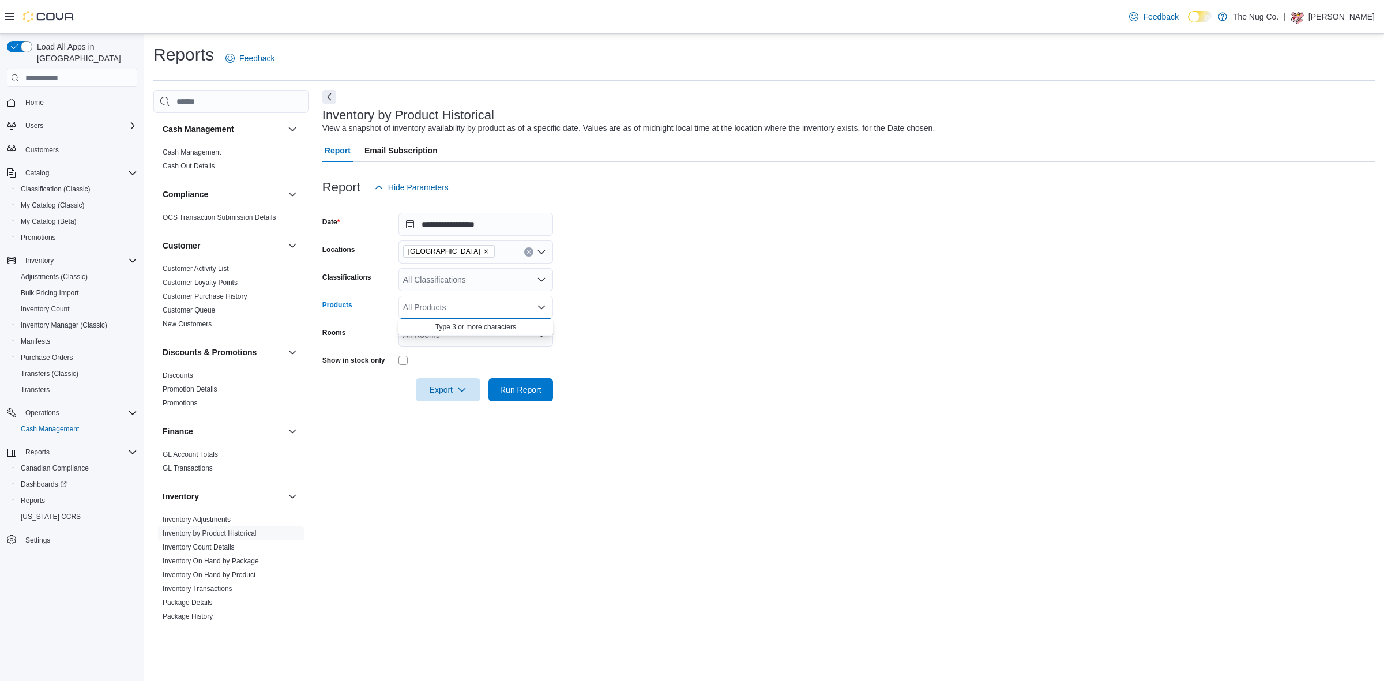
click at [425, 276] on div "All Classifications" at bounding box center [475, 279] width 155 height 23
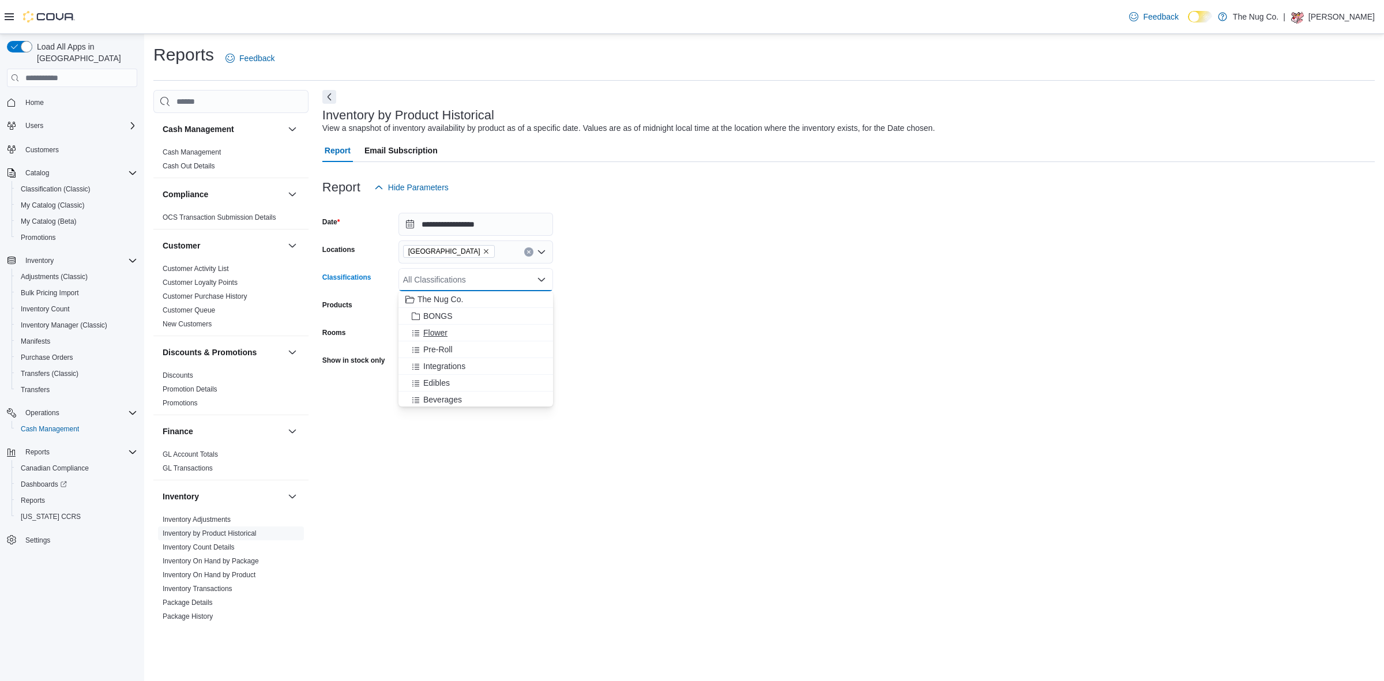
click at [434, 335] on span "Flower" at bounding box center [435, 333] width 24 height 12
click at [434, 335] on span "Pre-Roll" at bounding box center [437, 333] width 29 height 12
click at [434, 335] on span "Integrations" at bounding box center [444, 333] width 42 height 12
click at [436, 350] on span "Edibles" at bounding box center [436, 350] width 27 height 12
click at [439, 351] on span "Beverages" at bounding box center [442, 350] width 39 height 12
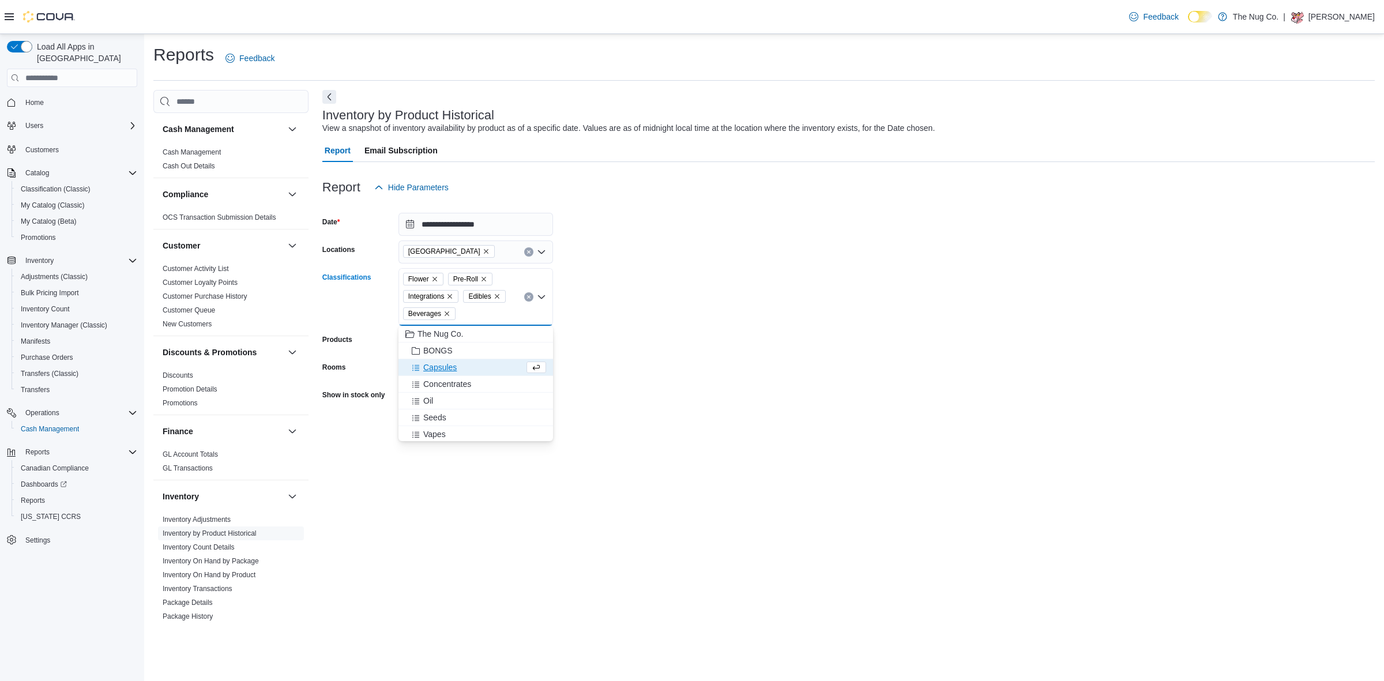
click at [439, 367] on span "Capsules" at bounding box center [439, 367] width 33 height 12
click at [440, 368] on span "Concentrates" at bounding box center [447, 367] width 48 height 12
click at [433, 416] on span "Vapes" at bounding box center [434, 418] width 22 height 12
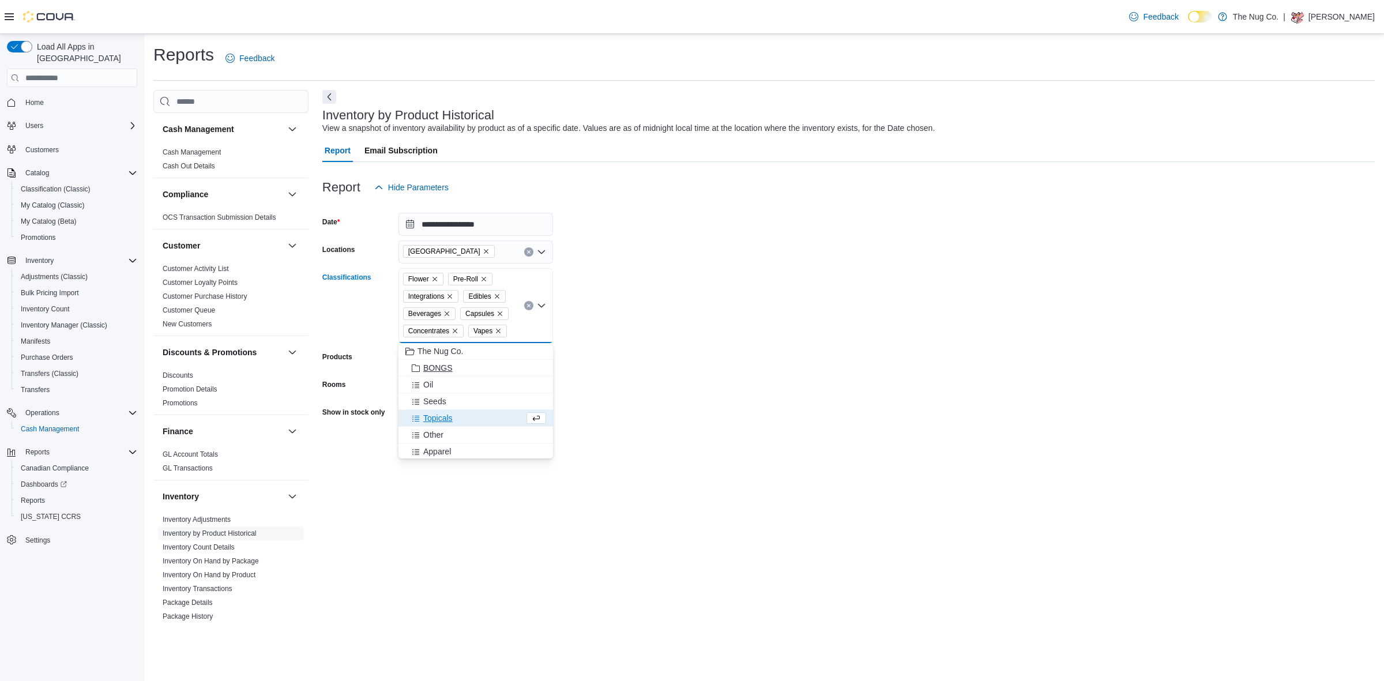
click at [427, 386] on span "Oil" at bounding box center [428, 385] width 10 height 12
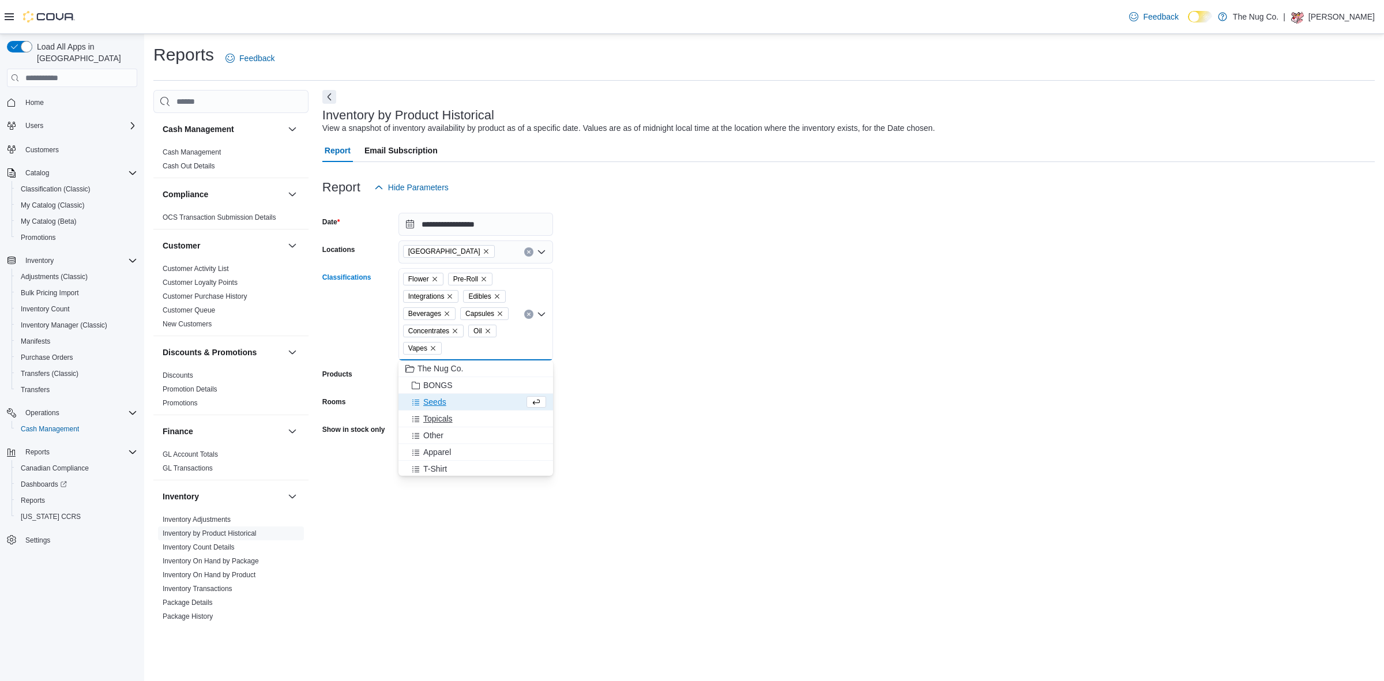
click at [433, 420] on span "Topicals" at bounding box center [437, 419] width 29 height 12
click at [686, 261] on form "**********" at bounding box center [848, 335] width 1052 height 272
click at [467, 406] on div "All Rooms" at bounding box center [475, 404] width 155 height 23
click at [686, 394] on form "**********" at bounding box center [848, 335] width 1052 height 272
click at [518, 454] on span "Run Report" at bounding box center [521, 459] width 42 height 12
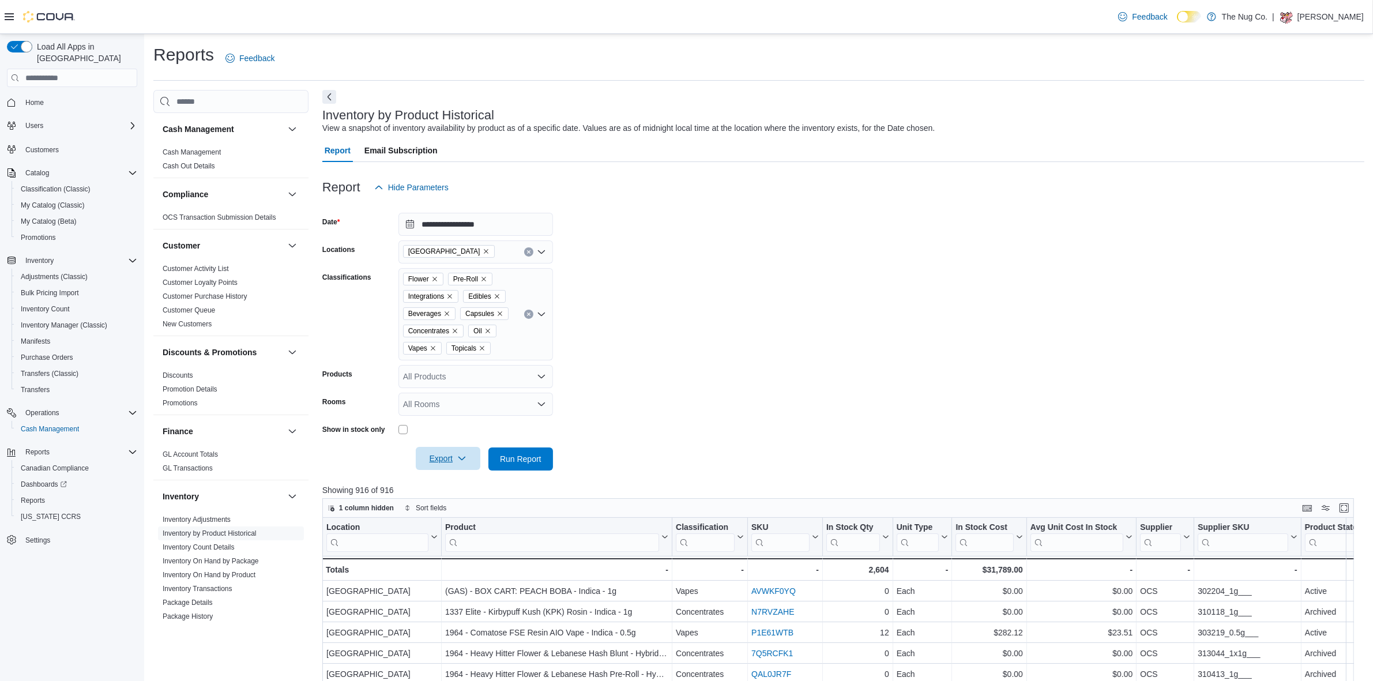
click at [444, 464] on span "Export" at bounding box center [448, 458] width 51 height 23
click at [448, 485] on span "Export to Excel" at bounding box center [450, 481] width 52 height 9
click at [785, 286] on form "**********" at bounding box center [843, 335] width 1042 height 272
click at [484, 402] on div "All Rooms" at bounding box center [475, 404] width 155 height 23
click at [488, 442] on span "1213 Dundas Street West - Sales Floor" at bounding box center [475, 440] width 141 height 12
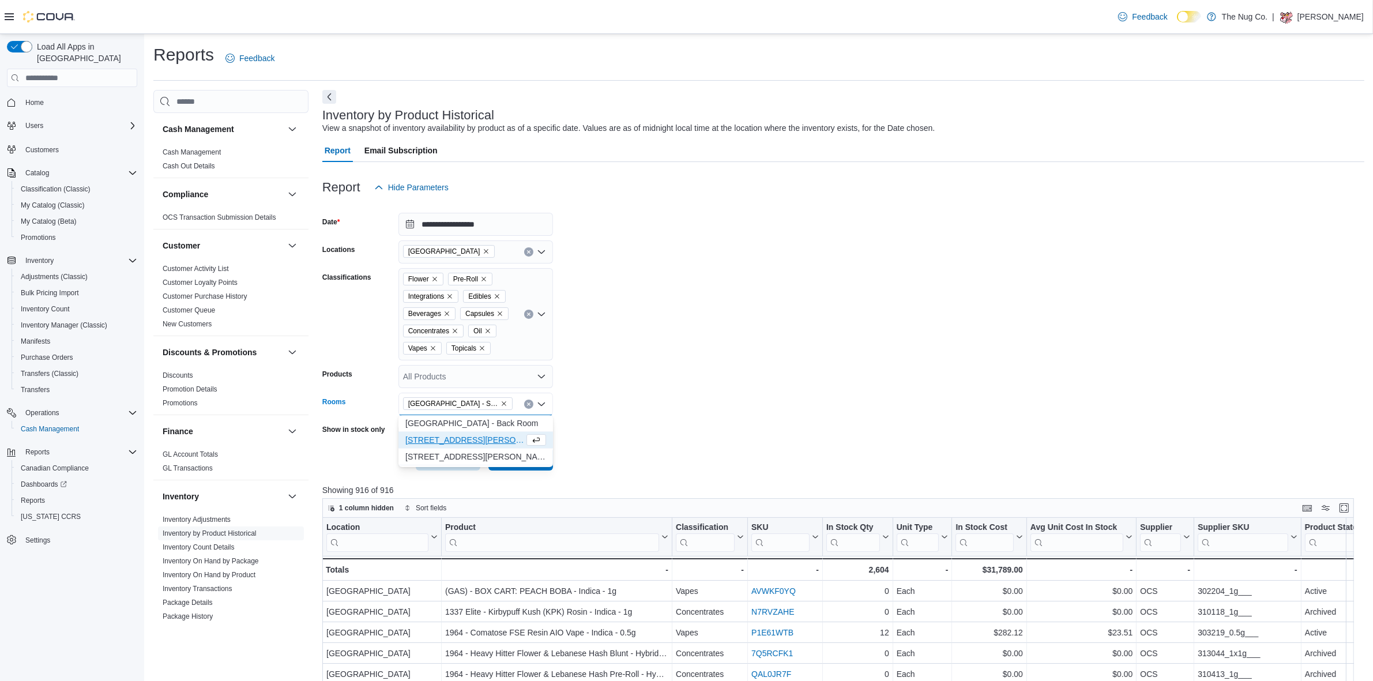
click at [645, 334] on form "**********" at bounding box center [843, 335] width 1042 height 272
click at [513, 456] on span "Run Report" at bounding box center [521, 459] width 42 height 12
click at [442, 455] on span "Export" at bounding box center [448, 458] width 51 height 23
click at [457, 482] on span "Export to Excel" at bounding box center [450, 481] width 52 height 9
